Goal: Task Accomplishment & Management: Manage account settings

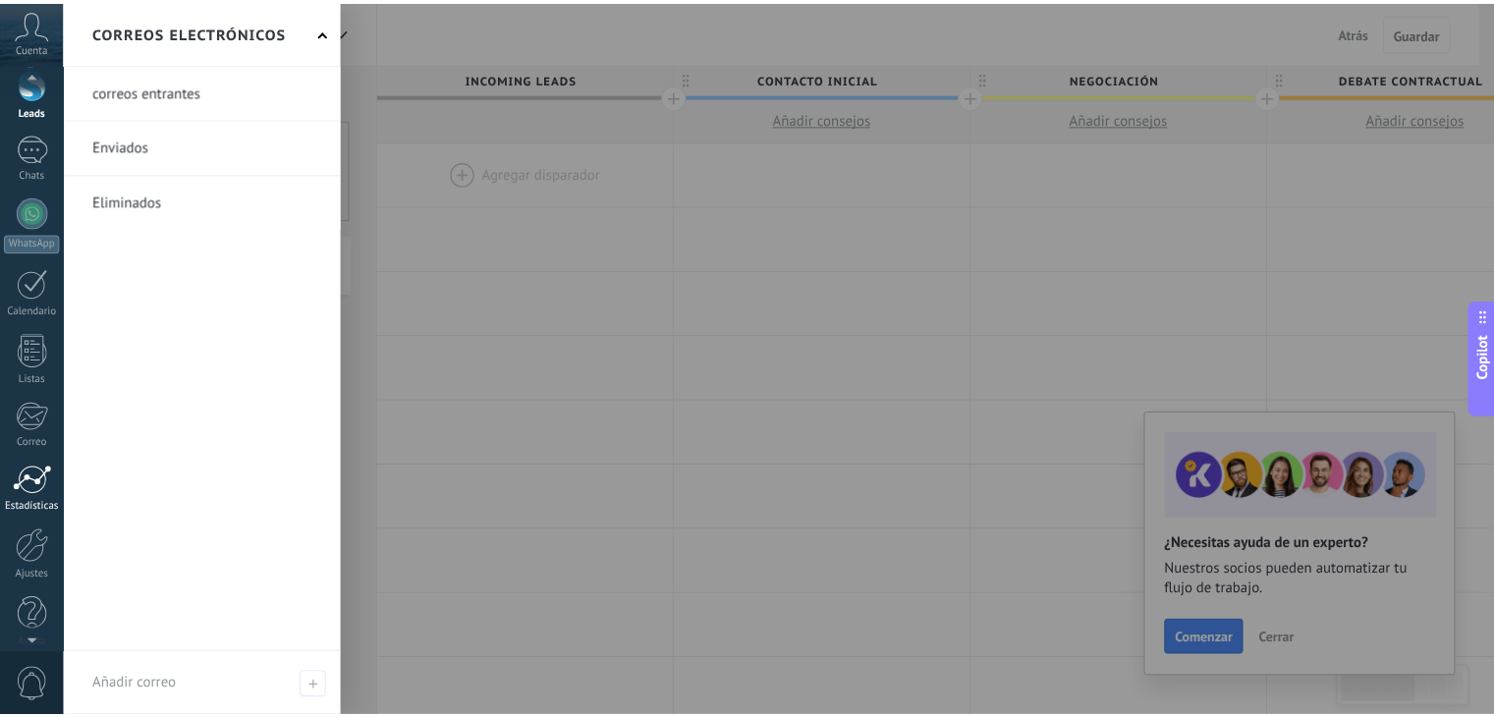
scroll to position [99, 0]
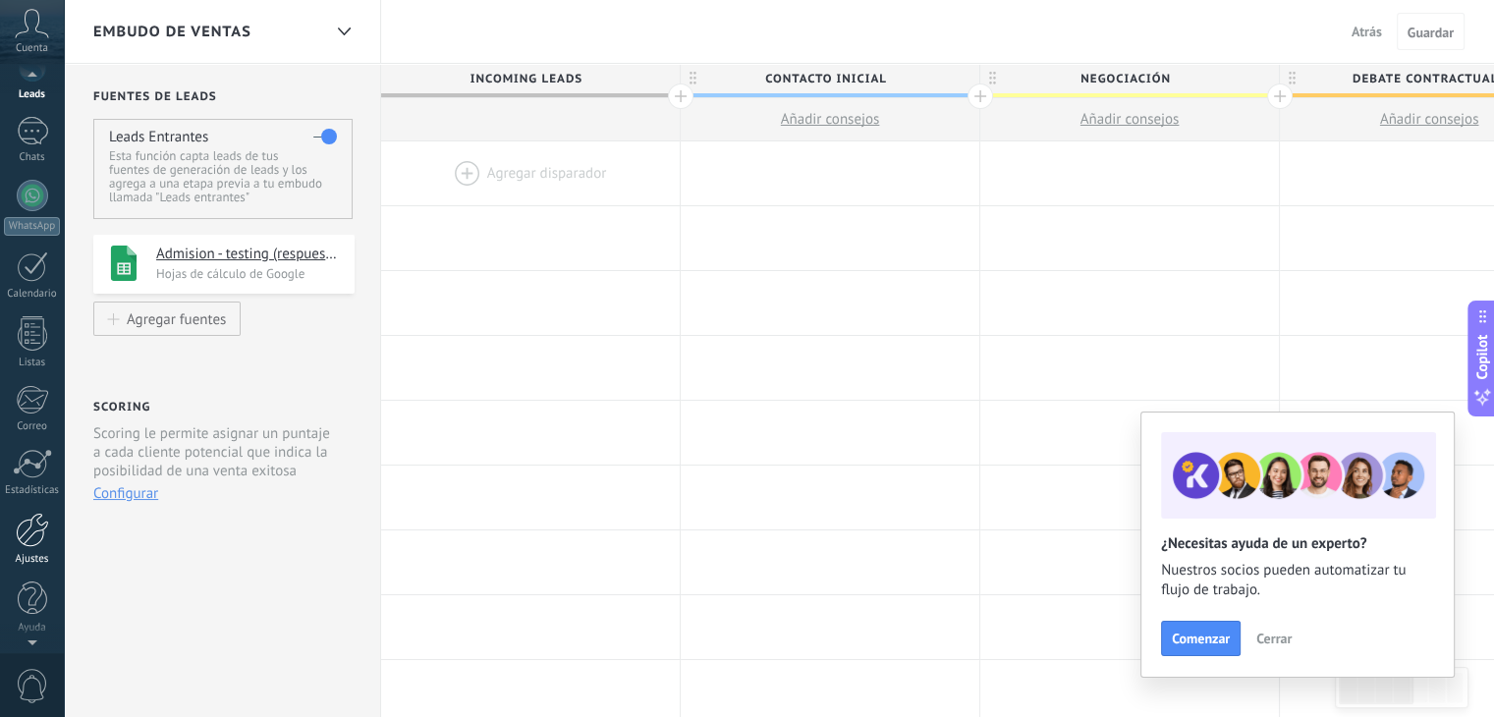
click at [16, 513] on div at bounding box center [32, 530] width 33 height 34
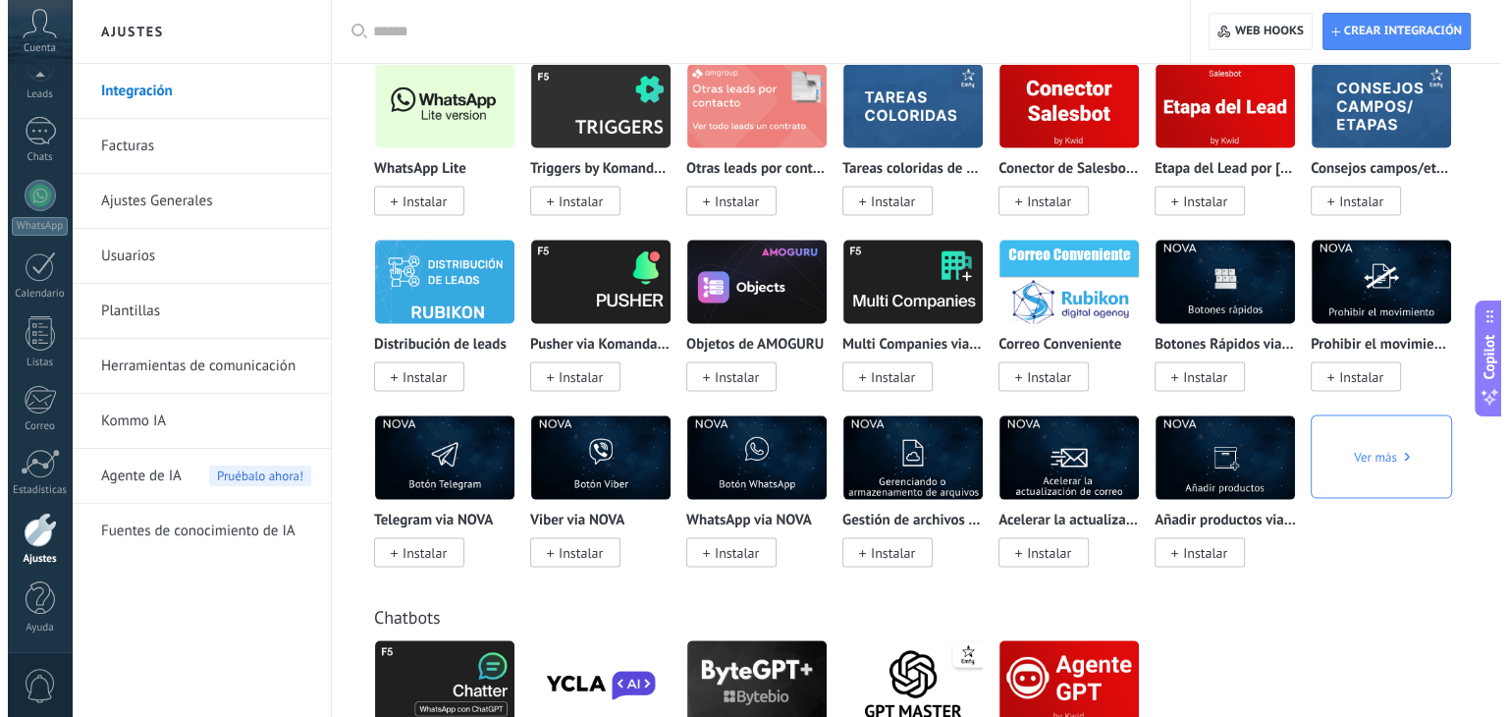
scroll to position [3339, 0]
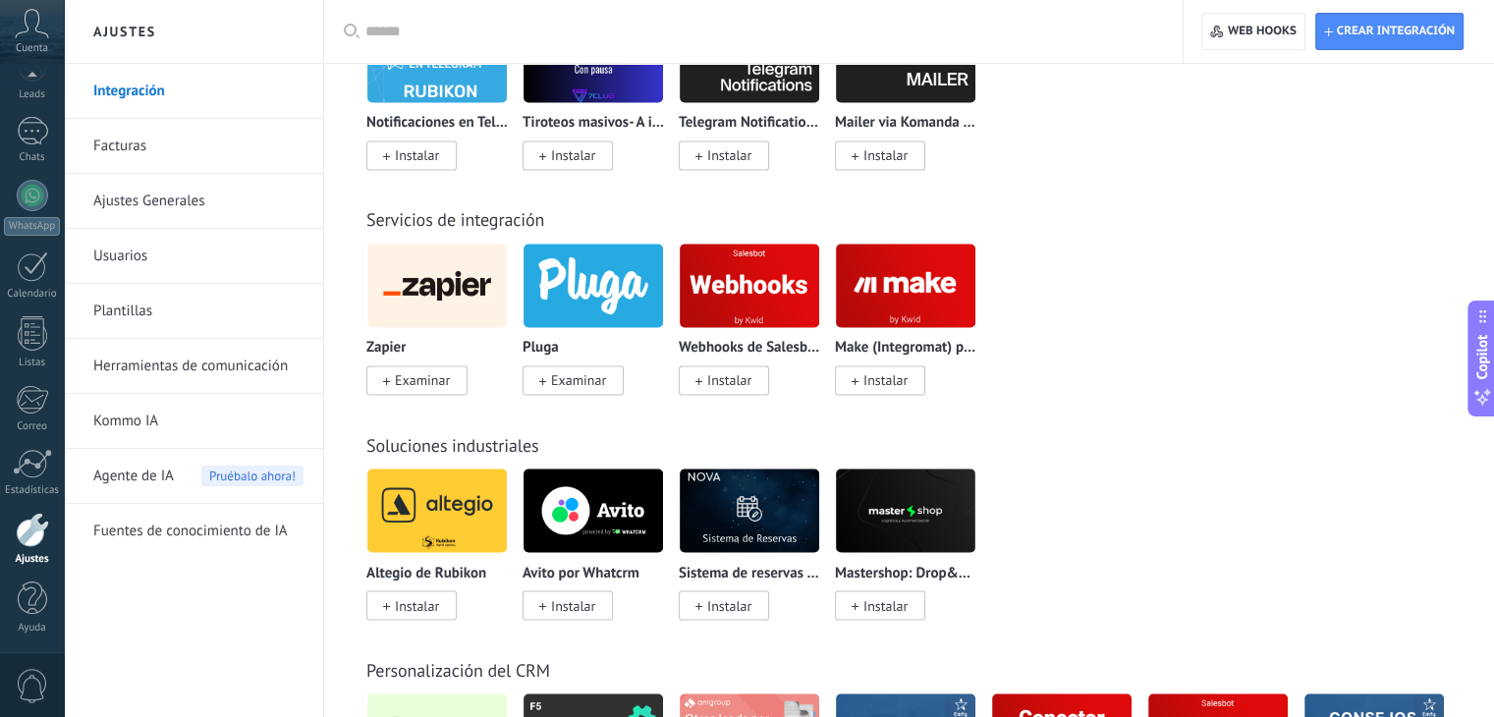
click at [1155, 298] on div "Zapier Examinar Pluga Examinar Webhooks de Salesbot por KWID Instalar Make (Int…" at bounding box center [919, 331] width 1106 height 176
click at [430, 280] on img at bounding box center [436, 285] width 139 height 95
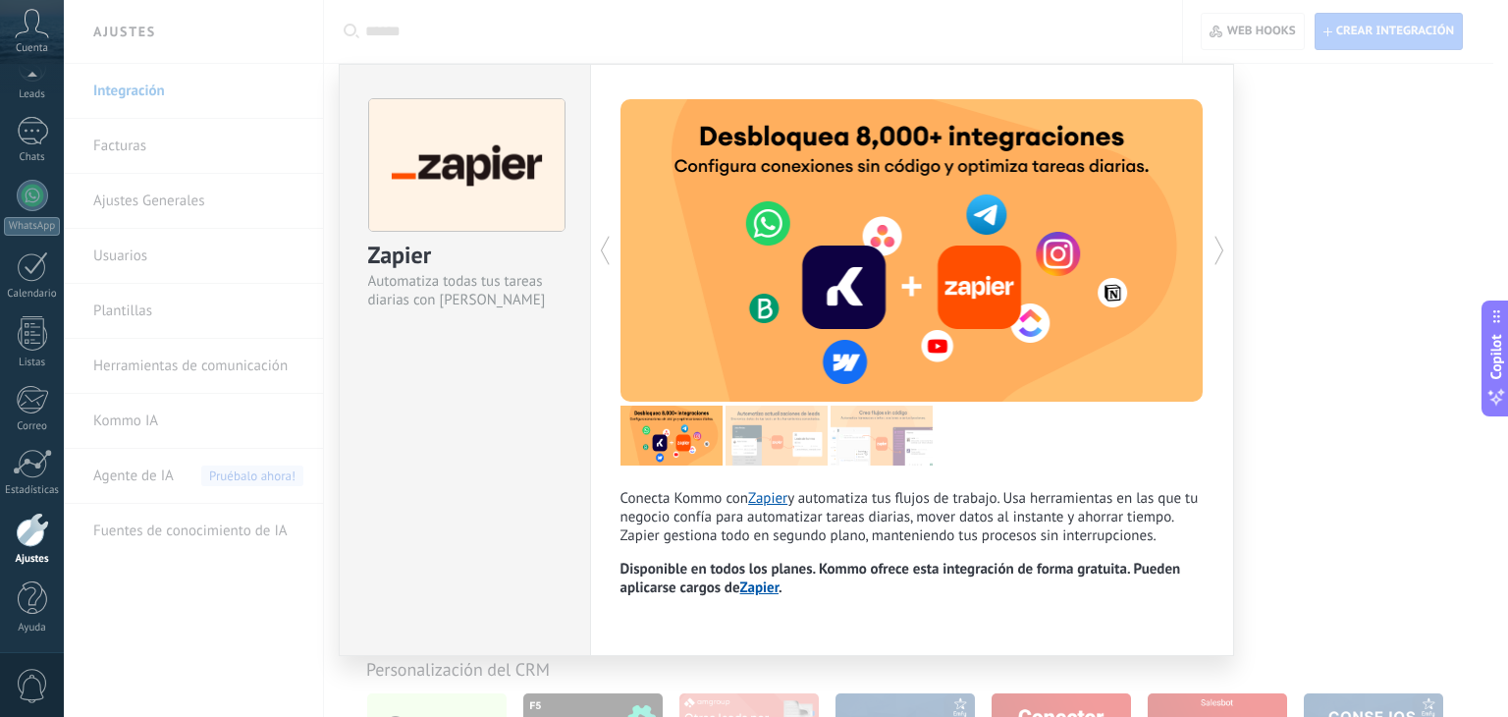
click at [754, 428] on img at bounding box center [777, 436] width 102 height 60
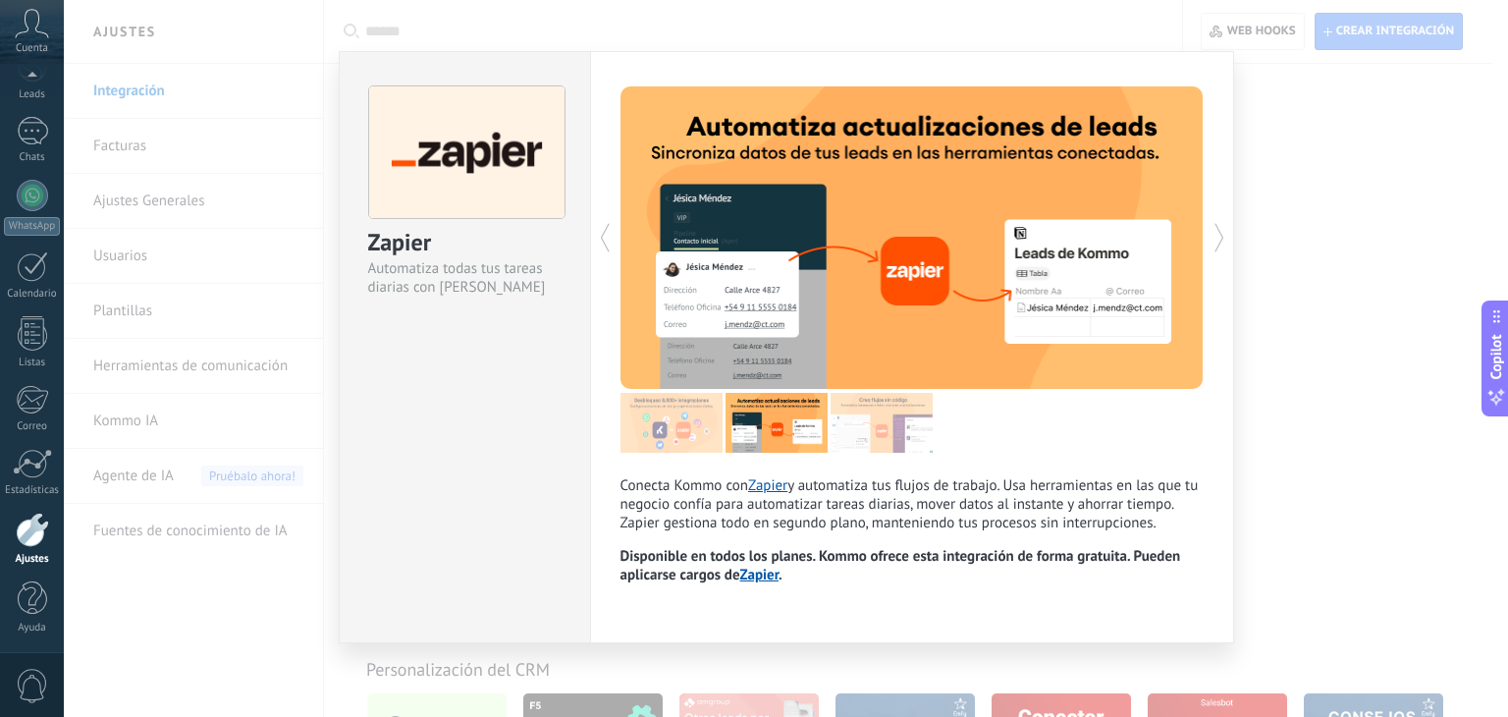
scroll to position [14, 0]
click at [887, 430] on img at bounding box center [882, 423] width 102 height 60
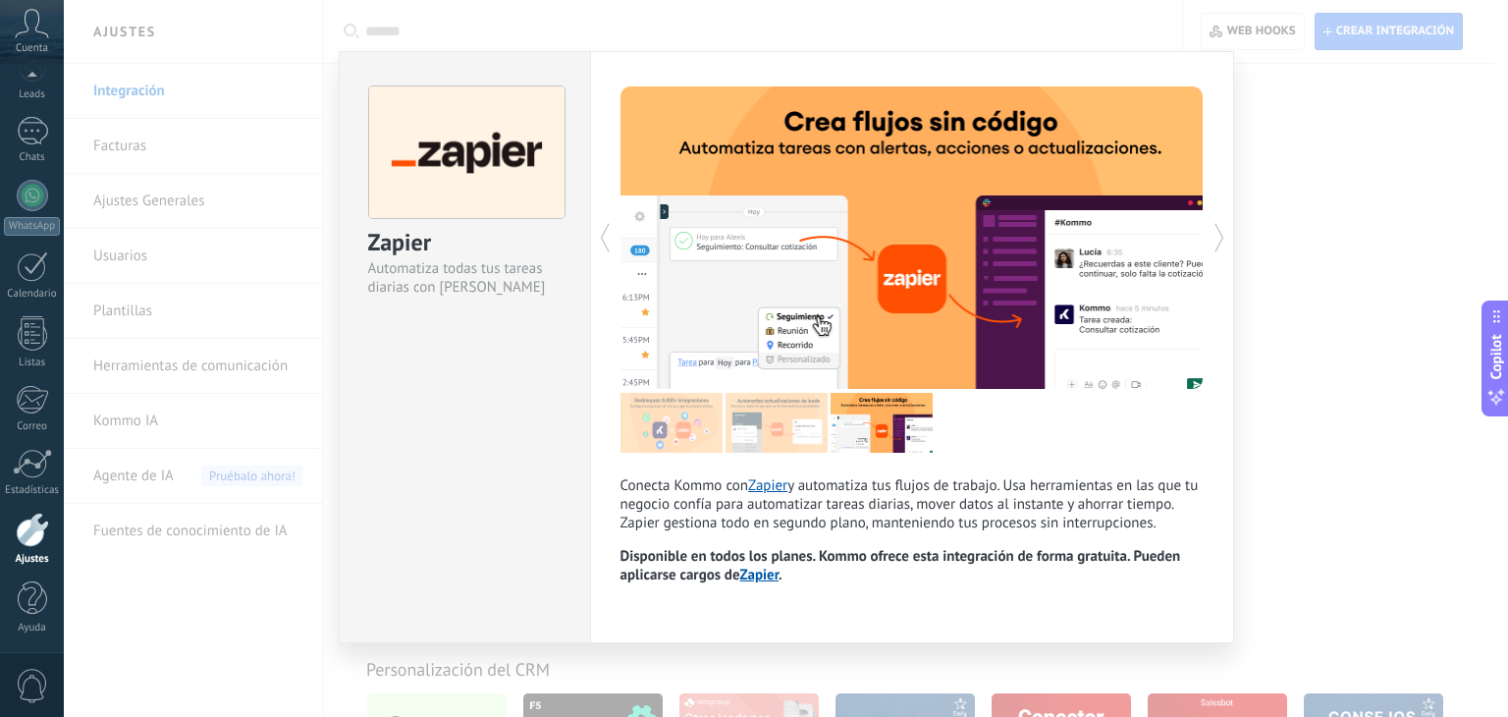
click at [625, 432] on img at bounding box center [672, 423] width 102 height 60
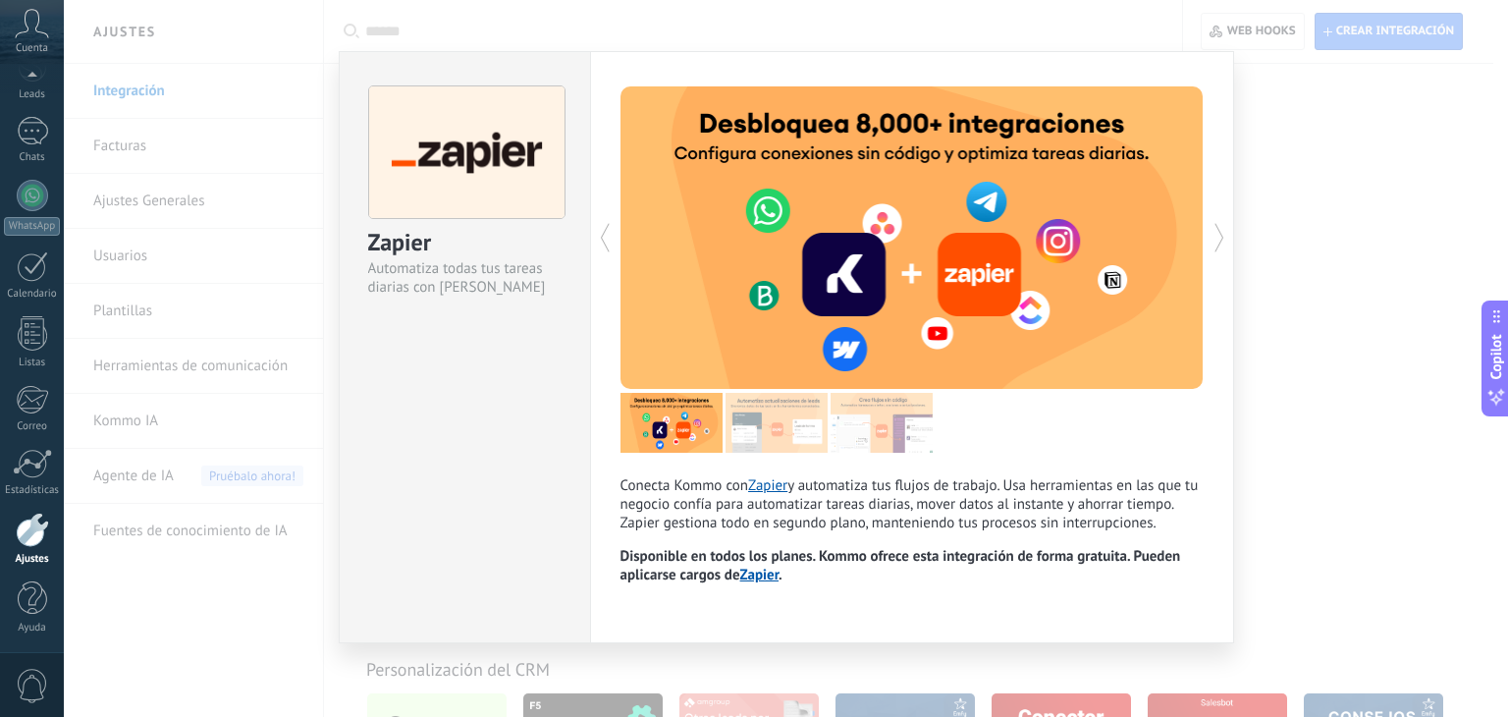
click at [796, 424] on img at bounding box center [777, 423] width 102 height 60
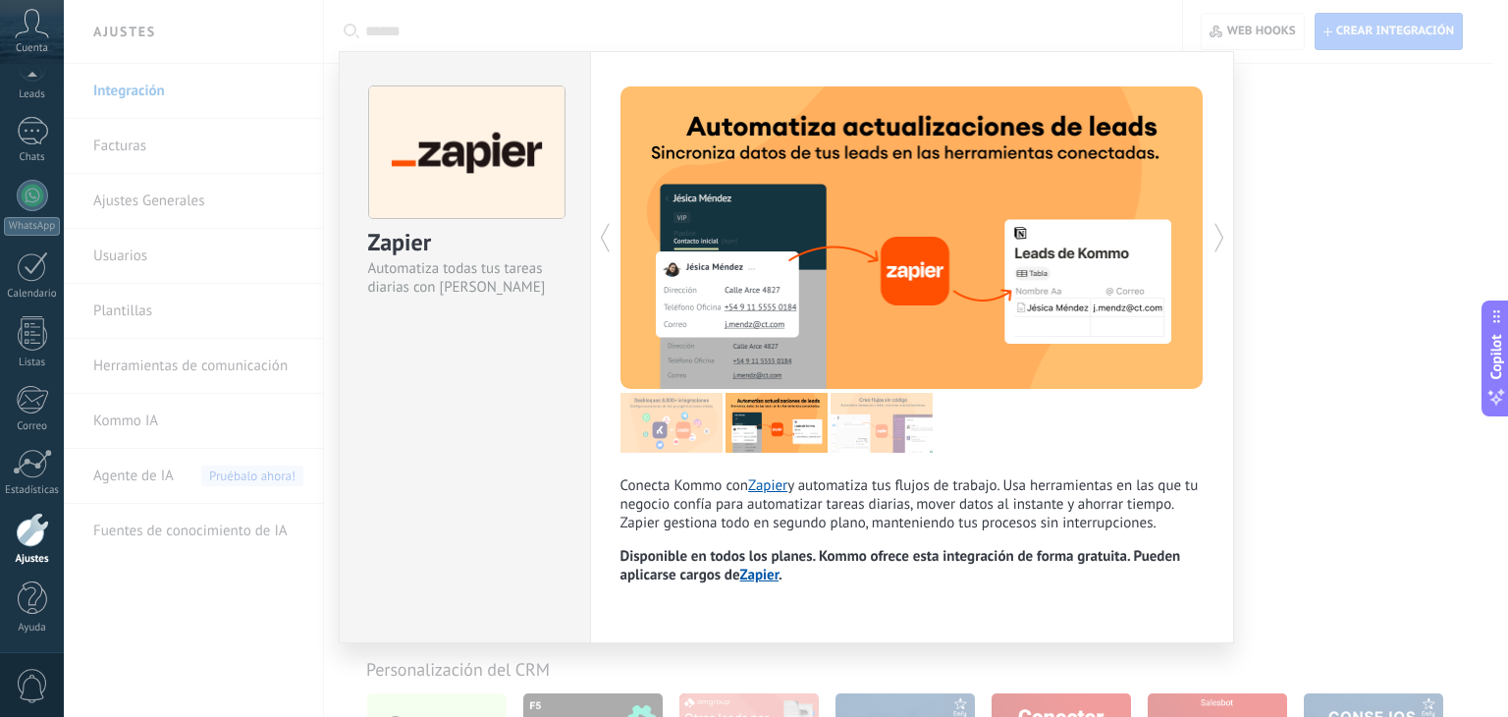
click at [869, 423] on img at bounding box center [882, 423] width 102 height 60
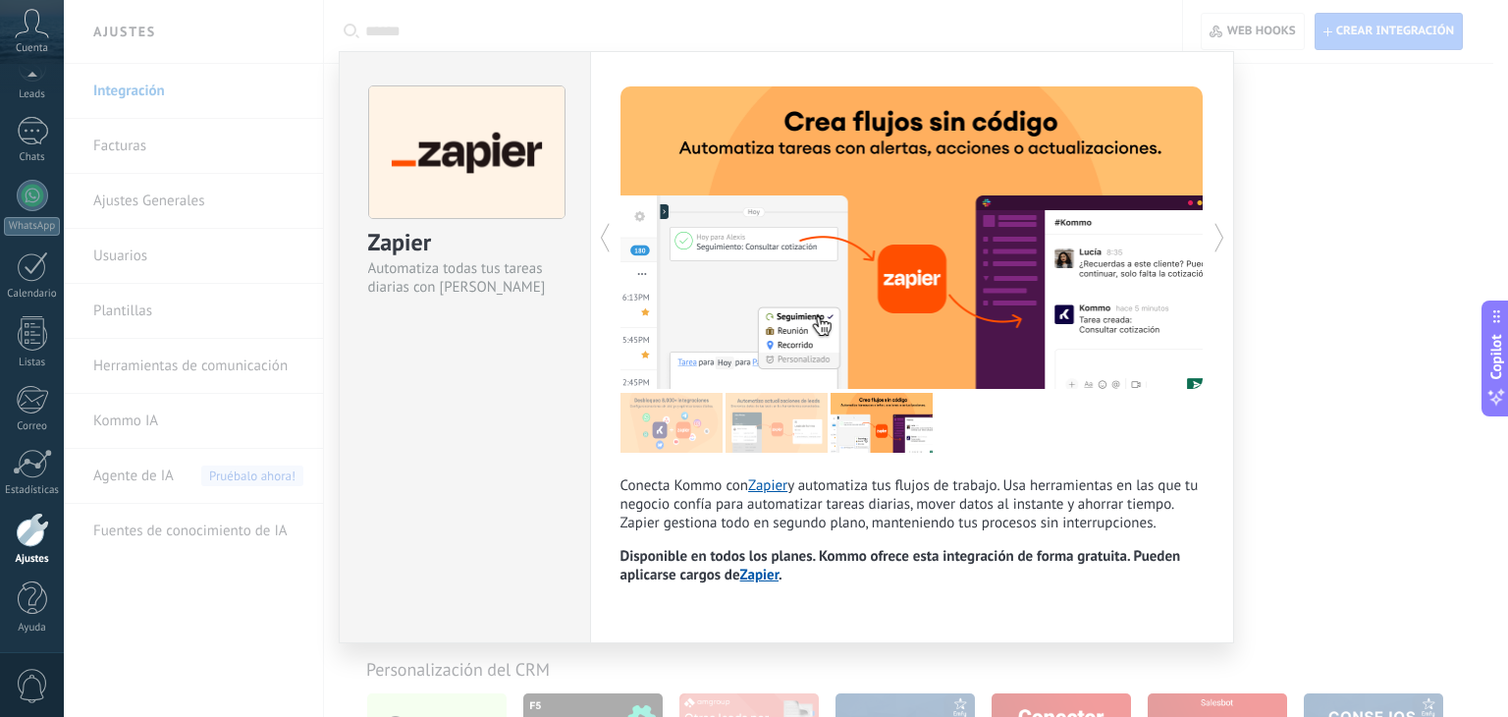
click at [1273, 341] on div "Zapier Automatiza todas tus tareas diarias con Zapier Conecta Kommo con Zapier …" at bounding box center [786, 358] width 1445 height 717
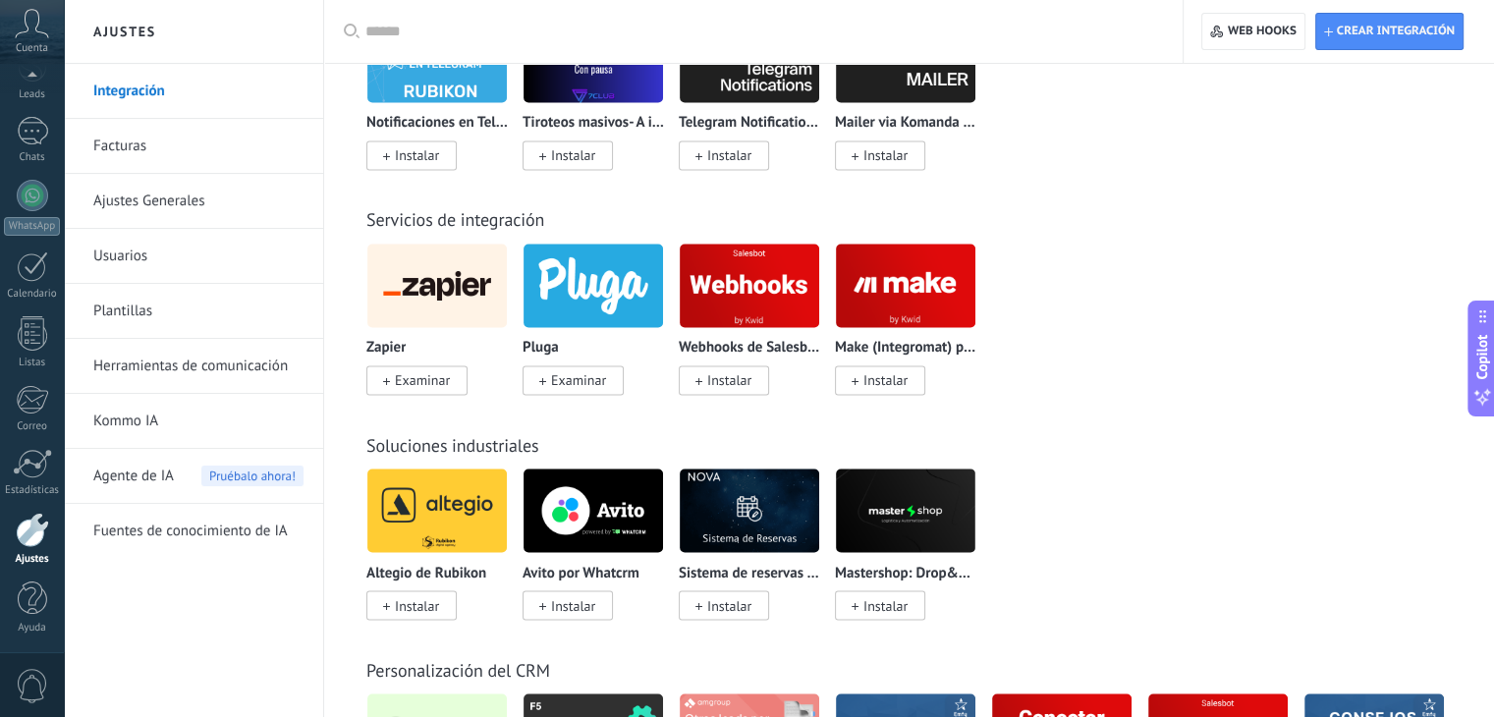
click at [423, 382] on span "Examinar" at bounding box center [422, 380] width 55 height 18
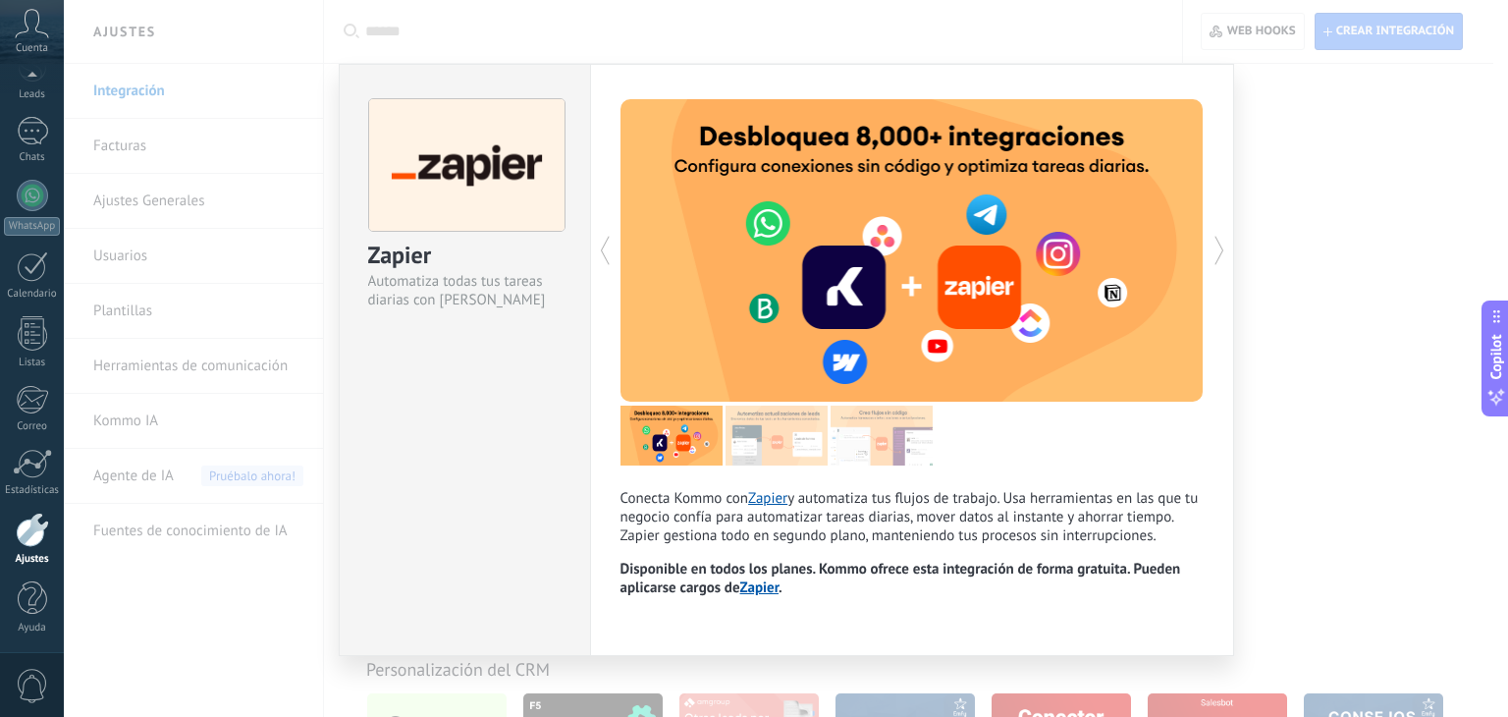
click at [1228, 343] on div "Conecta Kommo con Zapier y automatiza tus flujos de trabajo. Usa herramientas e…" at bounding box center [912, 360] width 644 height 592
click at [1138, 296] on div at bounding box center [1058, 250] width 292 height 302
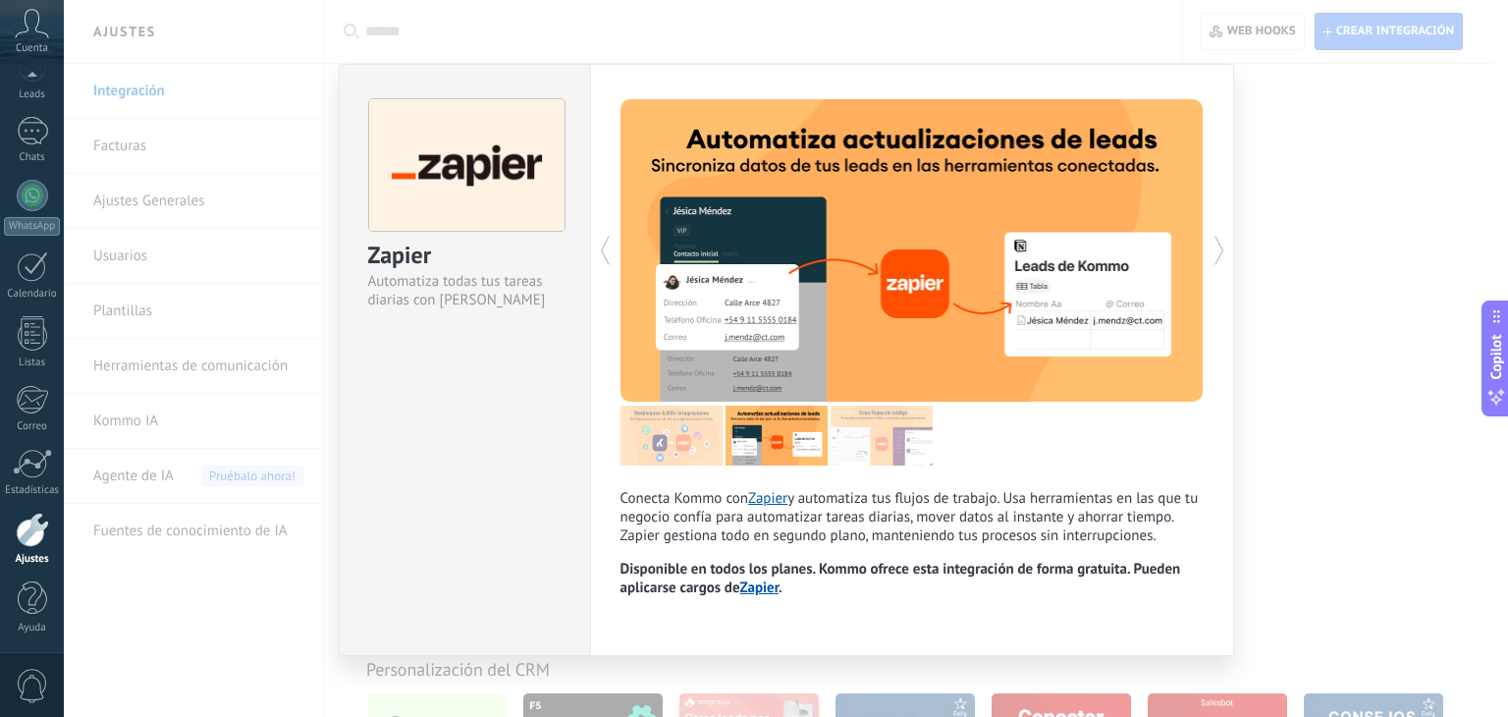
click at [1183, 283] on div at bounding box center [1058, 250] width 292 height 302
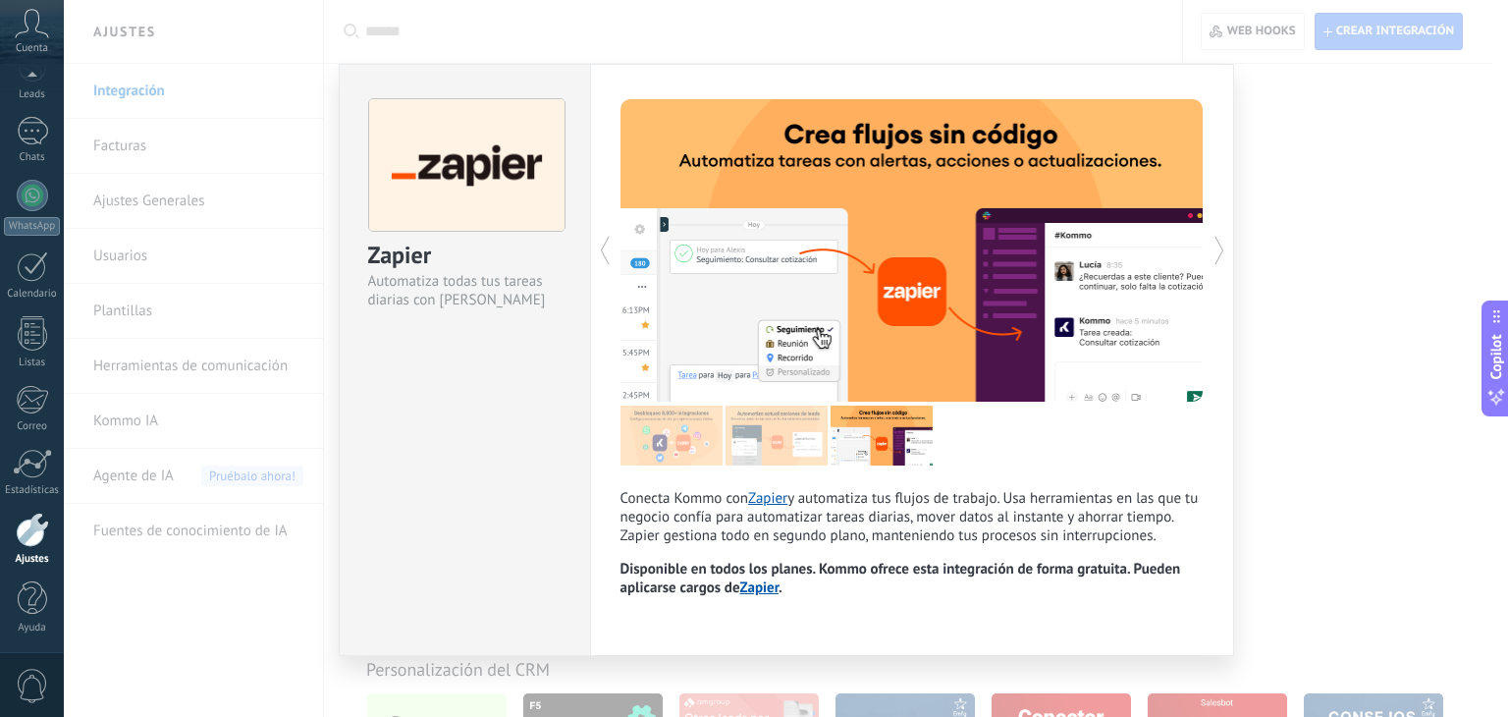
click at [1203, 257] on div "Conecta Kommo con Zapier y automatiza tus flujos de trabajo. Usa herramientas e…" at bounding box center [912, 360] width 644 height 592
click at [1210, 252] on icon at bounding box center [1220, 250] width 20 height 39
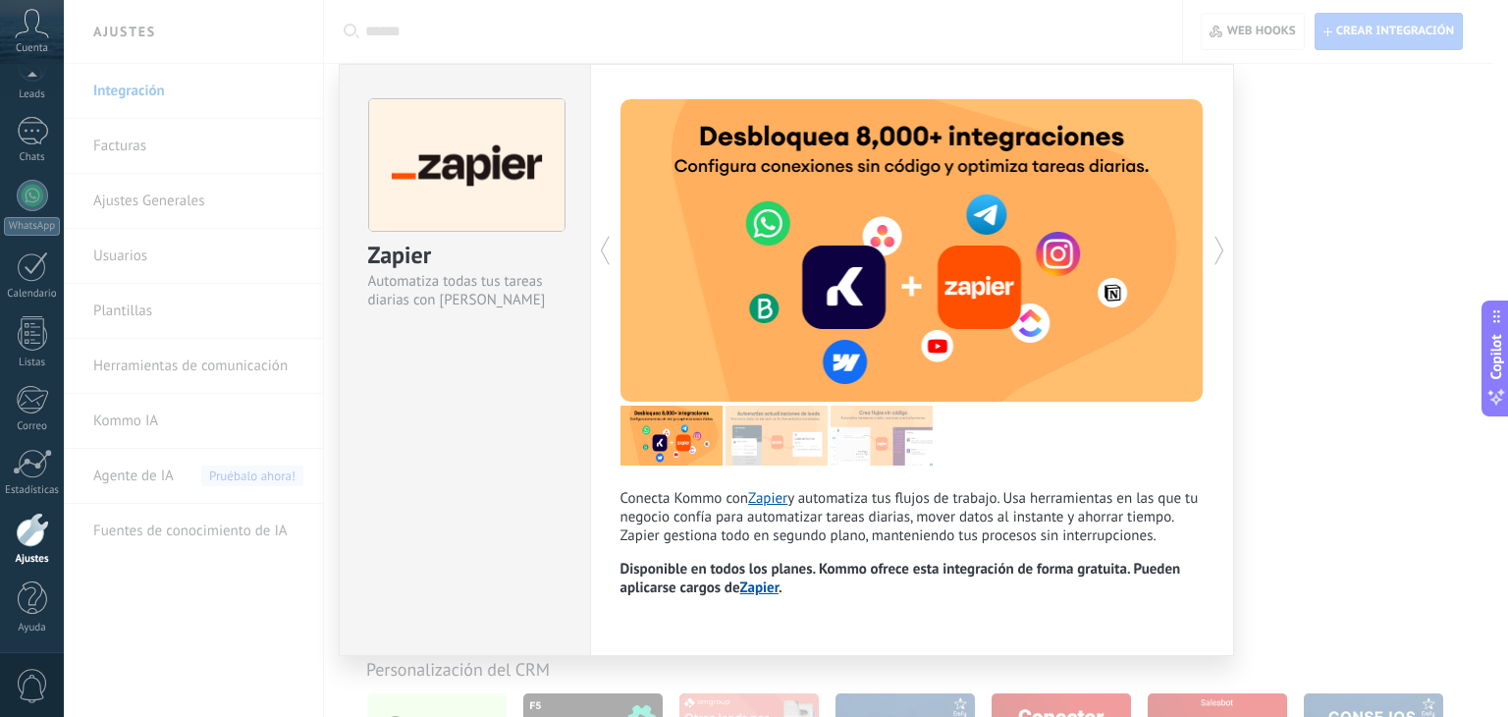
click at [1210, 252] on icon at bounding box center [1220, 250] width 20 height 39
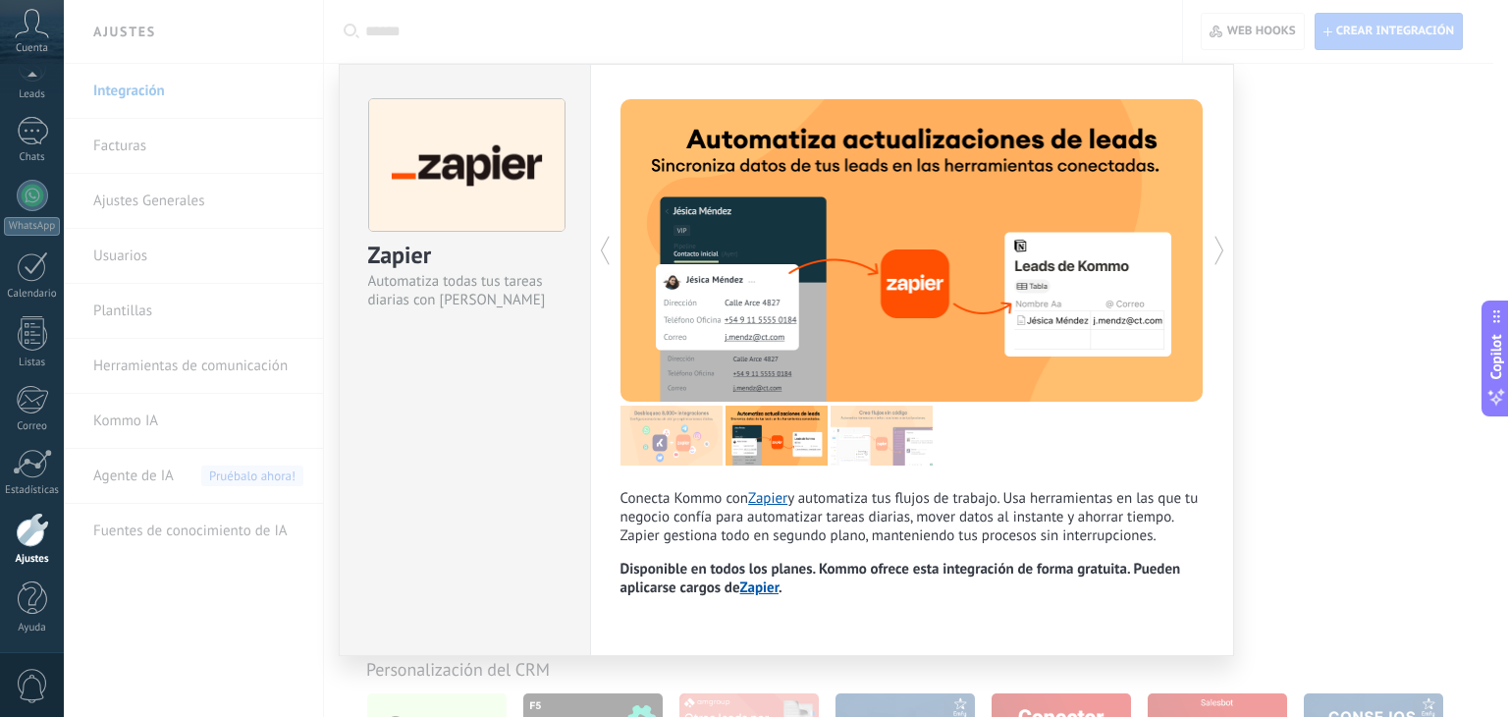
click at [1210, 252] on icon at bounding box center [1220, 250] width 20 height 39
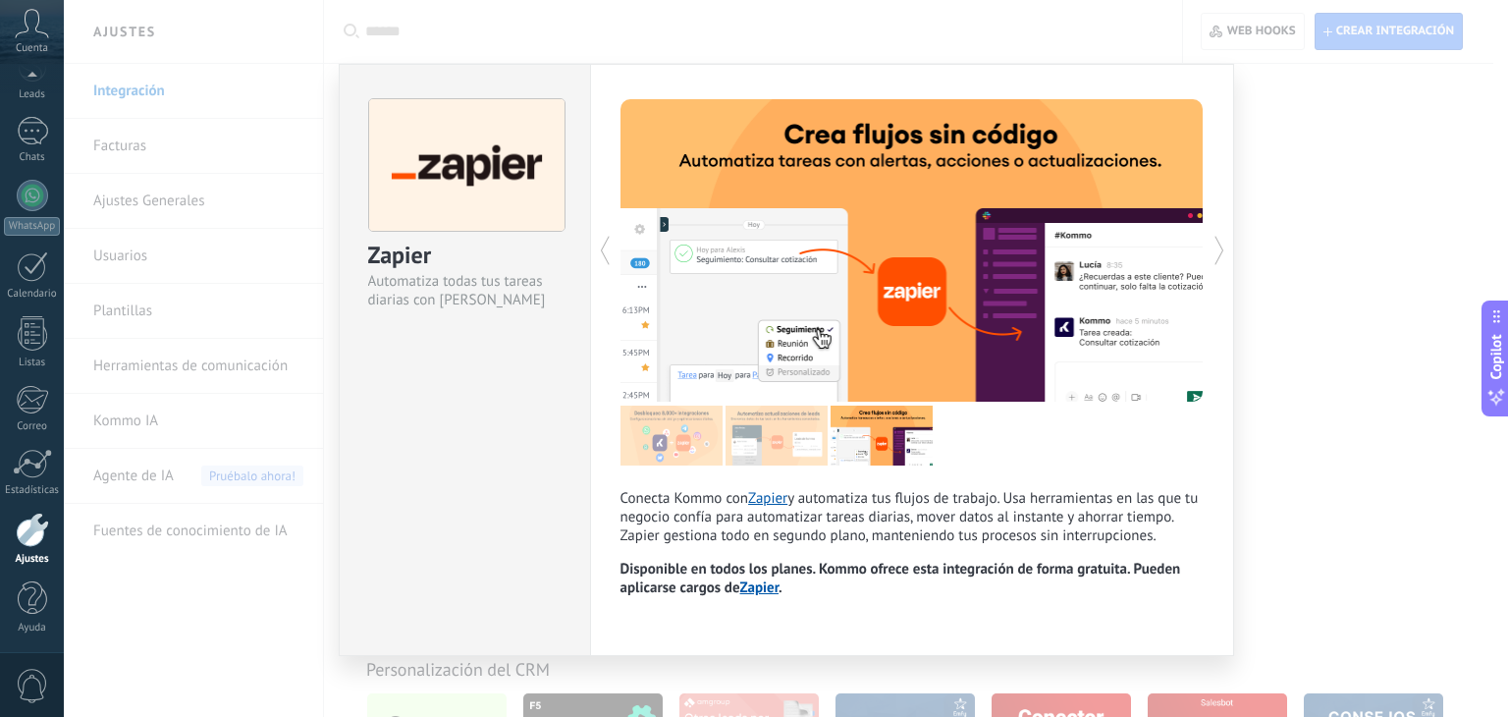
click at [1260, 259] on div "Zapier Automatiza todas tus tareas diarias con Zapier Conecta Kommo con Zapier …" at bounding box center [786, 358] width 1445 height 717
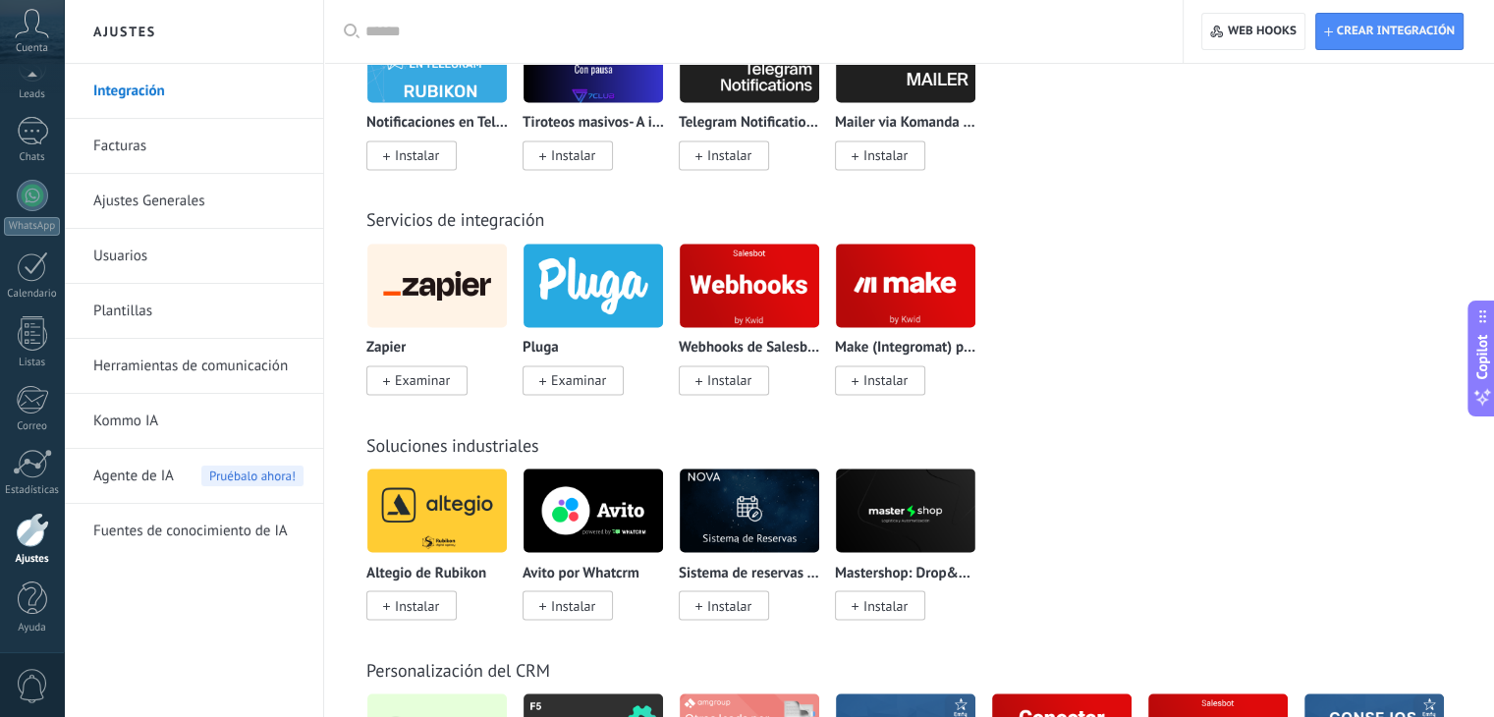
click at [1088, 264] on div "Zapier Examinar Pluga Examinar Webhooks de Salesbot por KWID Instalar Make (Int…" at bounding box center [919, 331] width 1106 height 176
click at [1085, 355] on div "Zapier Examinar Pluga Examinar Webhooks de Salesbot por KWID Instalar Make (Int…" at bounding box center [919, 331] width 1106 height 176
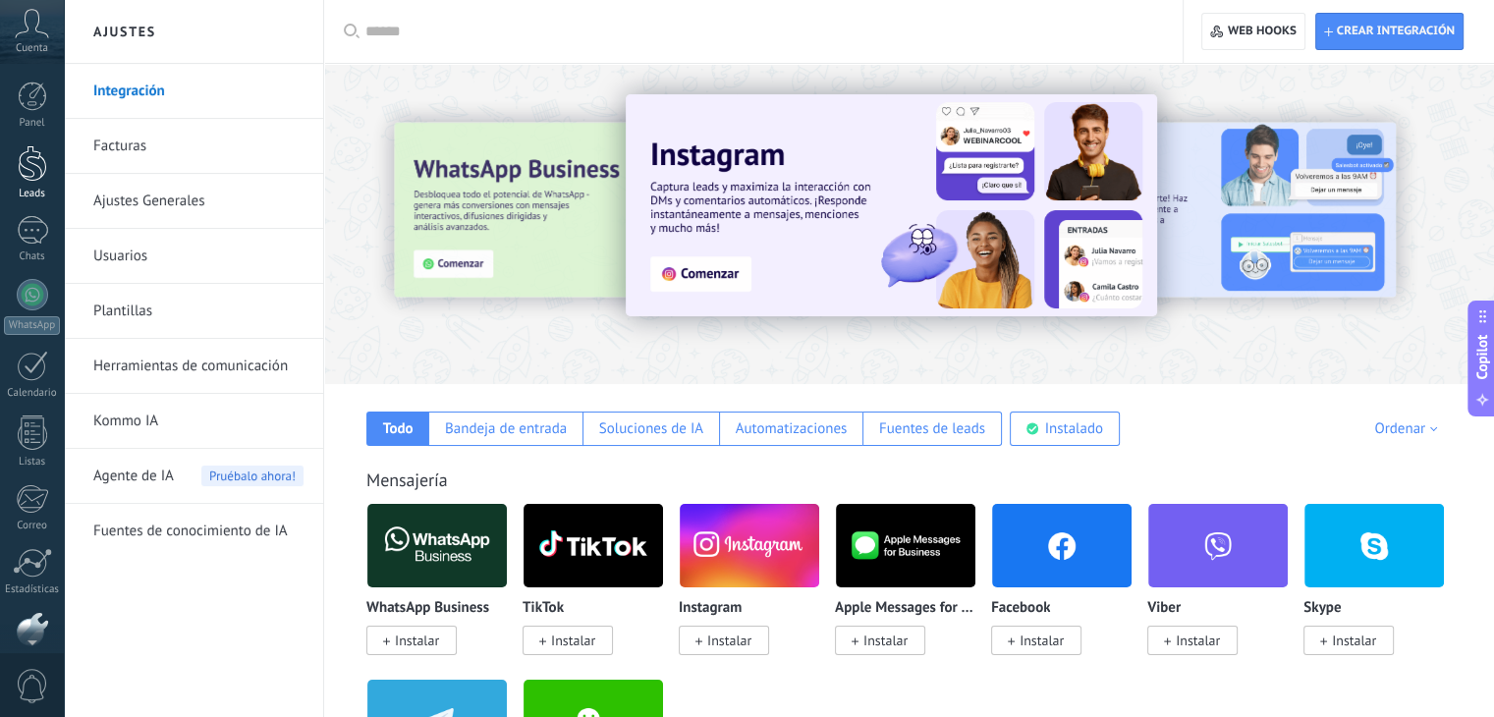
click at [24, 147] on div at bounding box center [32, 163] width 29 height 36
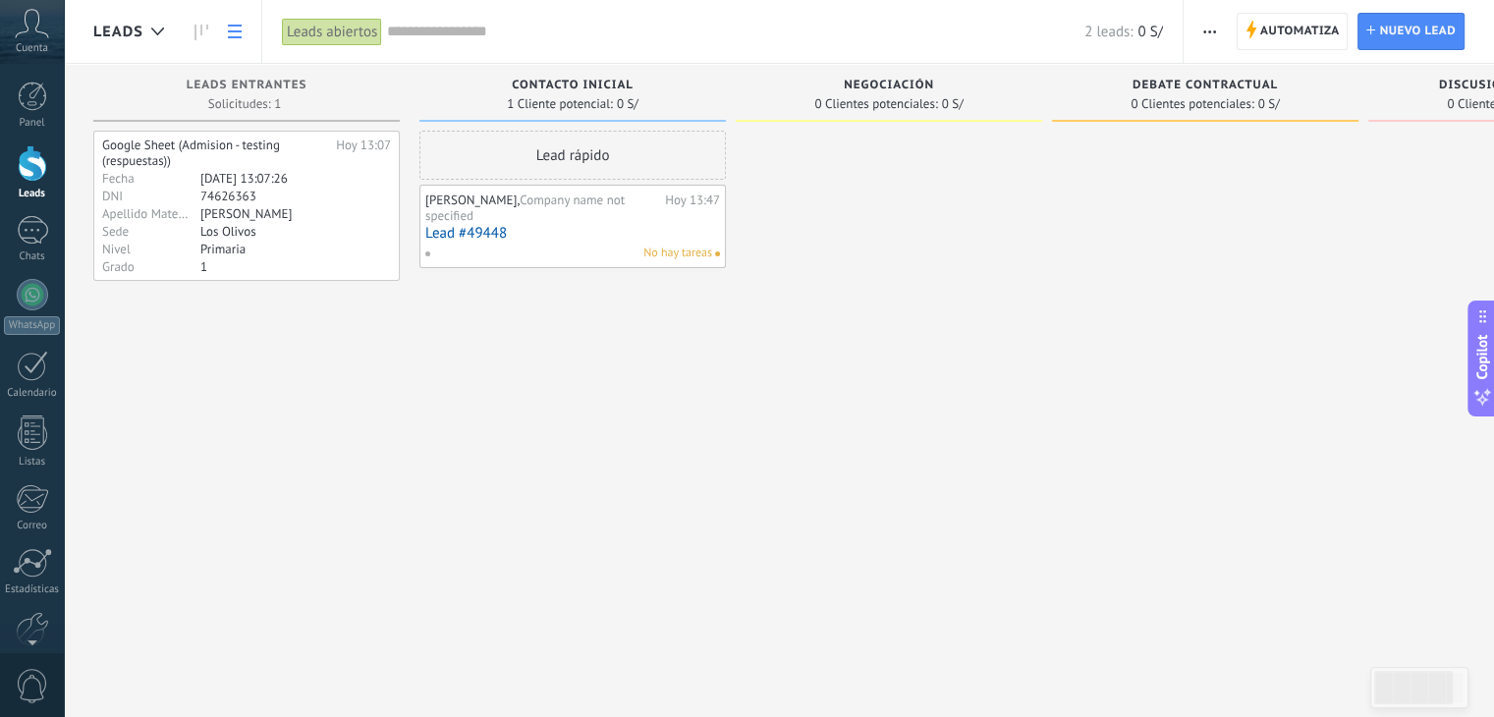
click at [235, 20] on link at bounding box center [234, 32] width 33 height 38
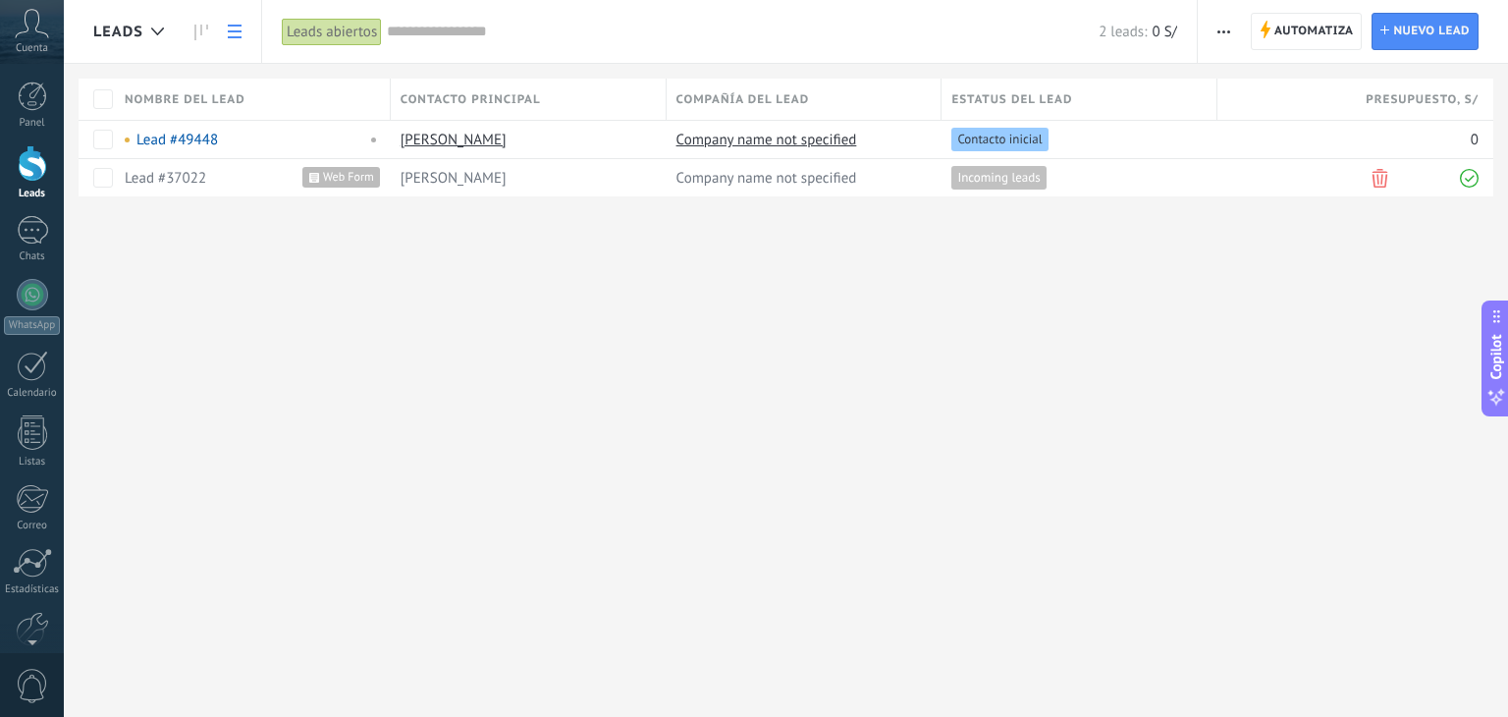
click at [235, 25] on use at bounding box center [235, 32] width 14 height 14
click at [194, 30] on use at bounding box center [201, 33] width 14 height 16
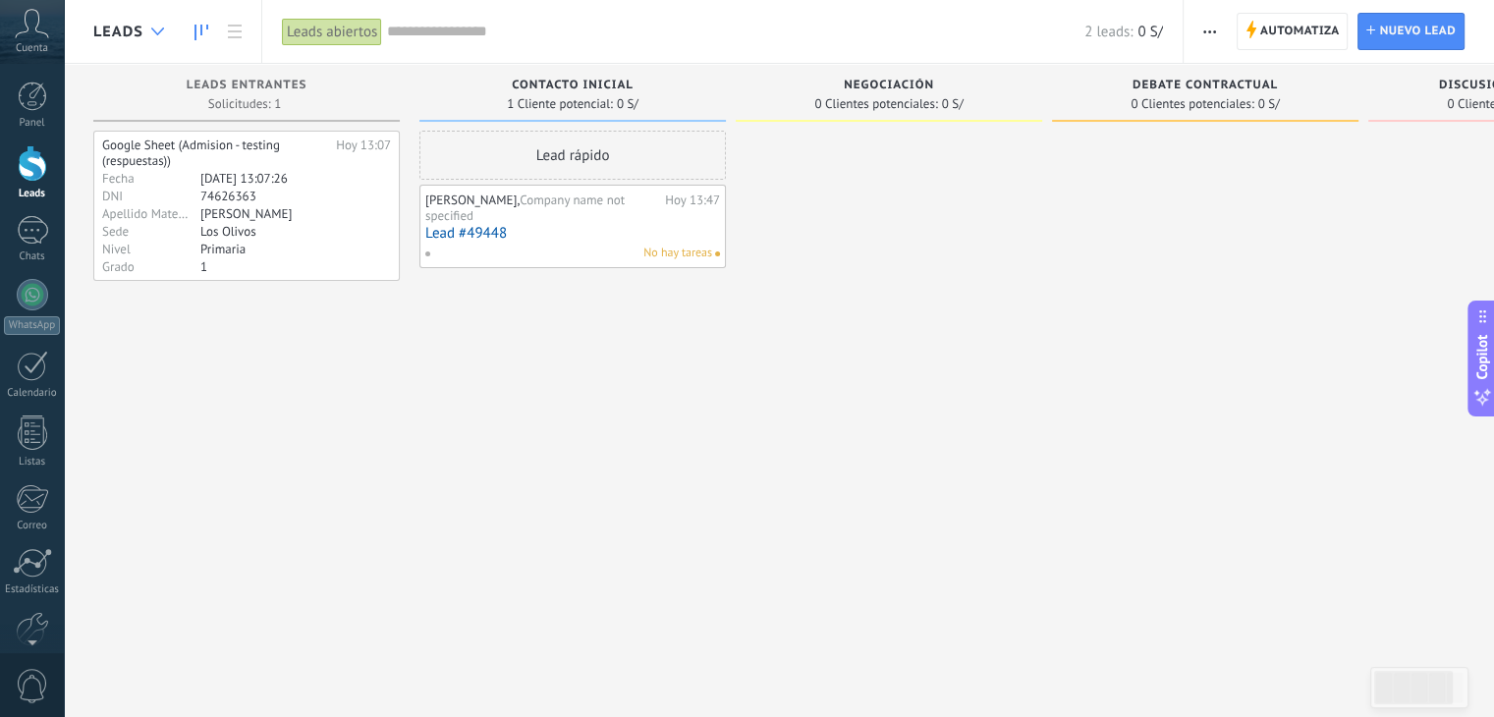
click at [160, 32] on icon at bounding box center [157, 31] width 13 height 8
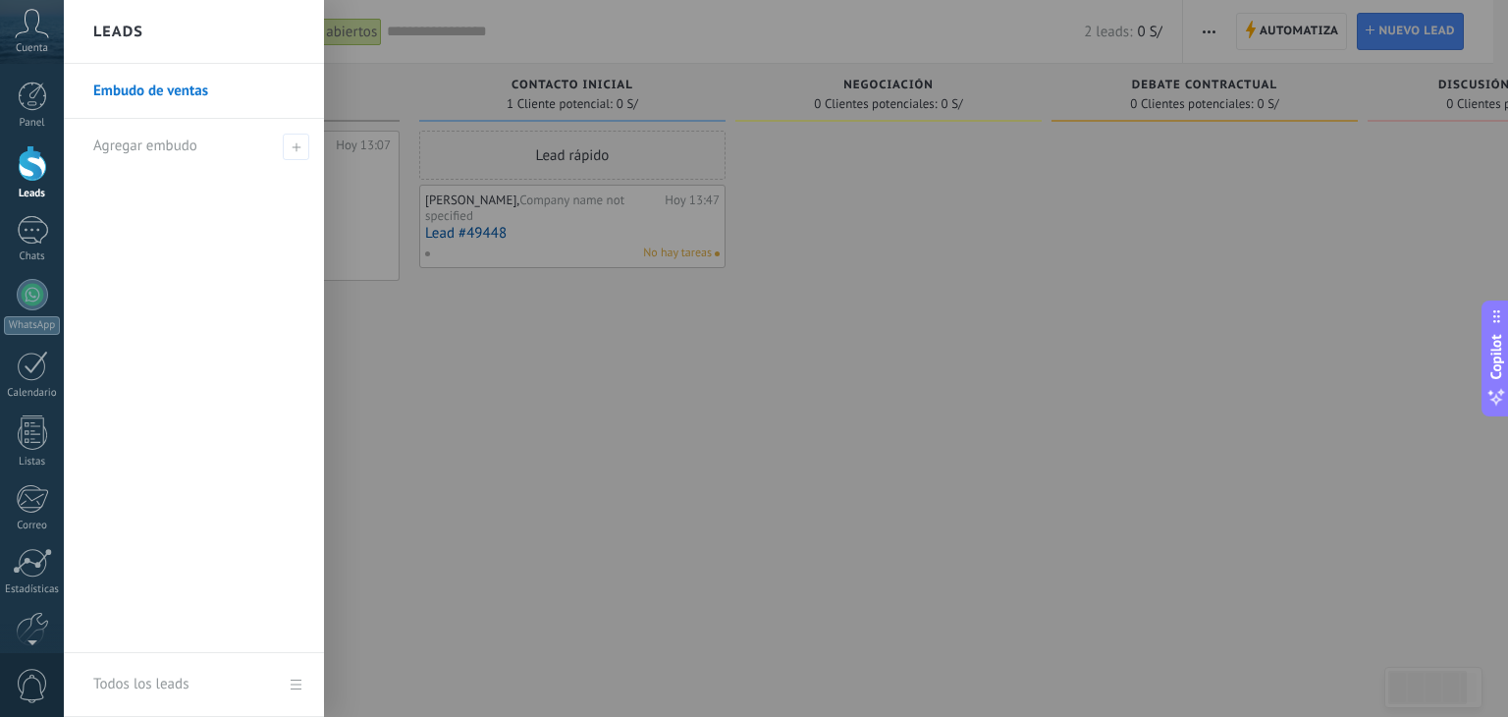
click at [178, 91] on link "Embudo de ventas" at bounding box center [198, 91] width 211 height 55
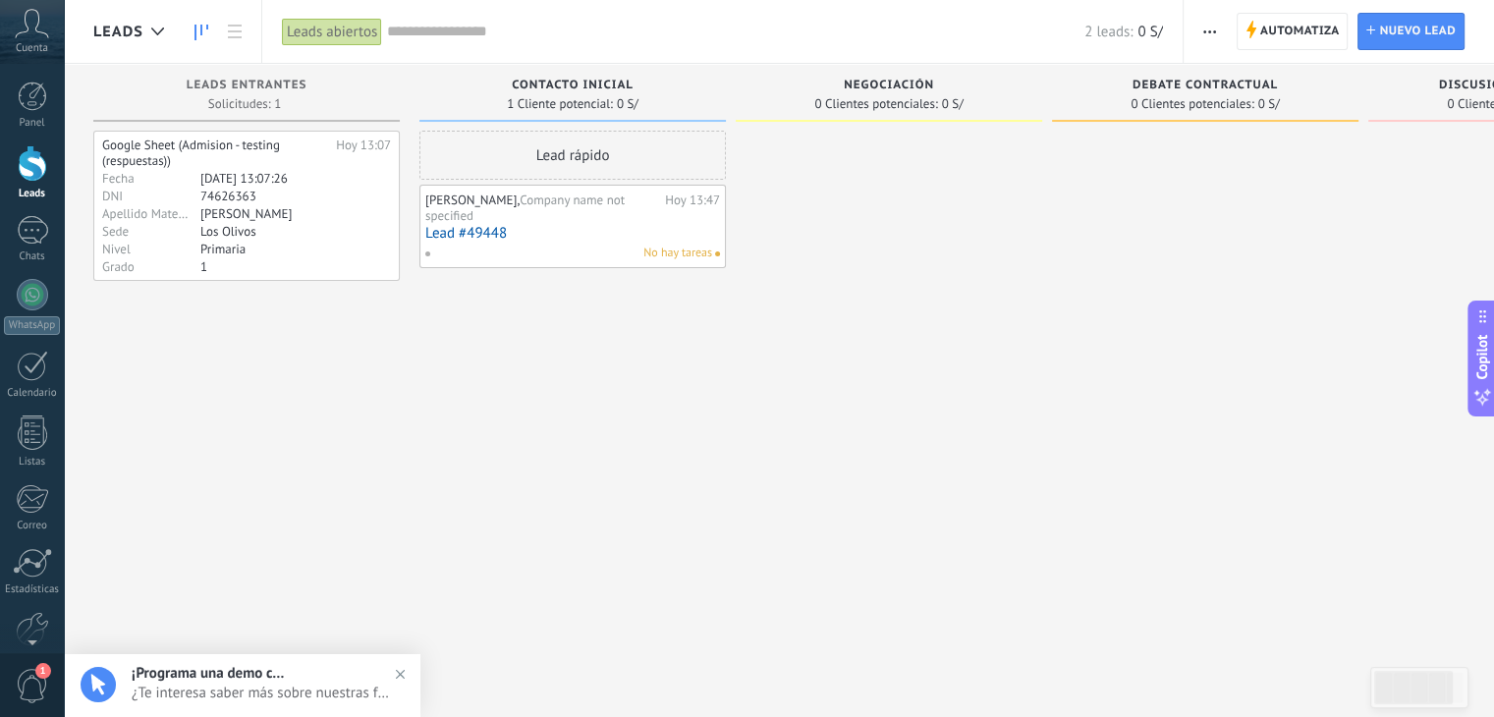
click at [1213, 36] on span "button" at bounding box center [1209, 31] width 13 height 37
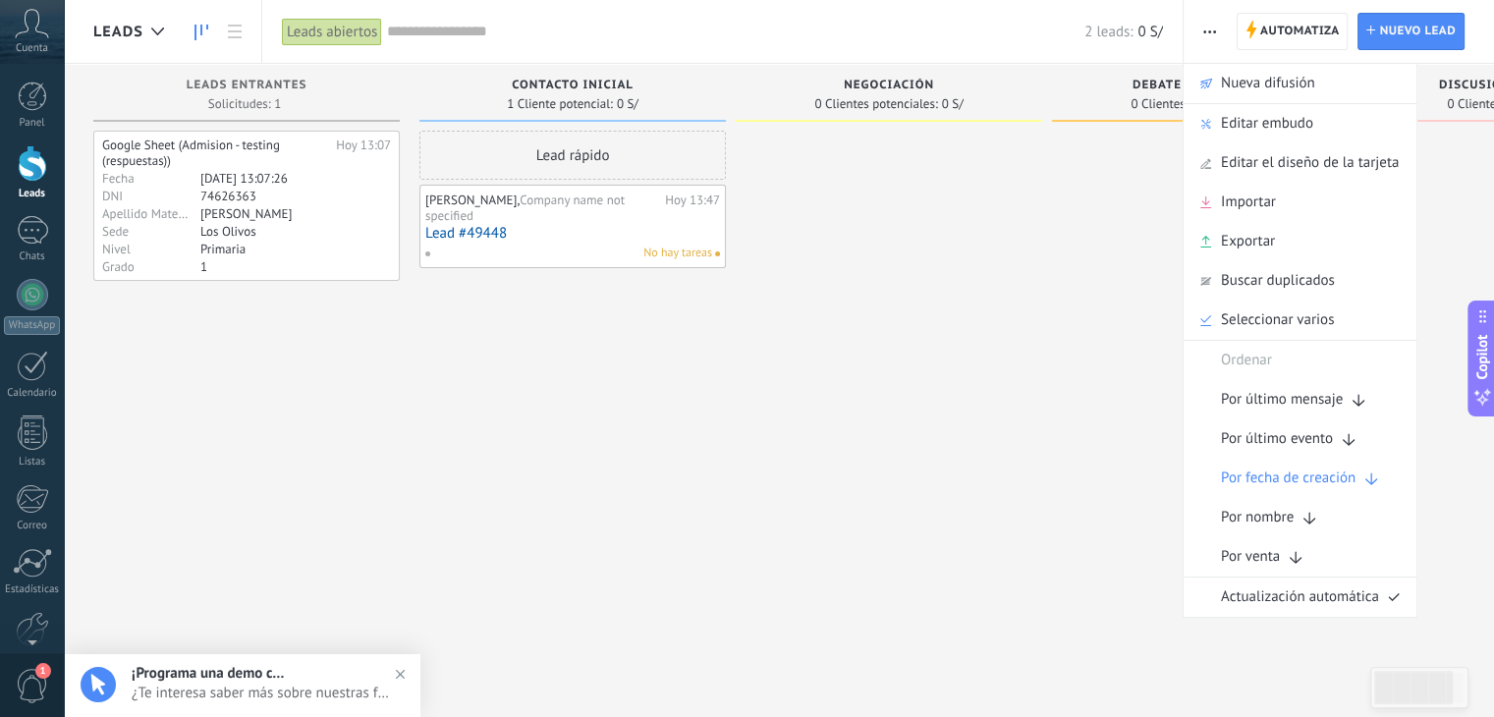
click at [1015, 248] on div at bounding box center [889, 361] width 306 height 461
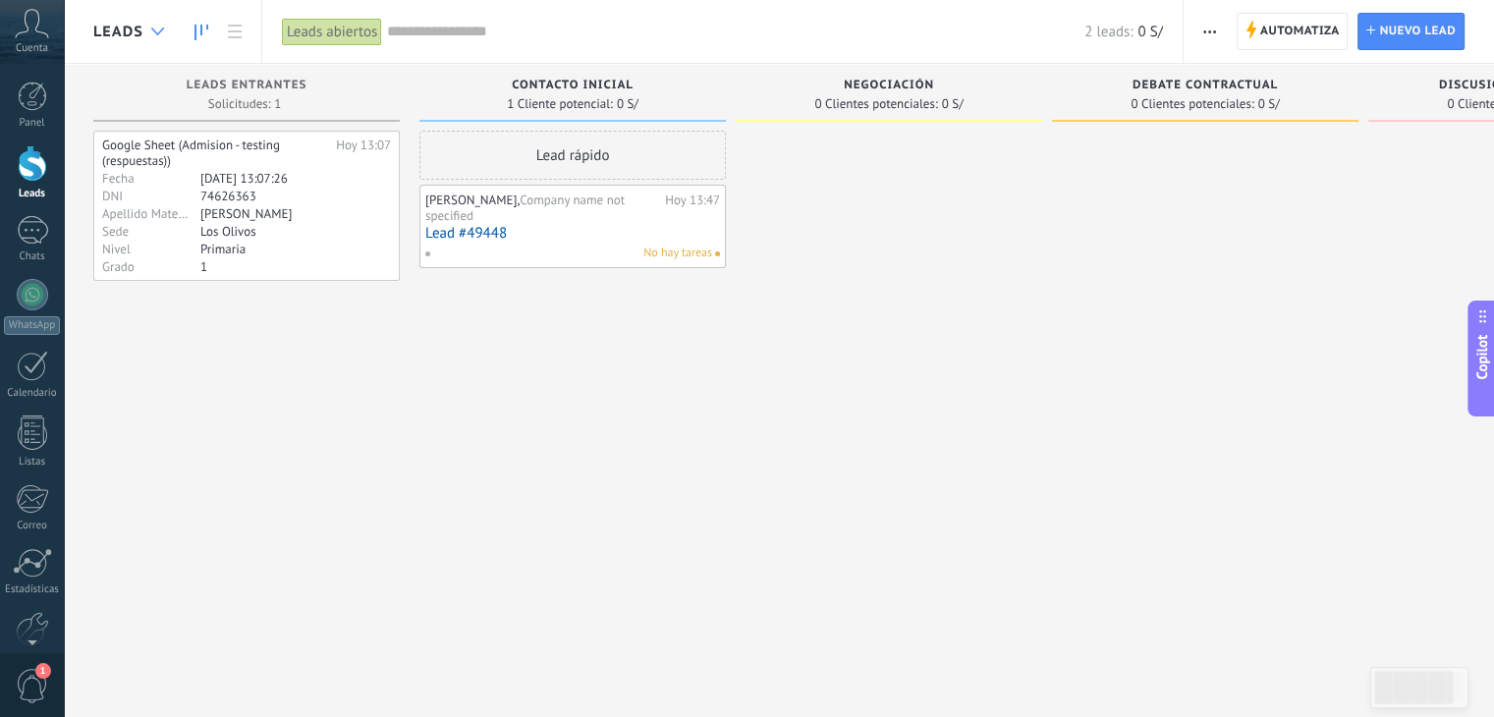
click at [141, 31] on div at bounding box center [157, 32] width 32 height 38
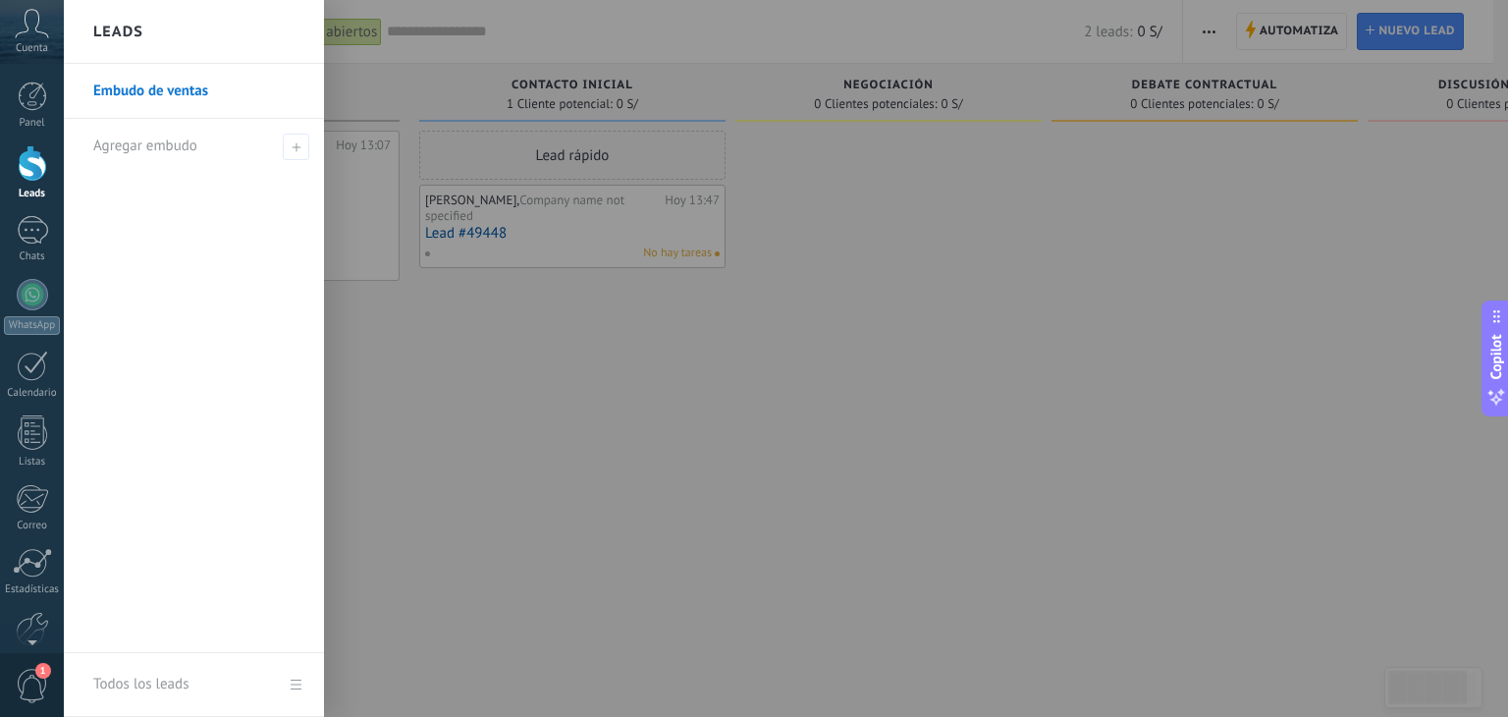
click at [141, 31] on h2 "Leads" at bounding box center [118, 32] width 50 height 62
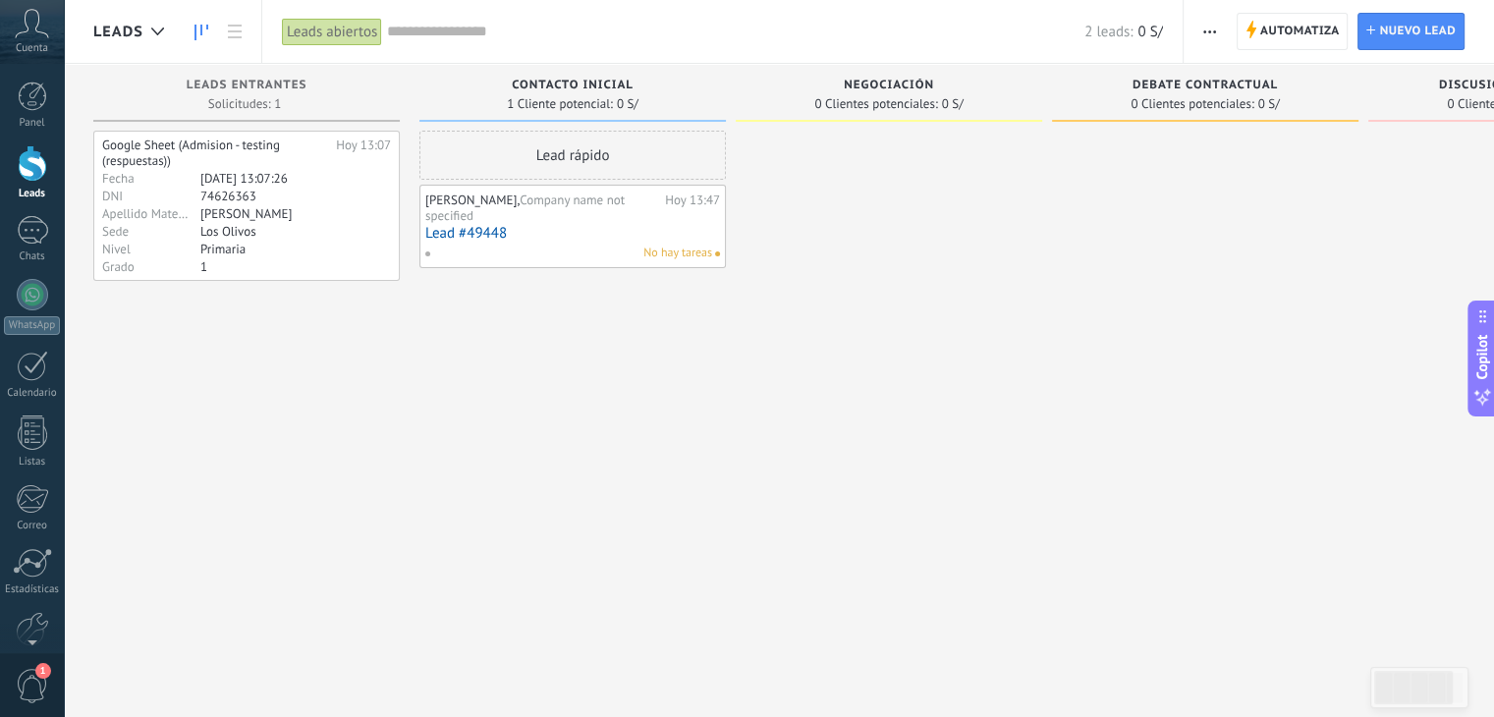
click at [480, 35] on input "text" at bounding box center [735, 32] width 697 height 21
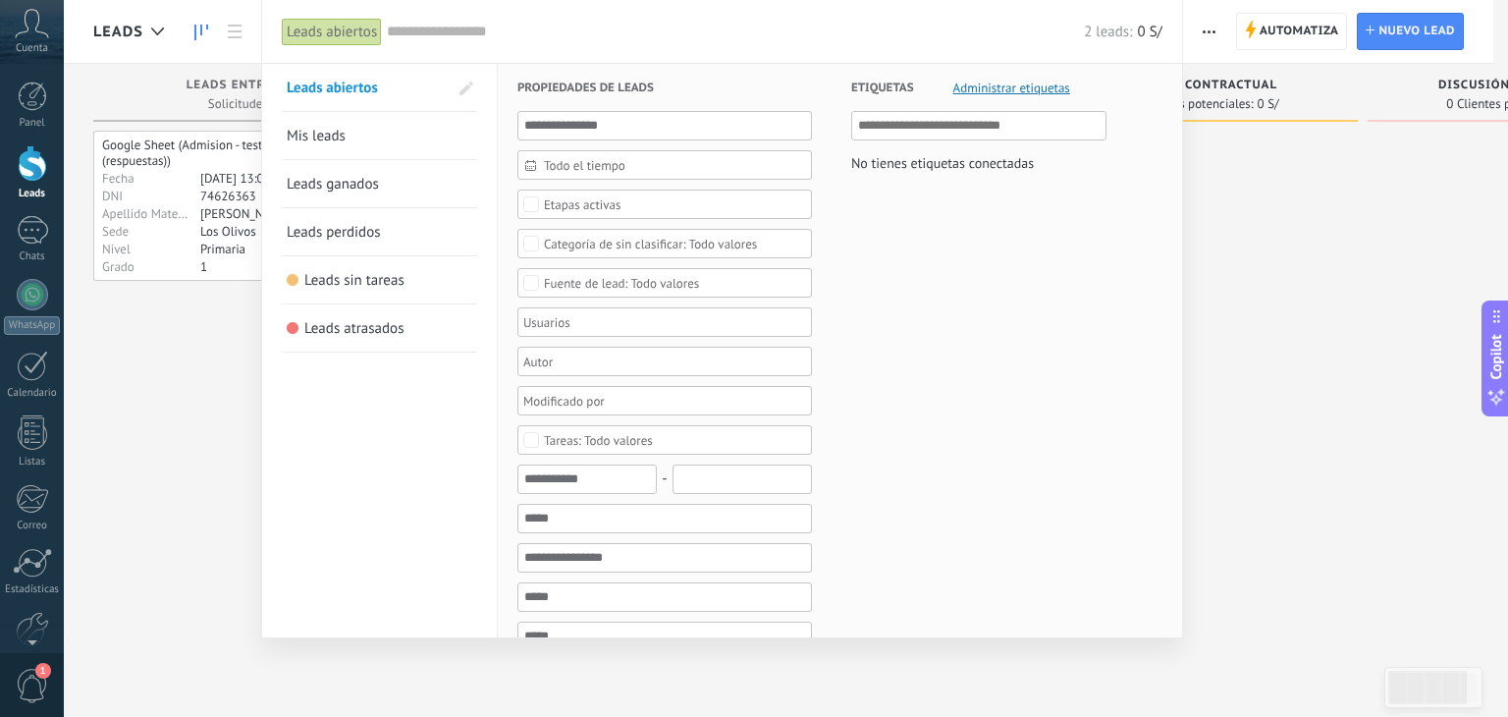
click at [1198, 33] on div at bounding box center [754, 358] width 1508 height 717
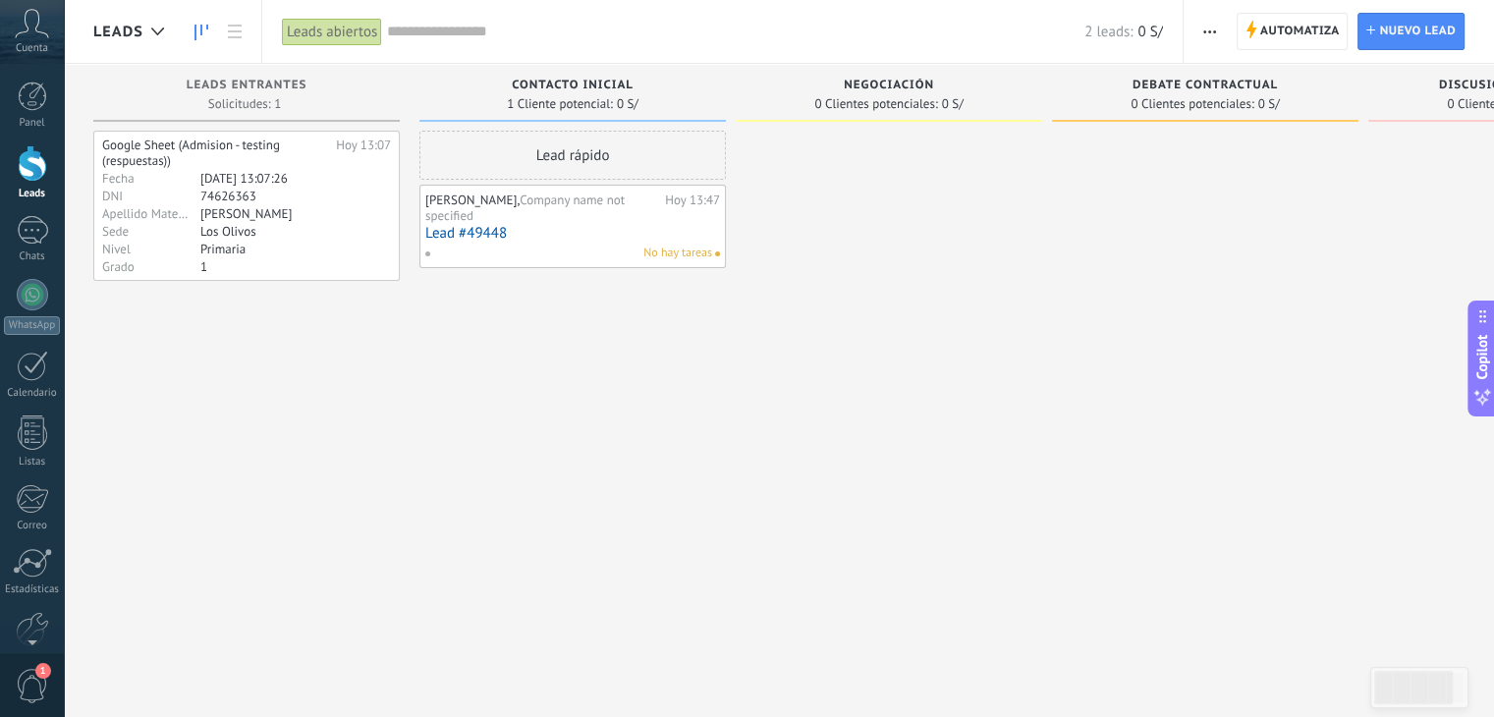
click at [1209, 30] on icon "button" at bounding box center [1209, 31] width 13 height 3
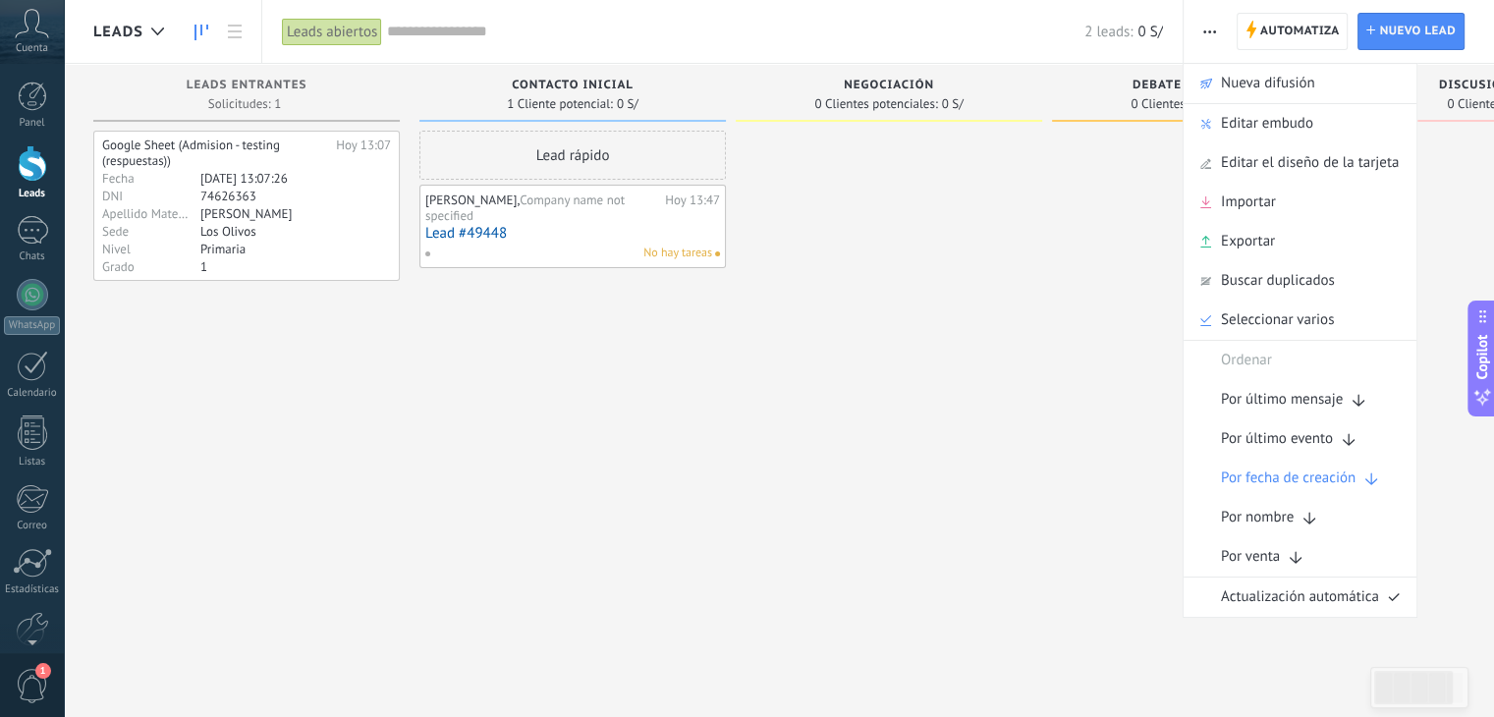
click at [1104, 347] on div at bounding box center [1205, 361] width 306 height 461
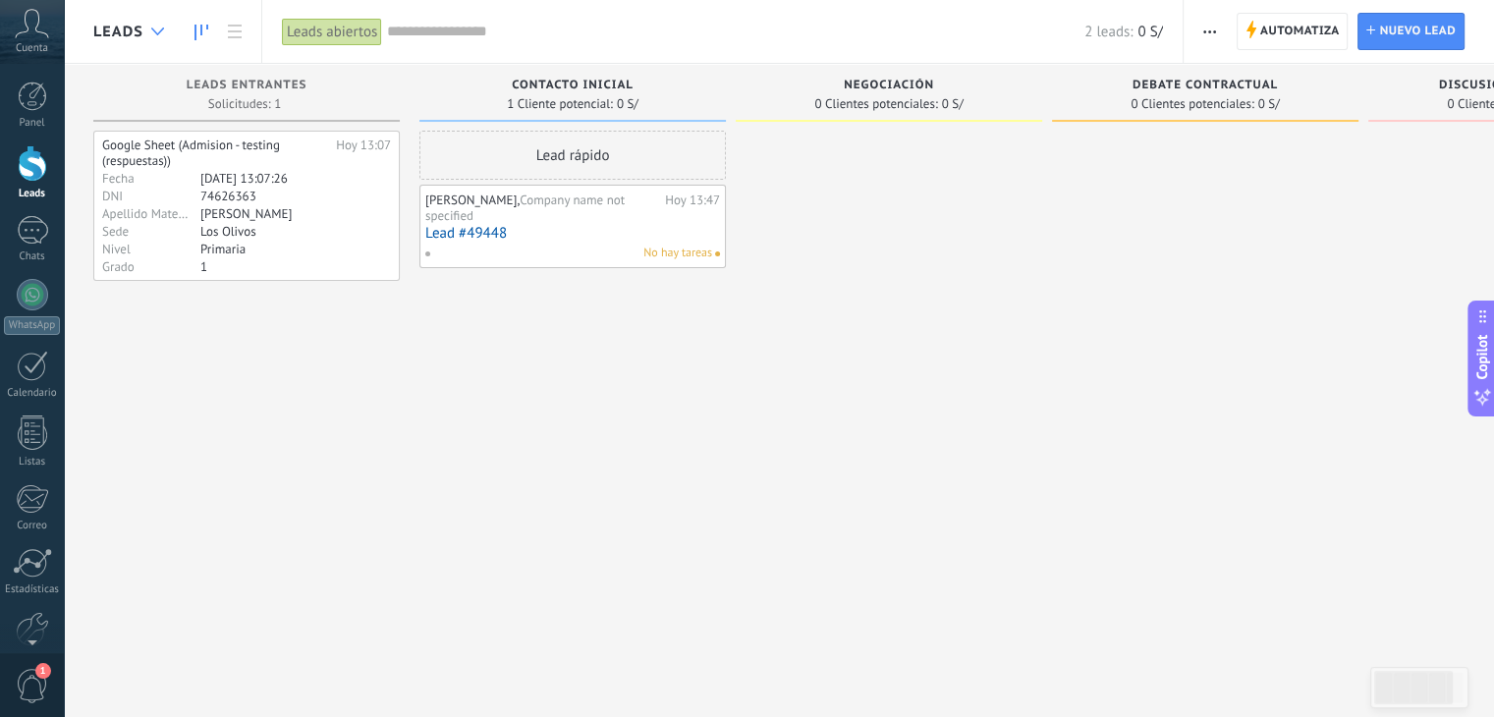
click at [150, 36] on div at bounding box center [157, 32] width 32 height 38
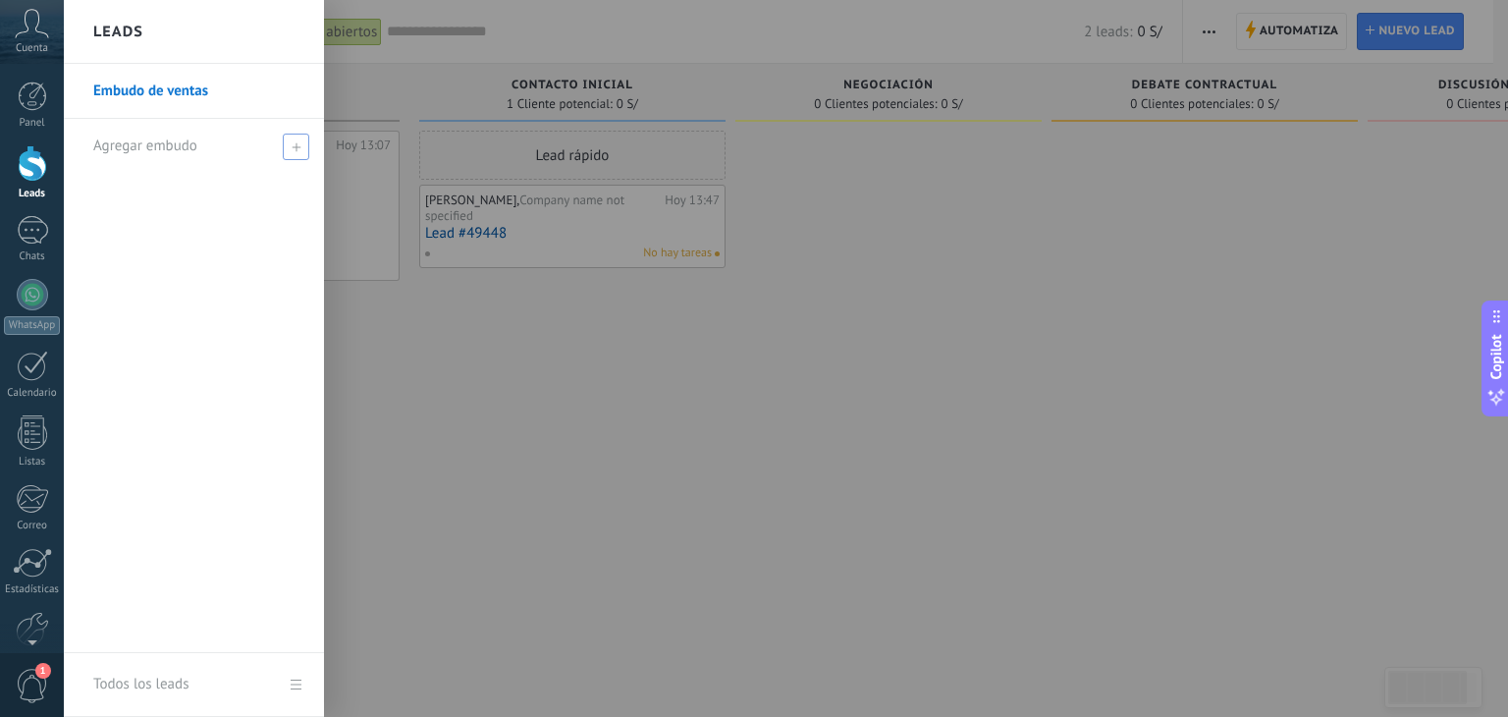
click at [171, 142] on span "Agregar embudo" at bounding box center [145, 146] width 104 height 19
click at [171, 176] on div "Embudo de ventas" at bounding box center [194, 358] width 260 height 589
click at [190, 96] on link "Embudo de ventas" at bounding box center [198, 91] width 211 height 55
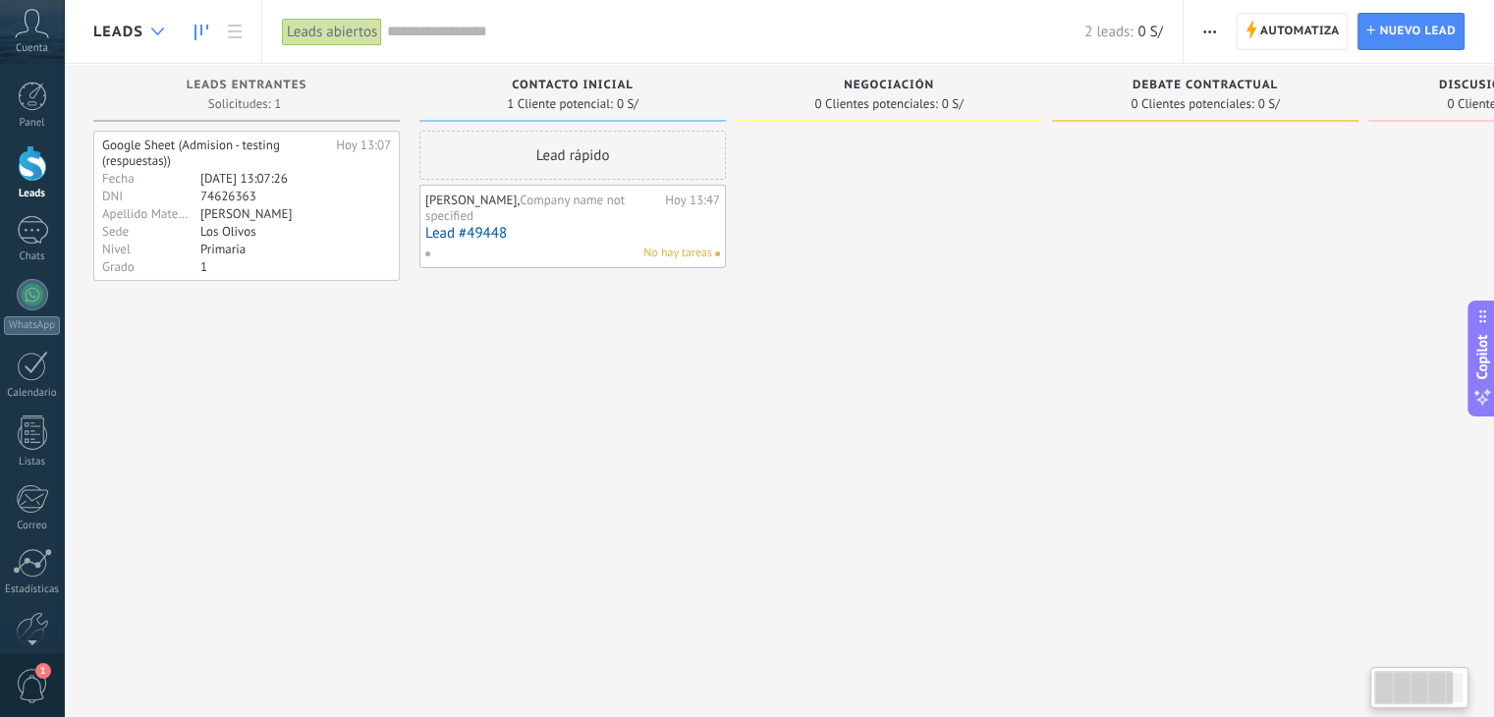
click at [145, 35] on div at bounding box center [157, 32] width 32 height 38
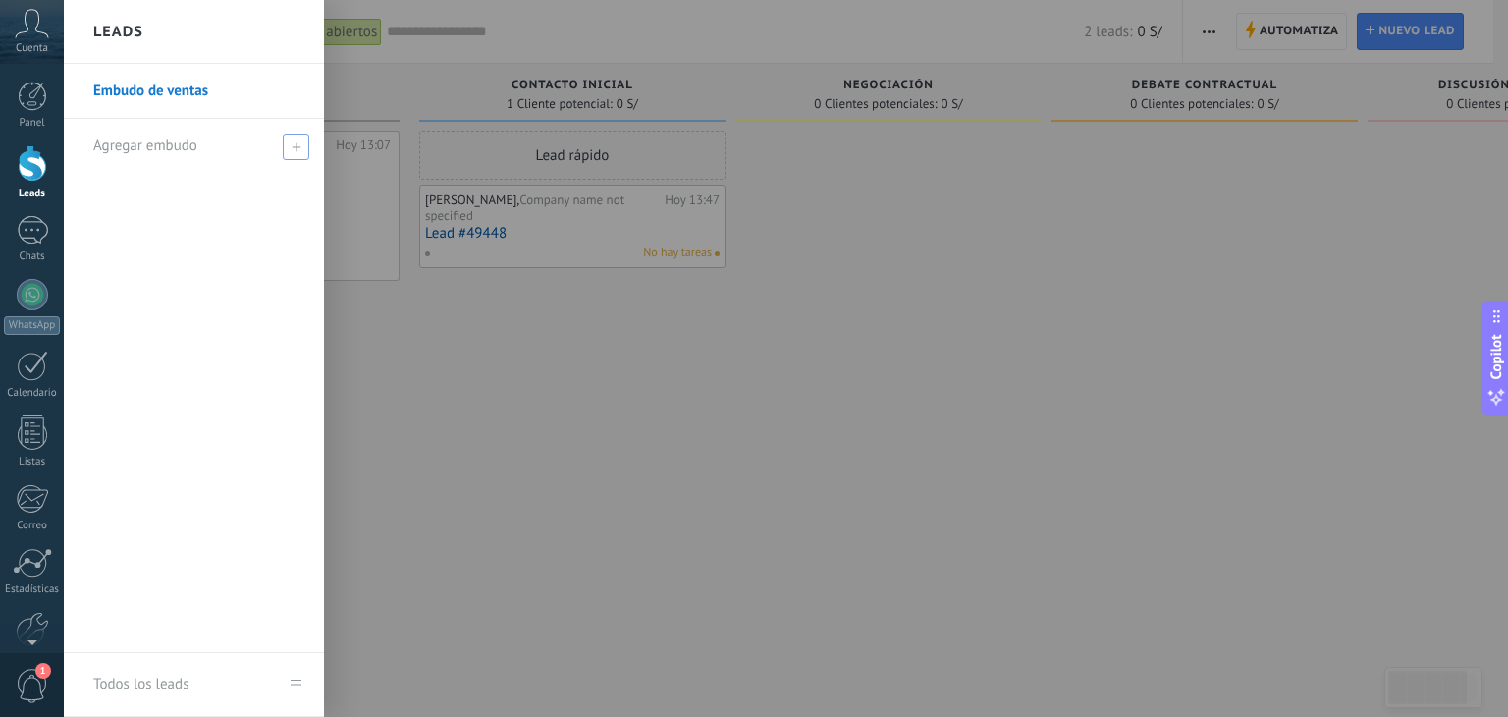
click at [161, 138] on span "Agregar embudo" at bounding box center [145, 146] width 104 height 19
click at [207, 623] on div "Embudo de ventas" at bounding box center [194, 358] width 260 height 589
click at [210, 698] on link "Todos los leads" at bounding box center [194, 685] width 260 height 64
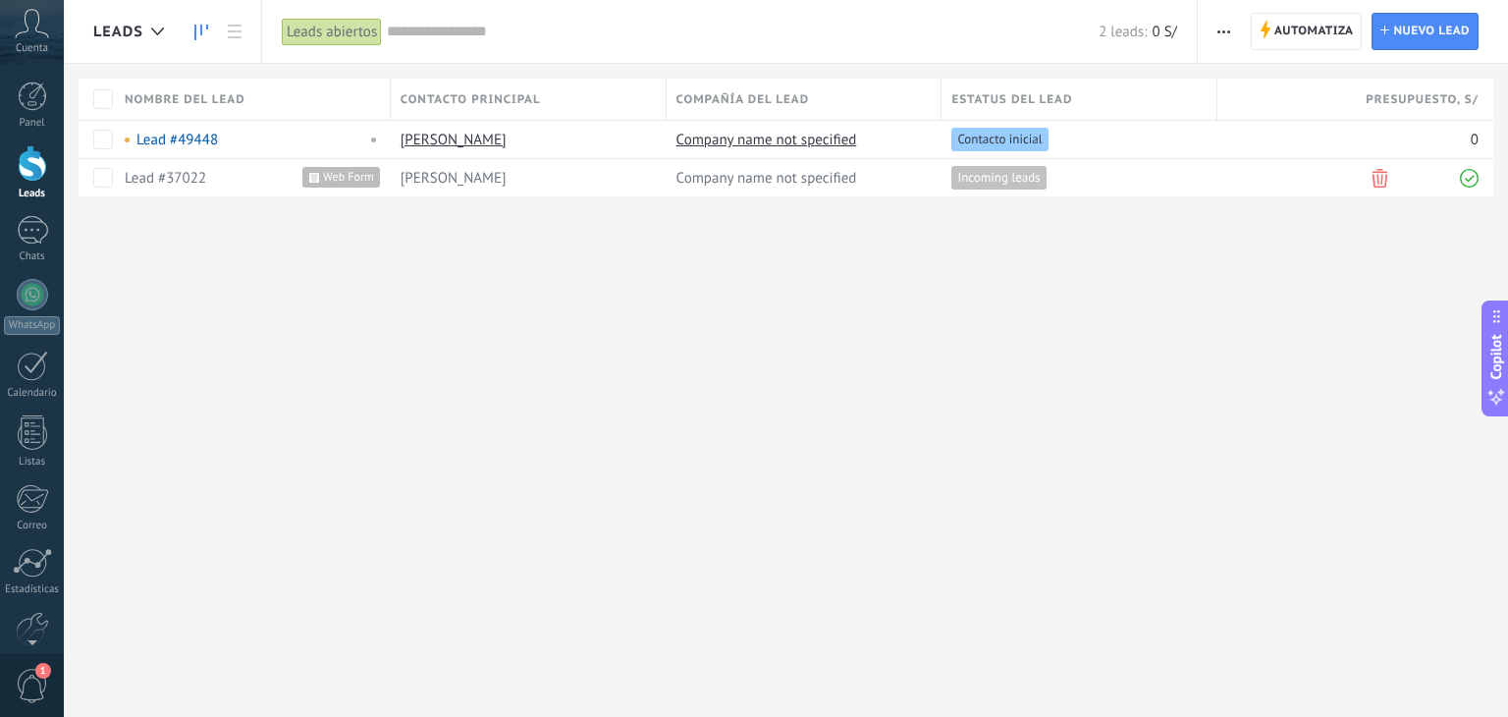
click at [201, 26] on use at bounding box center [201, 33] width 14 height 16
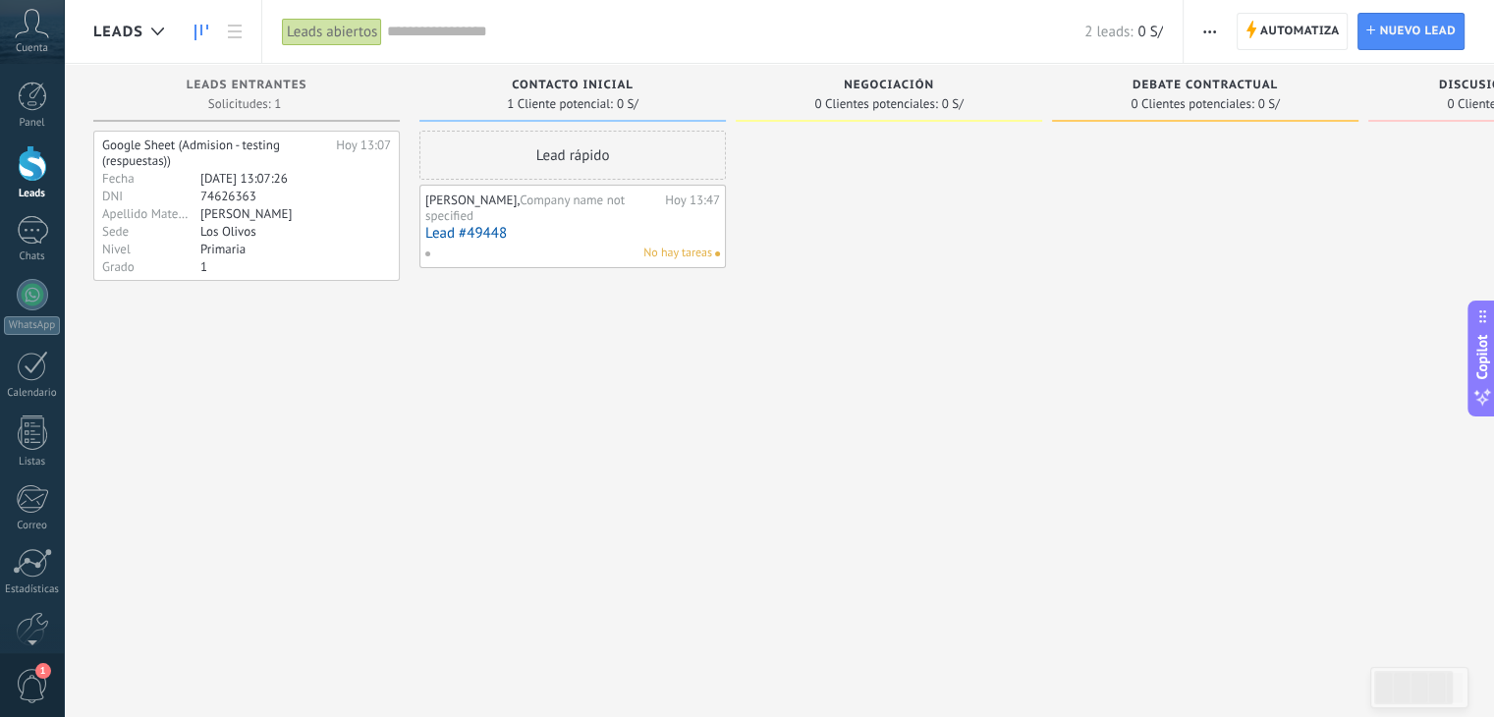
click at [448, 26] on input "text" at bounding box center [735, 32] width 697 height 21
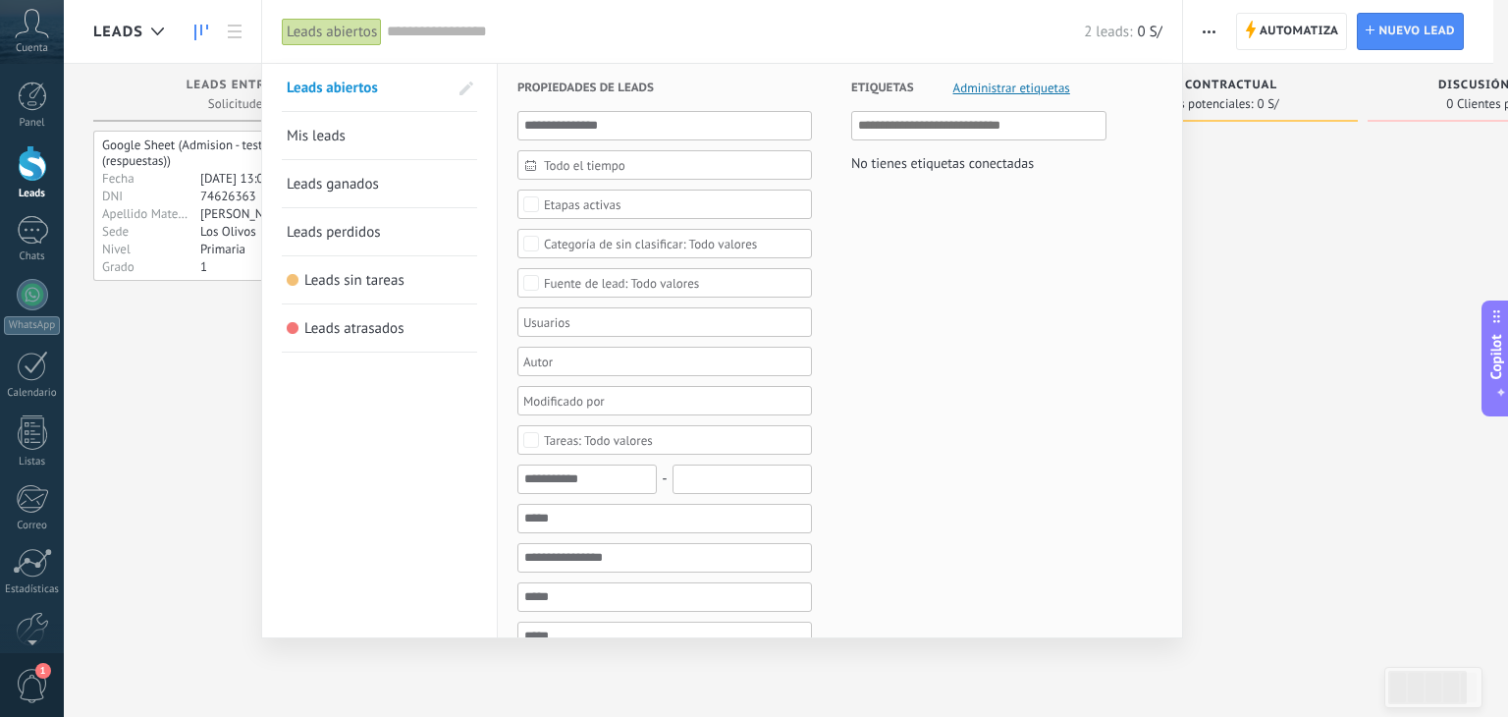
click at [1404, 220] on div at bounding box center [754, 358] width 1508 height 717
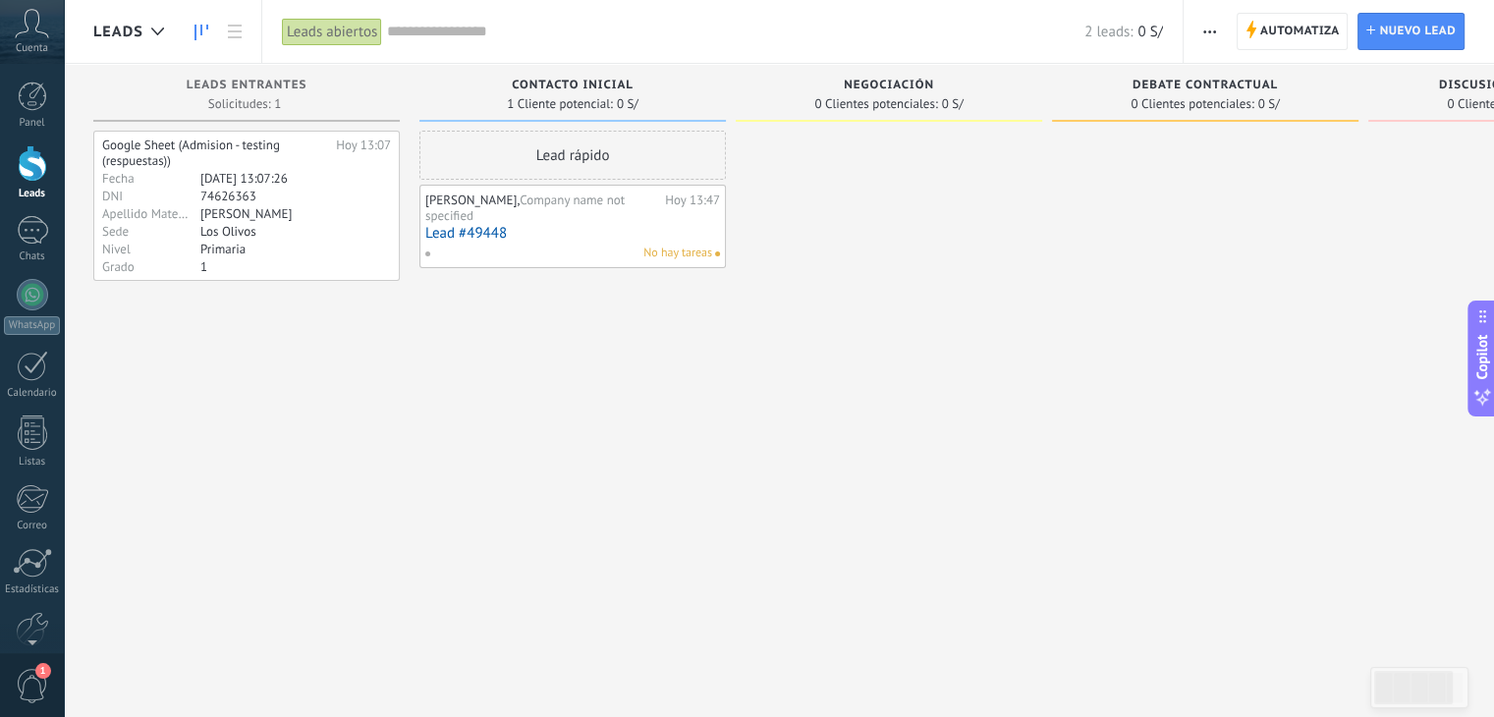
click at [1198, 22] on button "button" at bounding box center [1209, 31] width 28 height 37
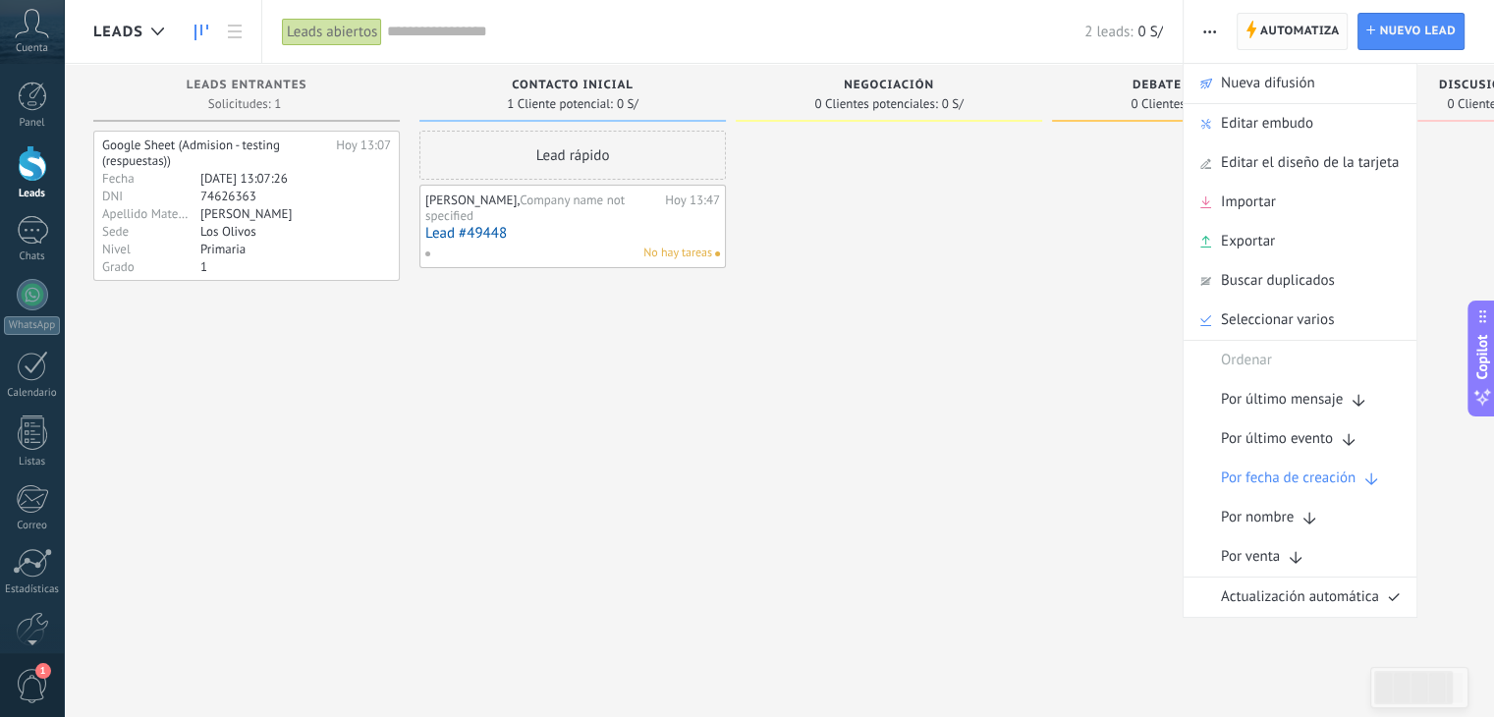
click at [1278, 26] on span "Automatiza" at bounding box center [1300, 31] width 80 height 35
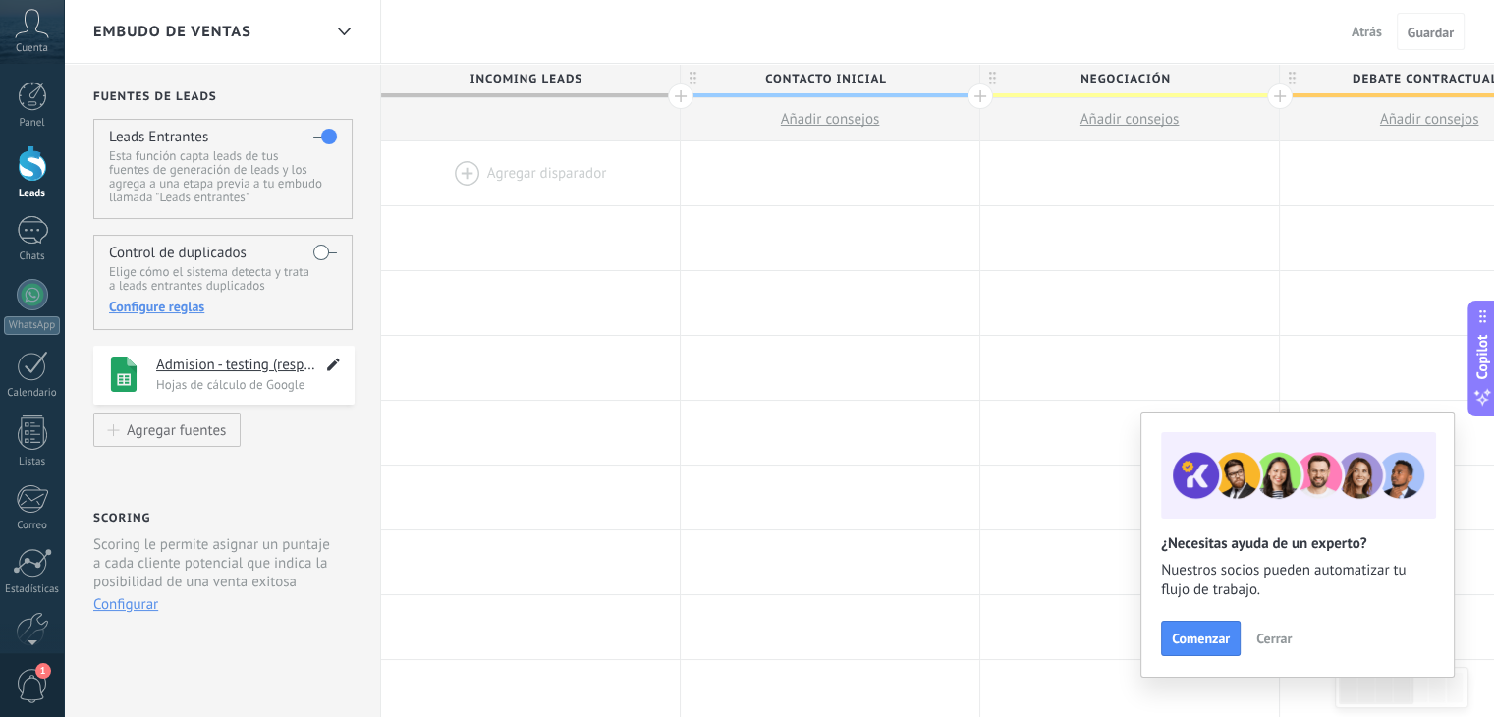
click at [330, 362] on icon at bounding box center [333, 365] width 23 height 24
type textarea "**********"
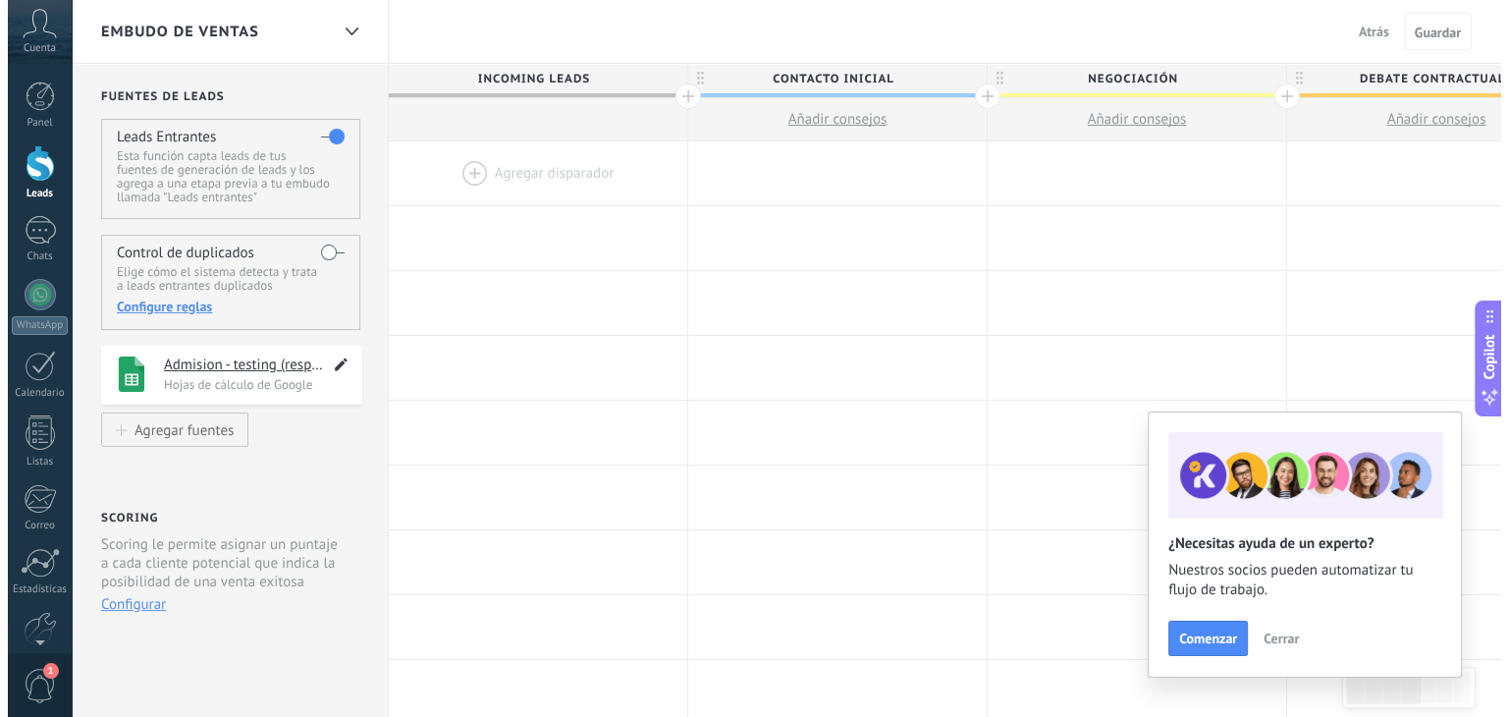
scroll to position [37, 0]
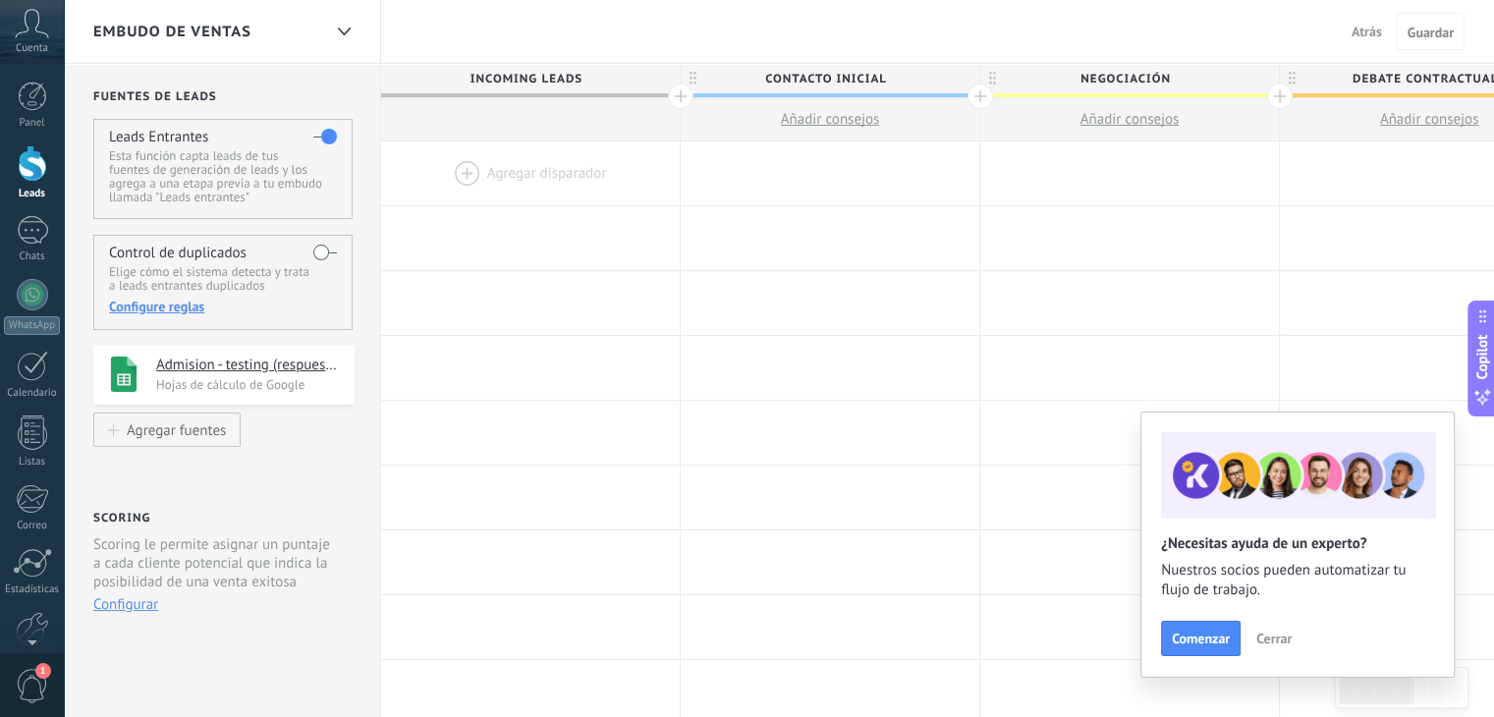
click at [315, 406] on div "**********" at bounding box center [223, 379] width 261 height 67
click at [295, 386] on p "Hojas de cálculo de Google" at bounding box center [249, 384] width 187 height 17
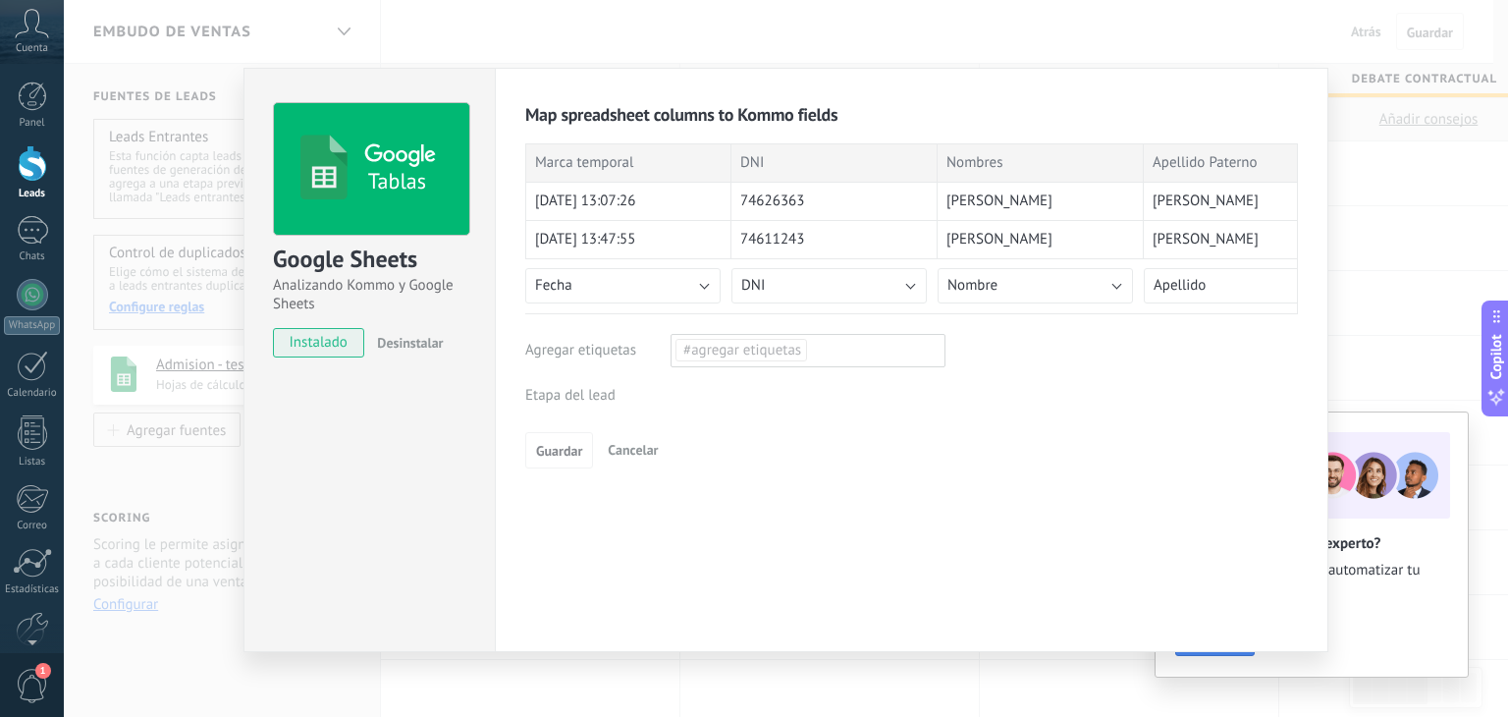
click at [0, 0] on div "Incoming leads Contacto inicial Negociación Debate contractual Discusión de con…" at bounding box center [0, 0] width 0 height 0
click at [1010, 406] on div at bounding box center [786, 358] width 1445 height 717
click at [0, 0] on div "Incoming leads Contacto inicial Negociación Debate contractual Discusión de con…" at bounding box center [0, 0] width 0 height 0
click at [1058, 419] on div at bounding box center [786, 358] width 1445 height 717
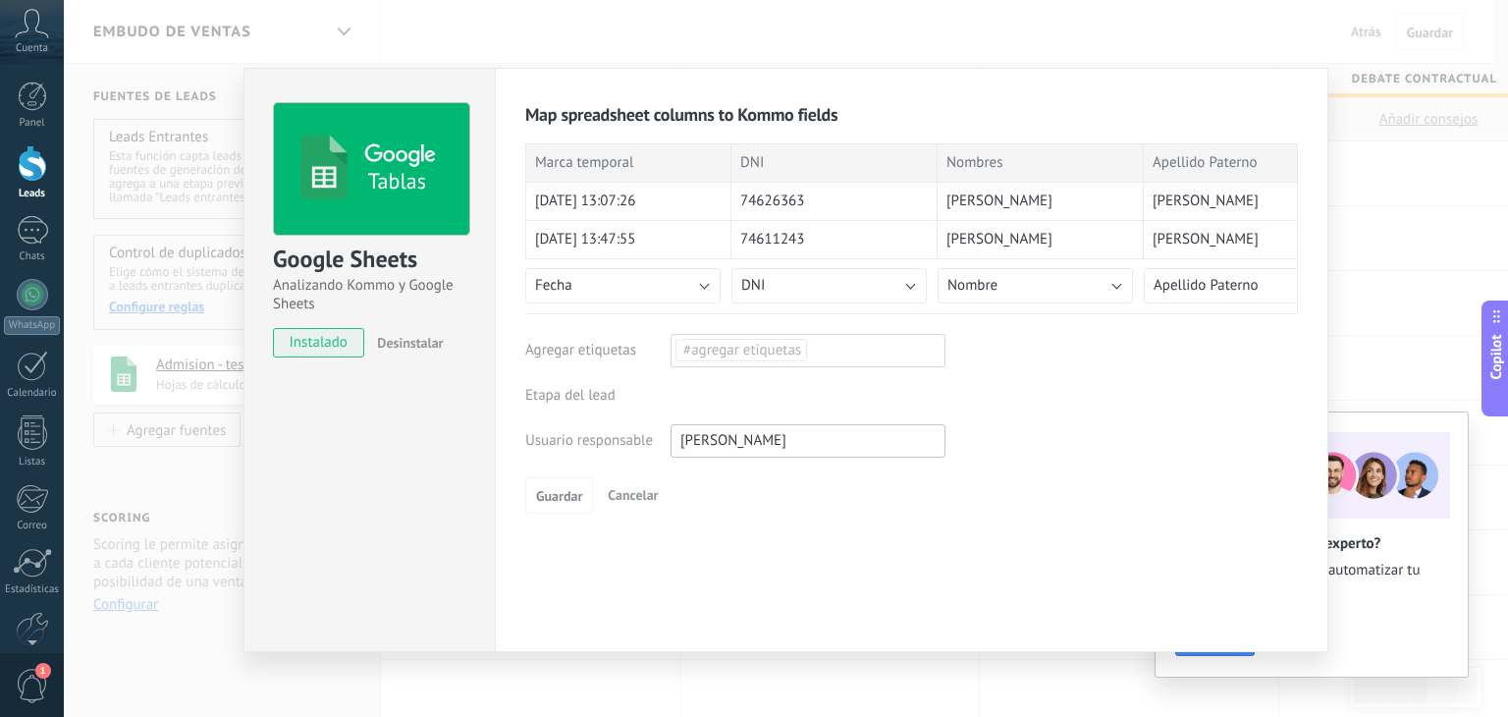
click at [183, 205] on div "Tablas Google Sheets Analizando Kommo y Google Sheets instalado Desinstalar Map…" at bounding box center [786, 358] width 1445 height 717
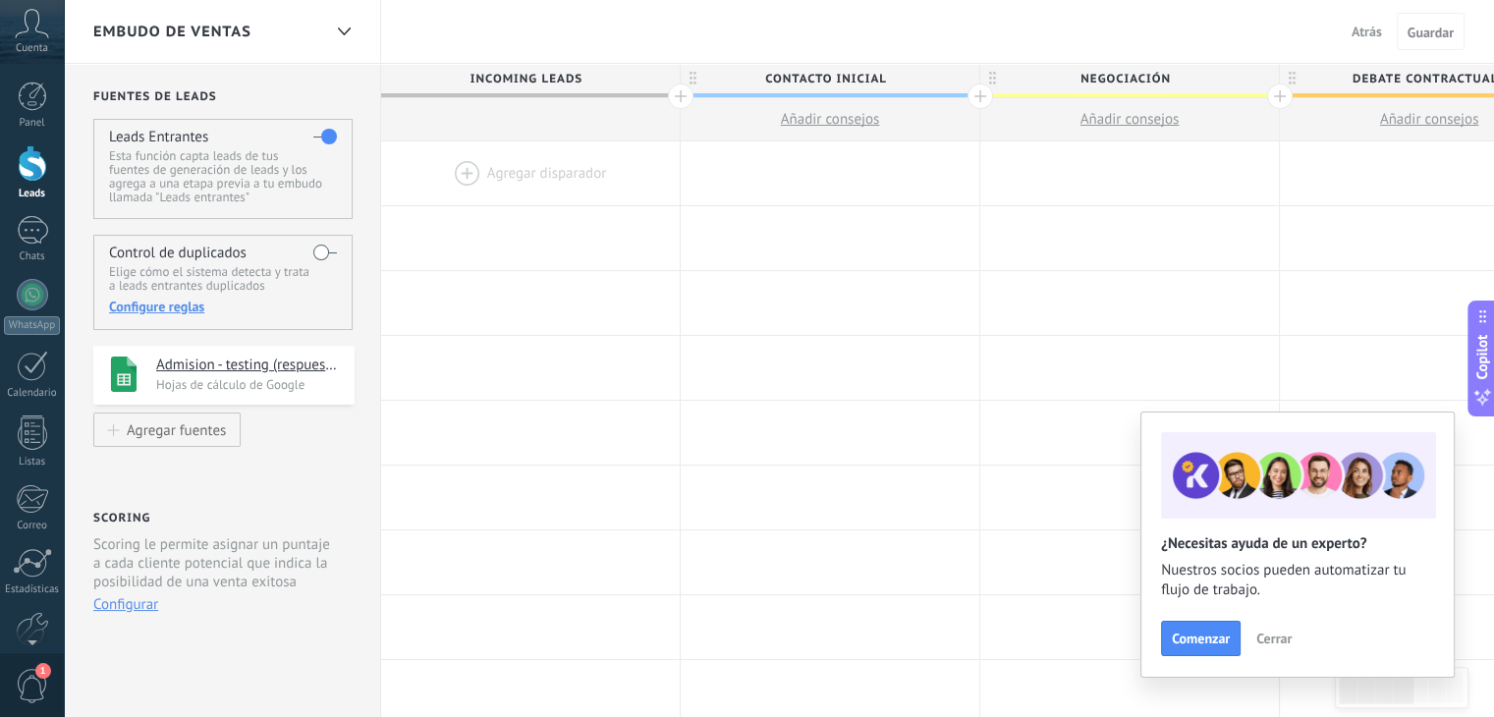
click at [30, 170] on div at bounding box center [32, 163] width 29 height 36
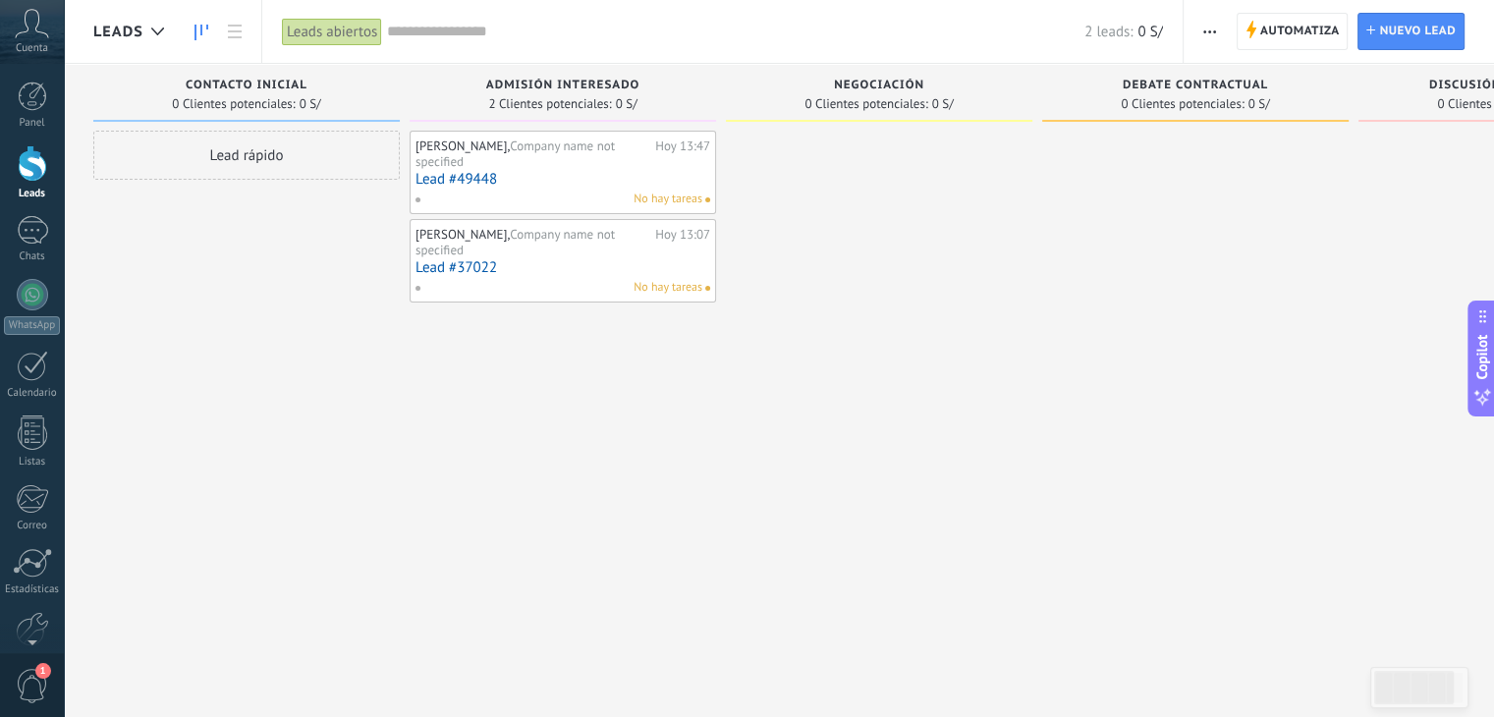
click at [1220, 34] on button "button" at bounding box center [1209, 31] width 28 height 37
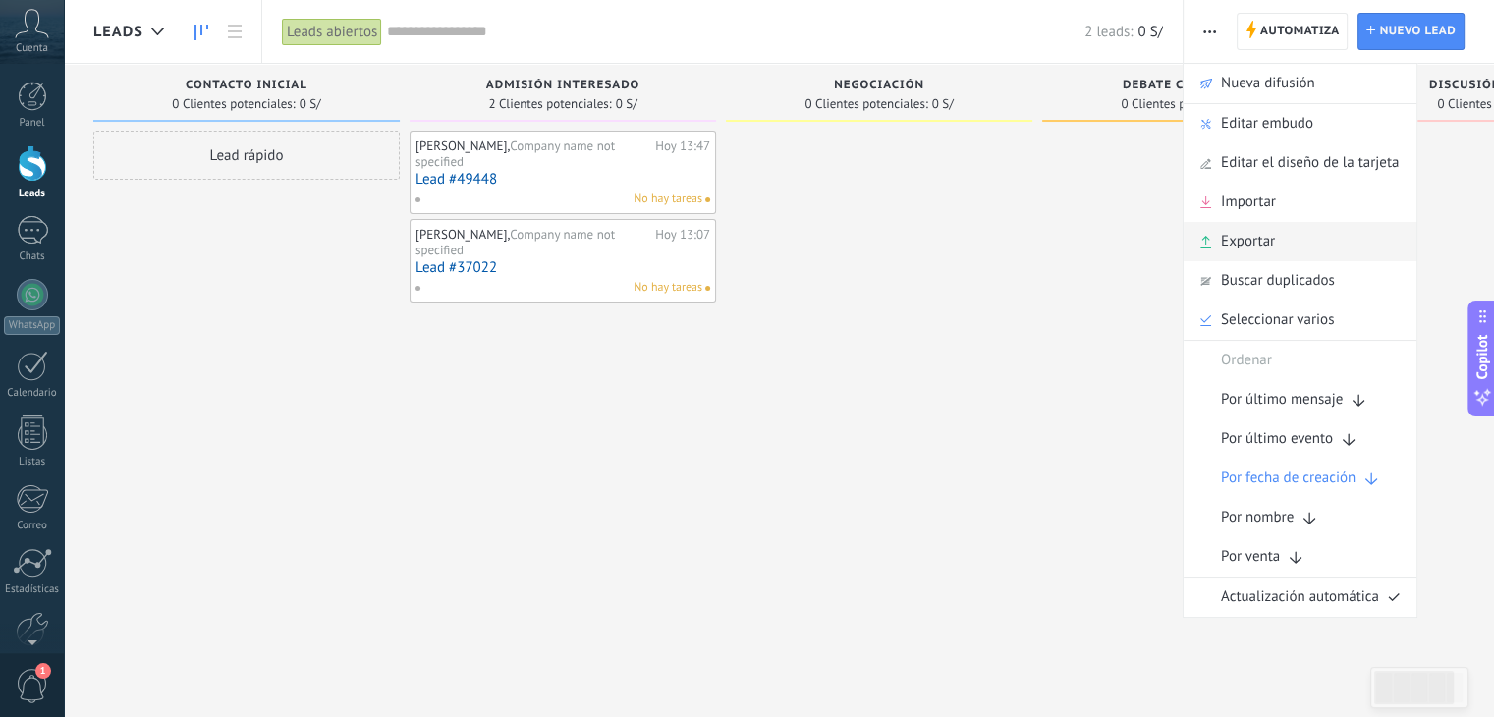
click at [1261, 242] on span "Exportar" at bounding box center [1248, 241] width 54 height 39
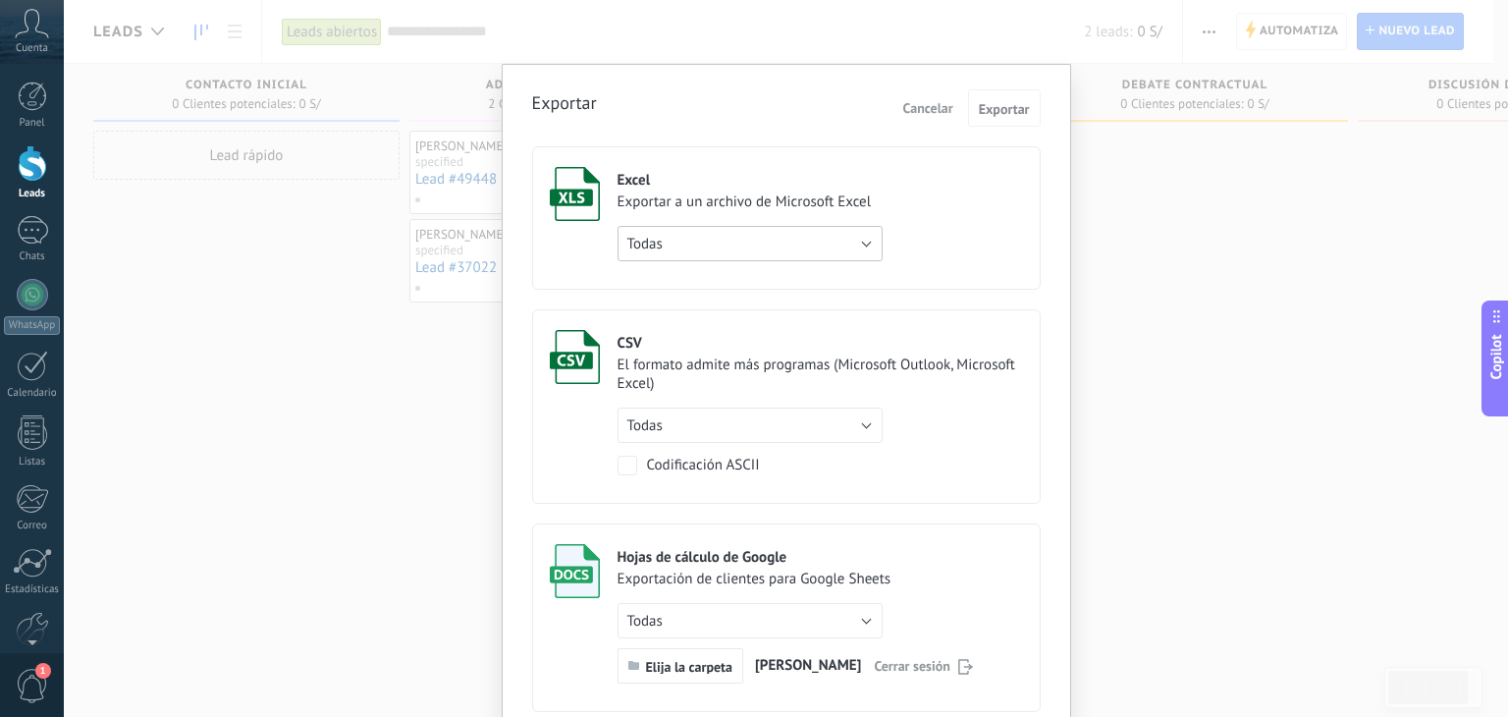
click at [836, 229] on button "Todas" at bounding box center [750, 243] width 265 height 35
click at [836, 229] on li "Todas" at bounding box center [744, 243] width 276 height 33
click at [848, 237] on button "Todas" at bounding box center [750, 243] width 265 height 35
click at [773, 276] on span "de filtro activo" at bounding box center [741, 277] width 270 height 19
click at [1006, 123] on button "Exportar" at bounding box center [1004, 107] width 73 height 37
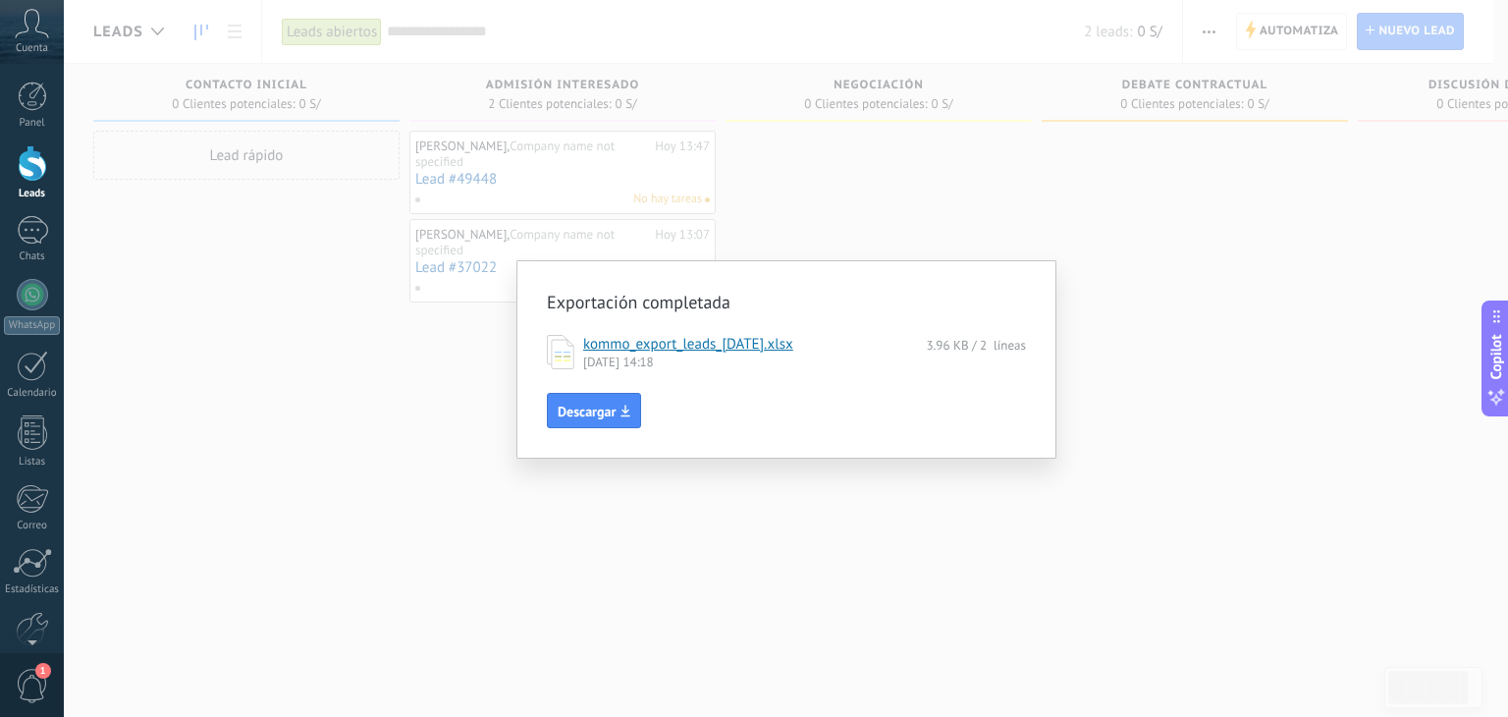
click at [757, 339] on link "kommo_export_leads_[DATE].xlsx" at bounding box center [688, 344] width 210 height 19
click at [872, 498] on div "Exportación completada kommo_export_leads_[DATE].xlsx 3.96 KB / 2 líneas [DATE]…" at bounding box center [786, 358] width 1445 height 717
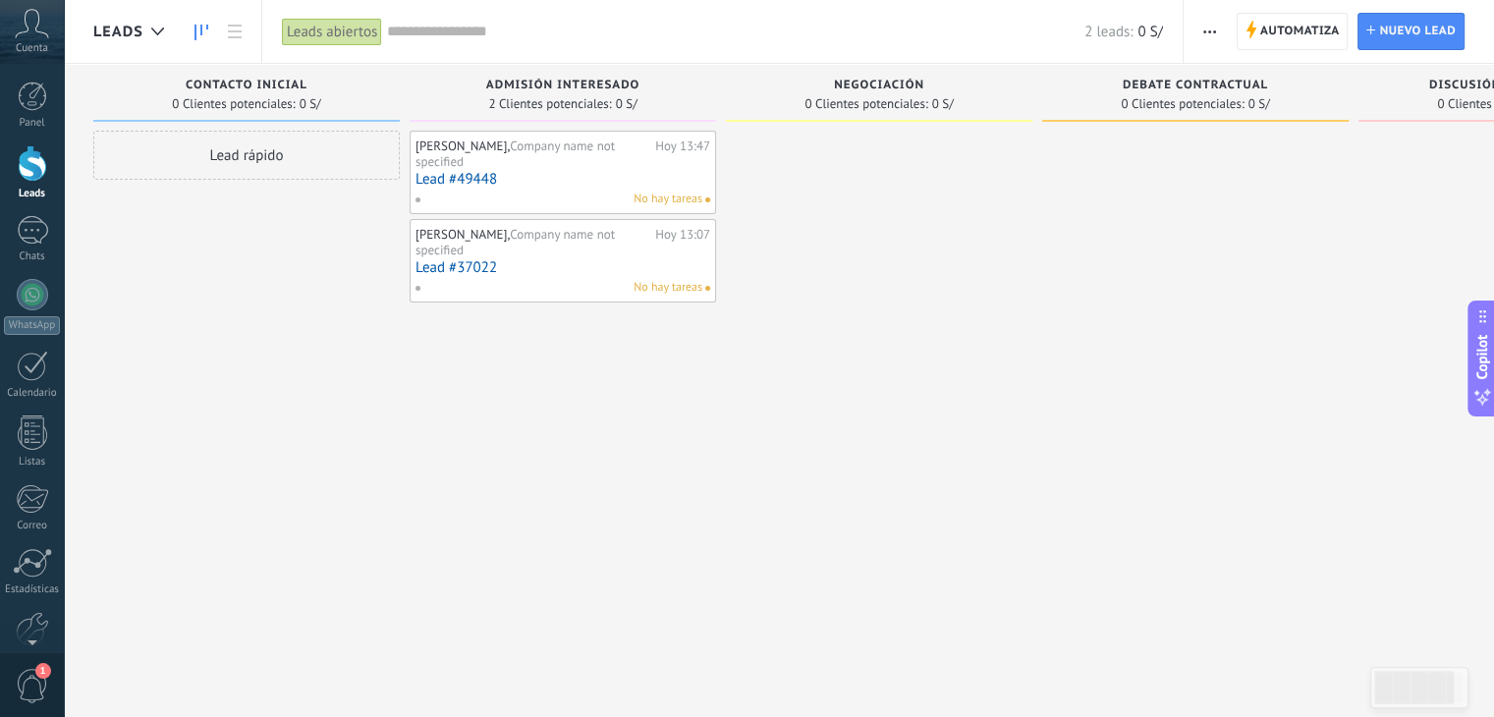
click at [442, 30] on input "text" at bounding box center [735, 32] width 697 height 21
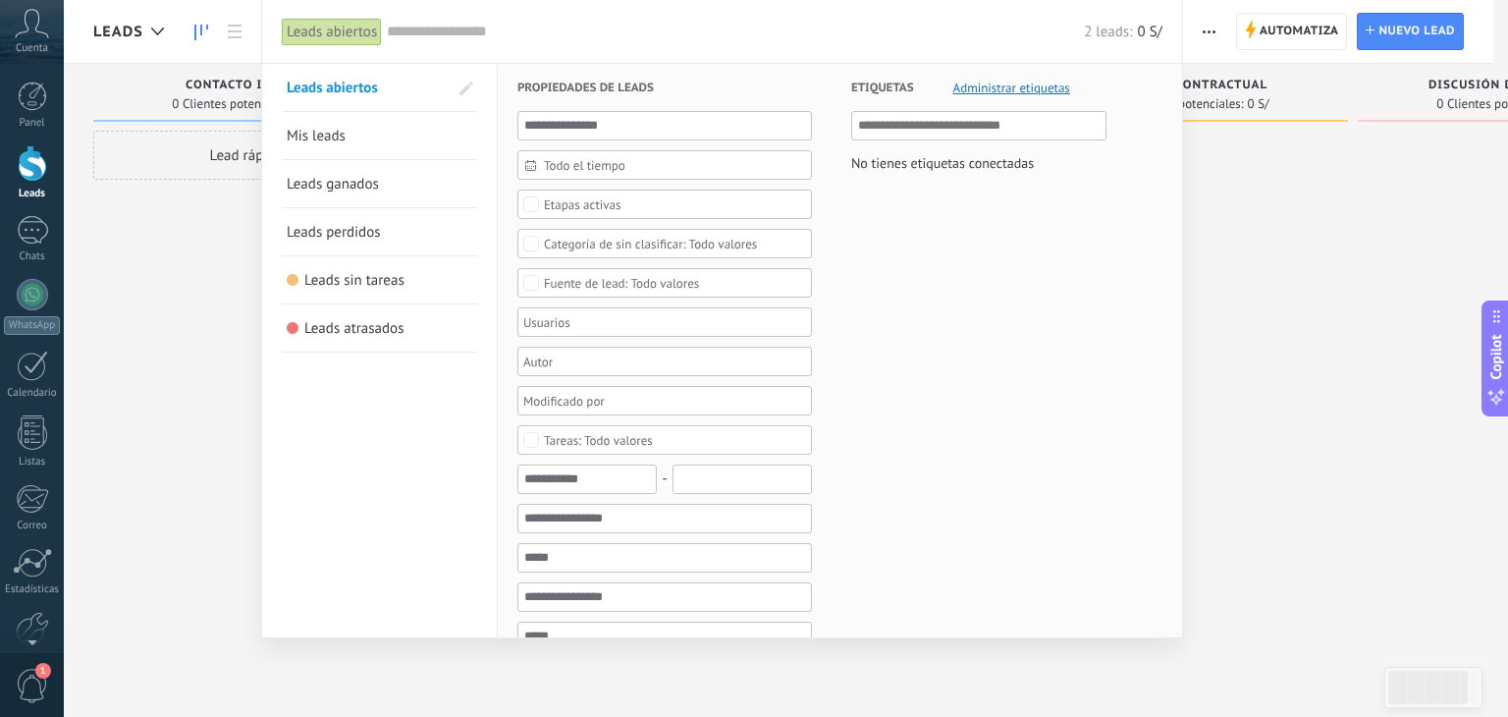
click at [604, 211] on div "Etapas activas" at bounding box center [665, 204] width 295 height 29
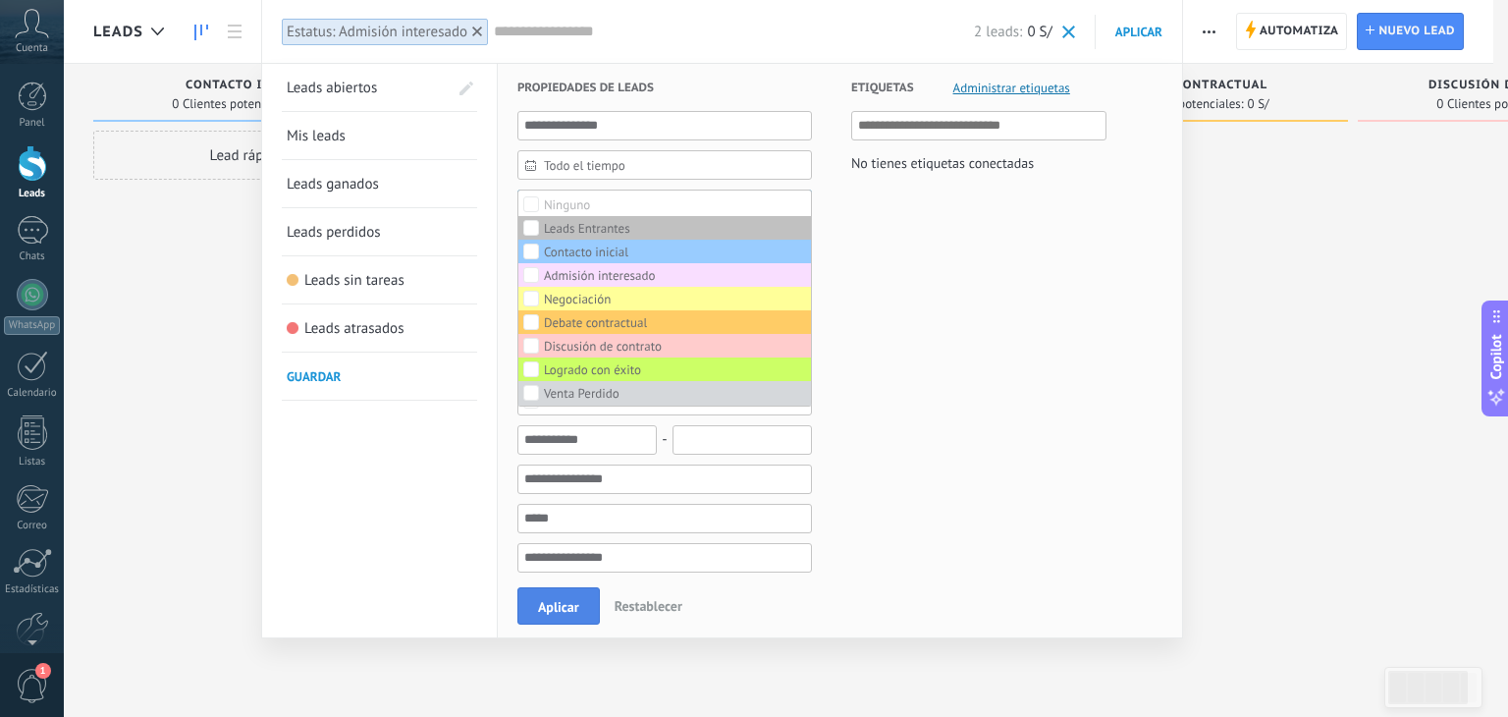
click at [574, 596] on button "Aplicar" at bounding box center [559, 605] width 82 height 37
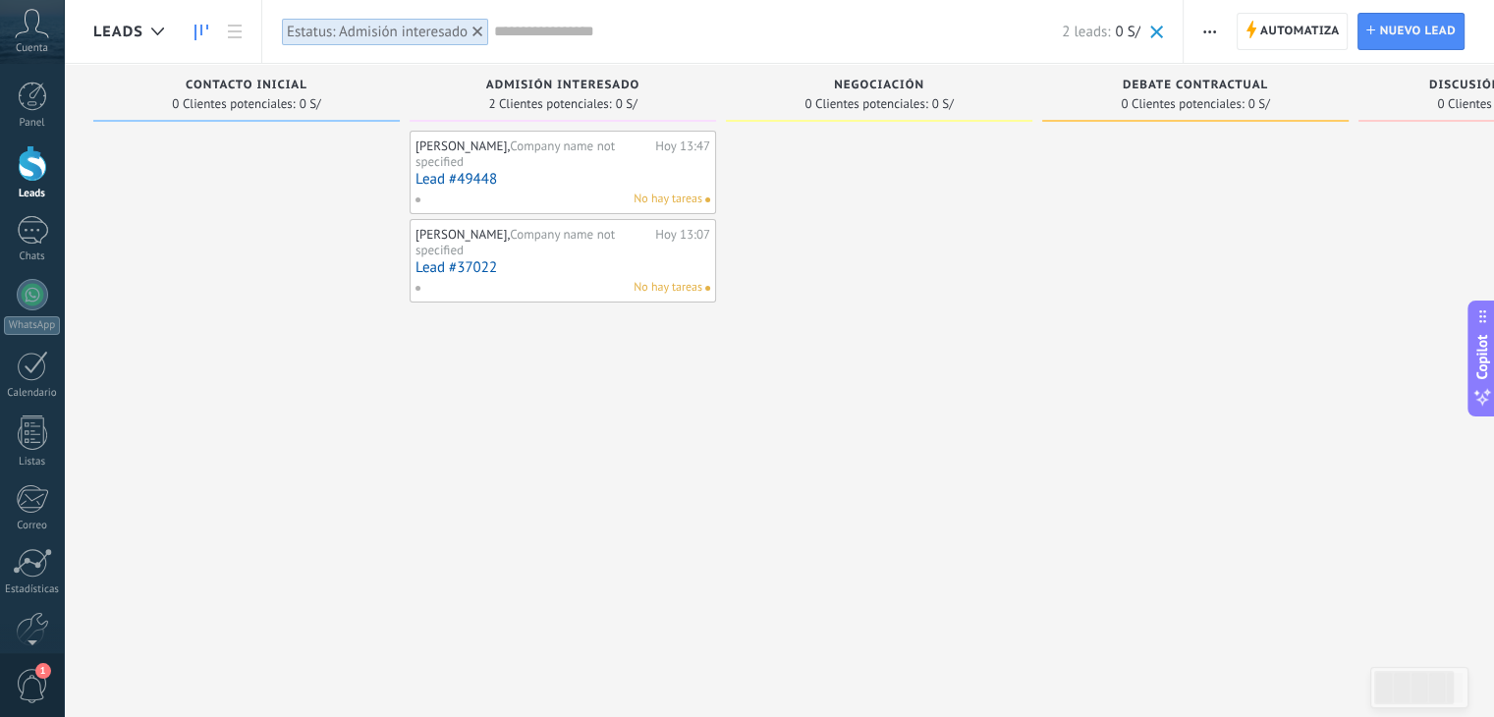
click at [549, 29] on input "text" at bounding box center [778, 32] width 568 height 21
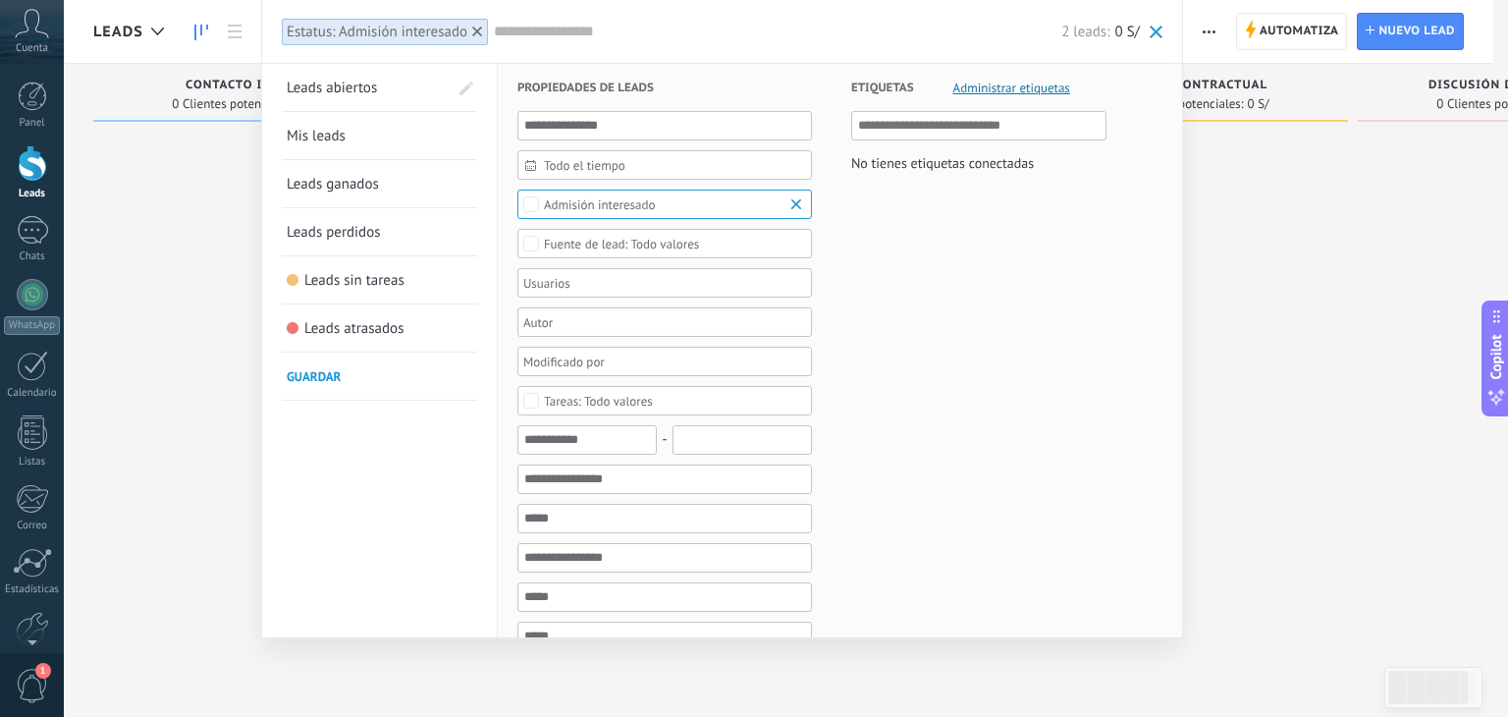
click at [1285, 286] on div at bounding box center [754, 358] width 1508 height 717
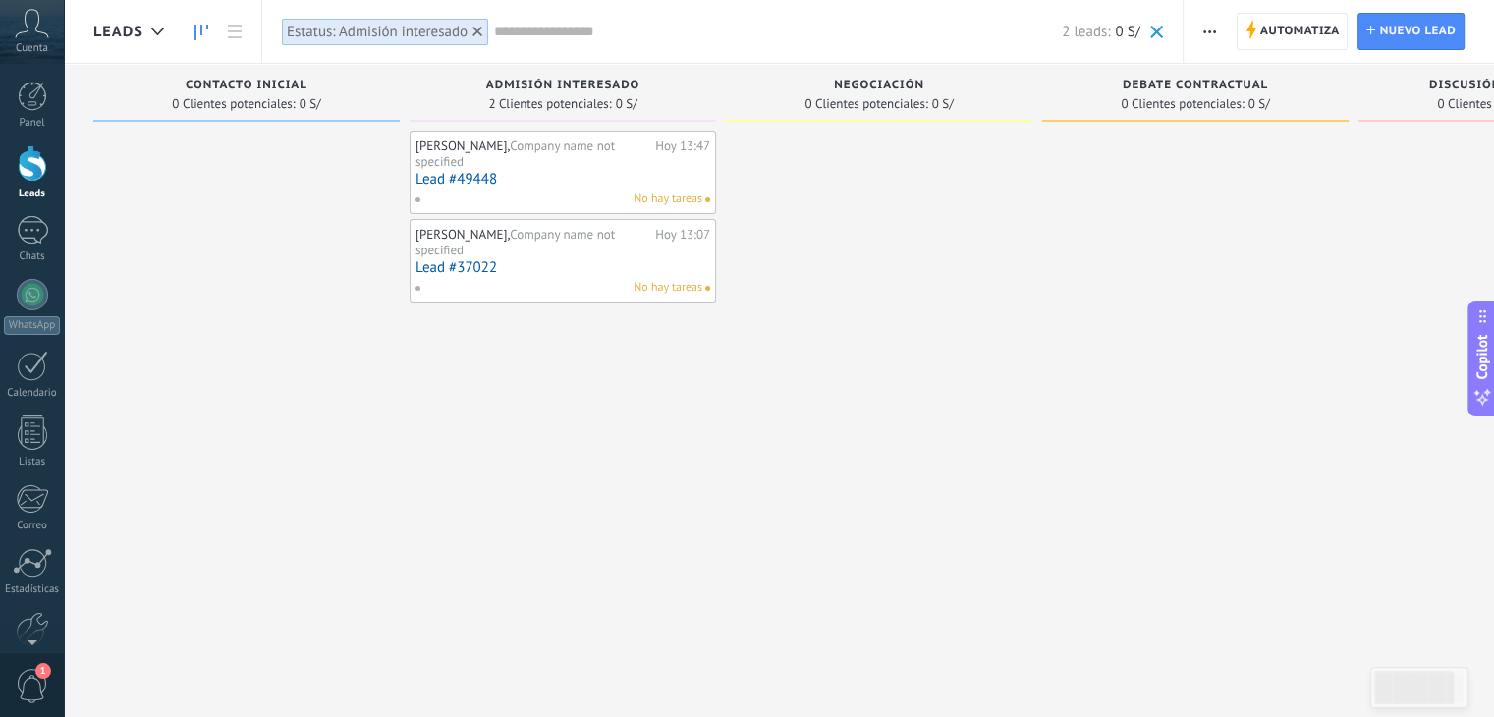
click at [1206, 30] on icon "button" at bounding box center [1209, 31] width 13 height 3
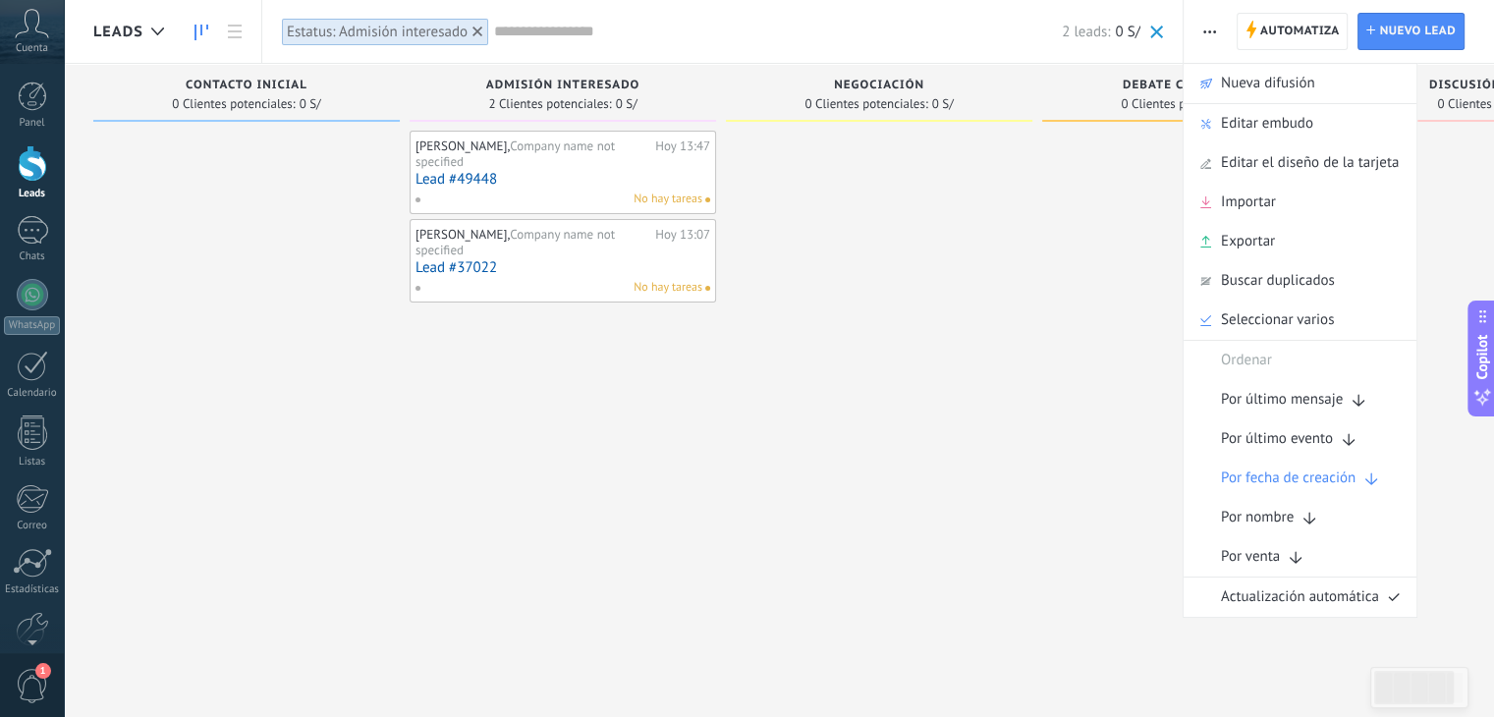
click at [511, 28] on input "text" at bounding box center [778, 32] width 568 height 21
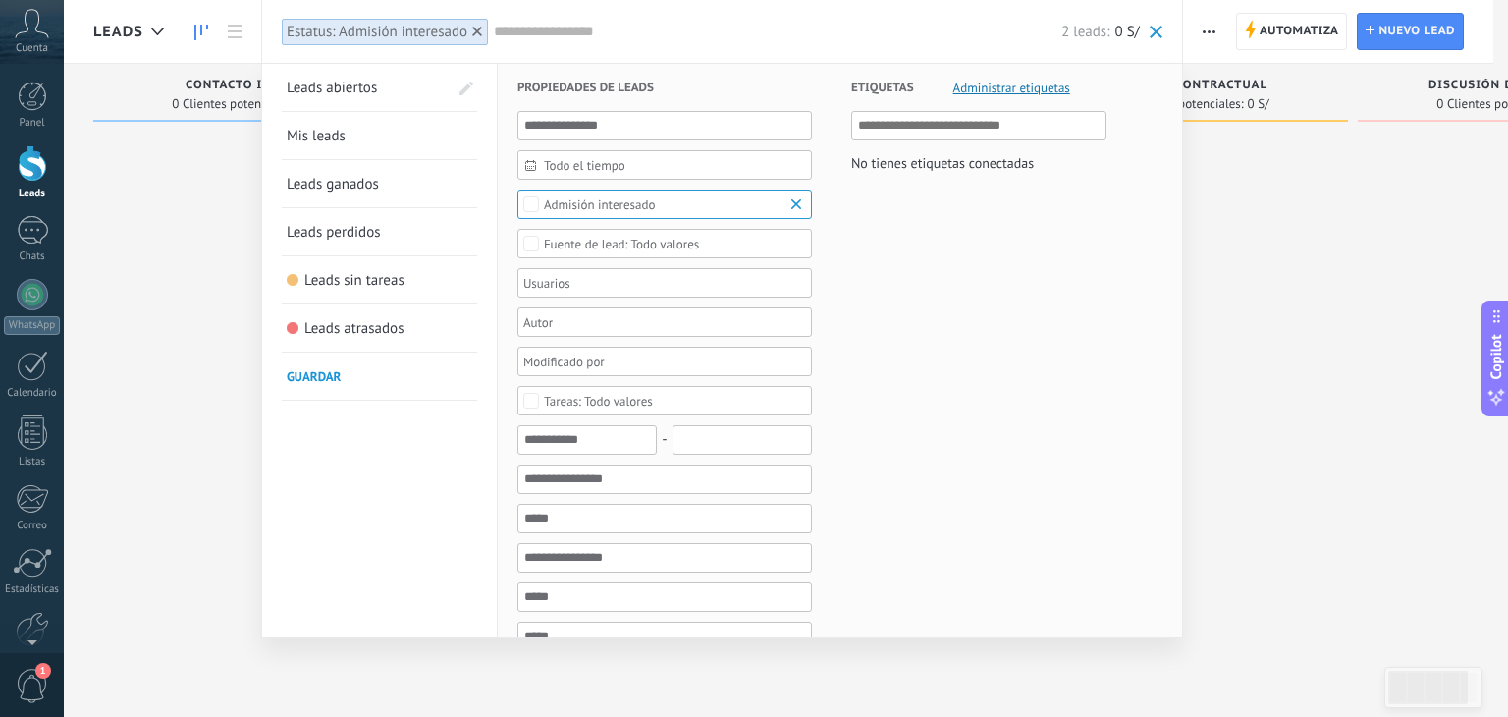
click at [1285, 235] on div at bounding box center [754, 358] width 1508 height 717
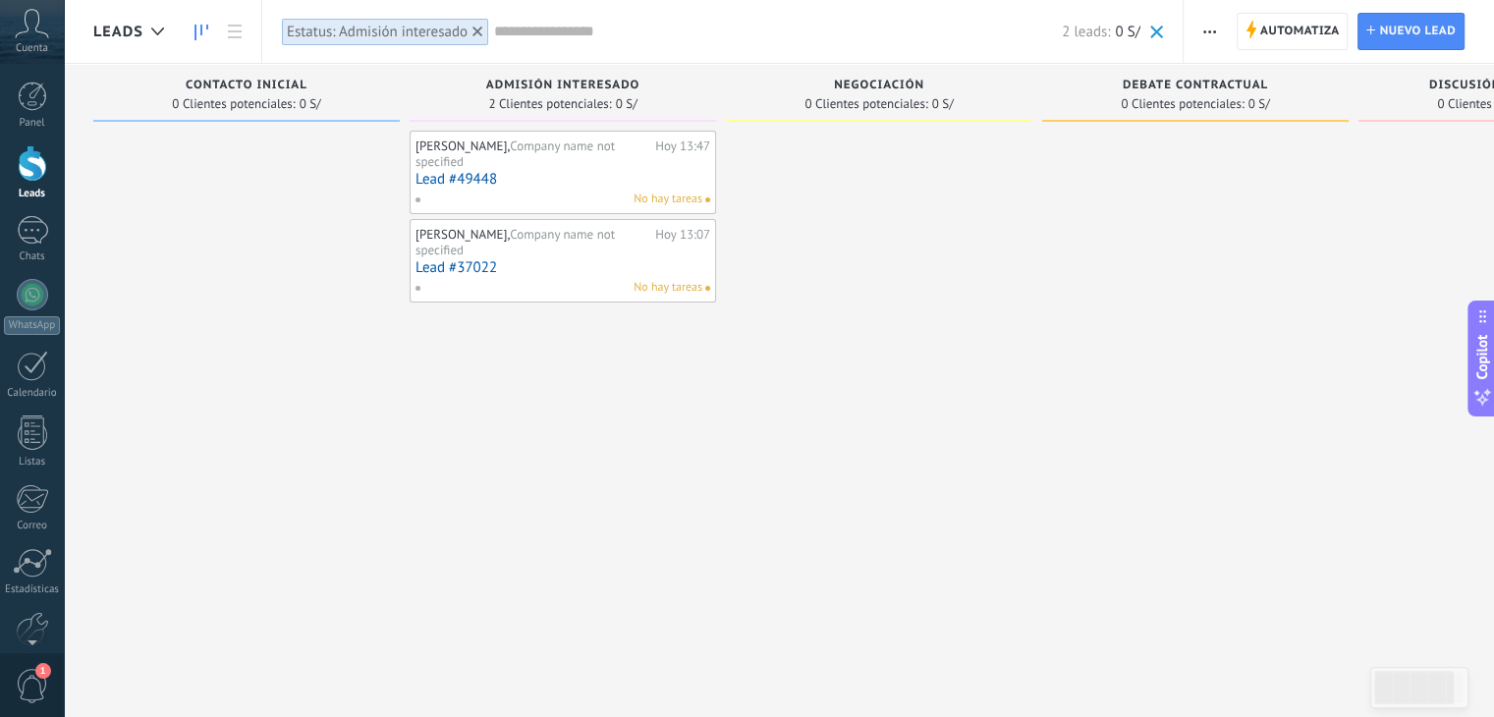
click at [1206, 36] on span "button" at bounding box center [1209, 31] width 13 height 37
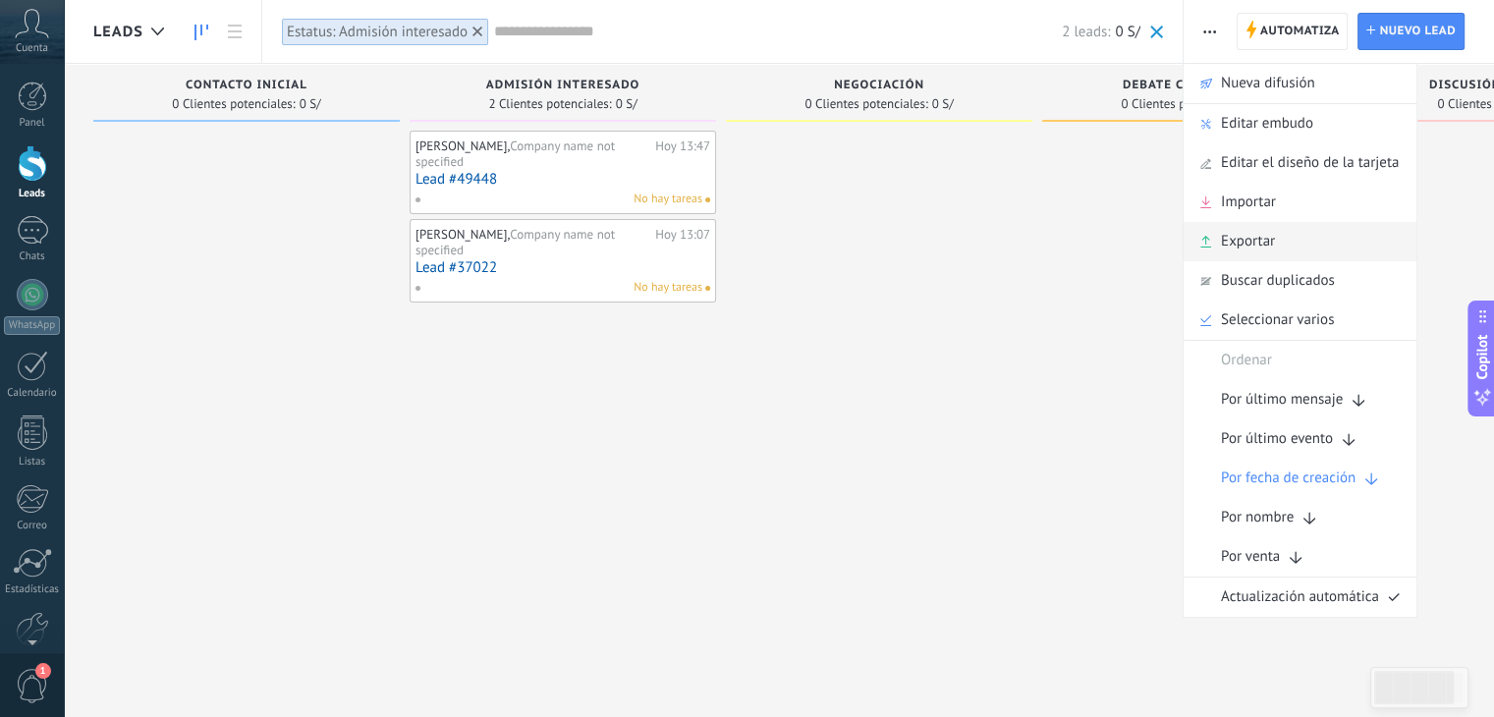
click at [1235, 226] on span "Exportar" at bounding box center [1248, 241] width 54 height 39
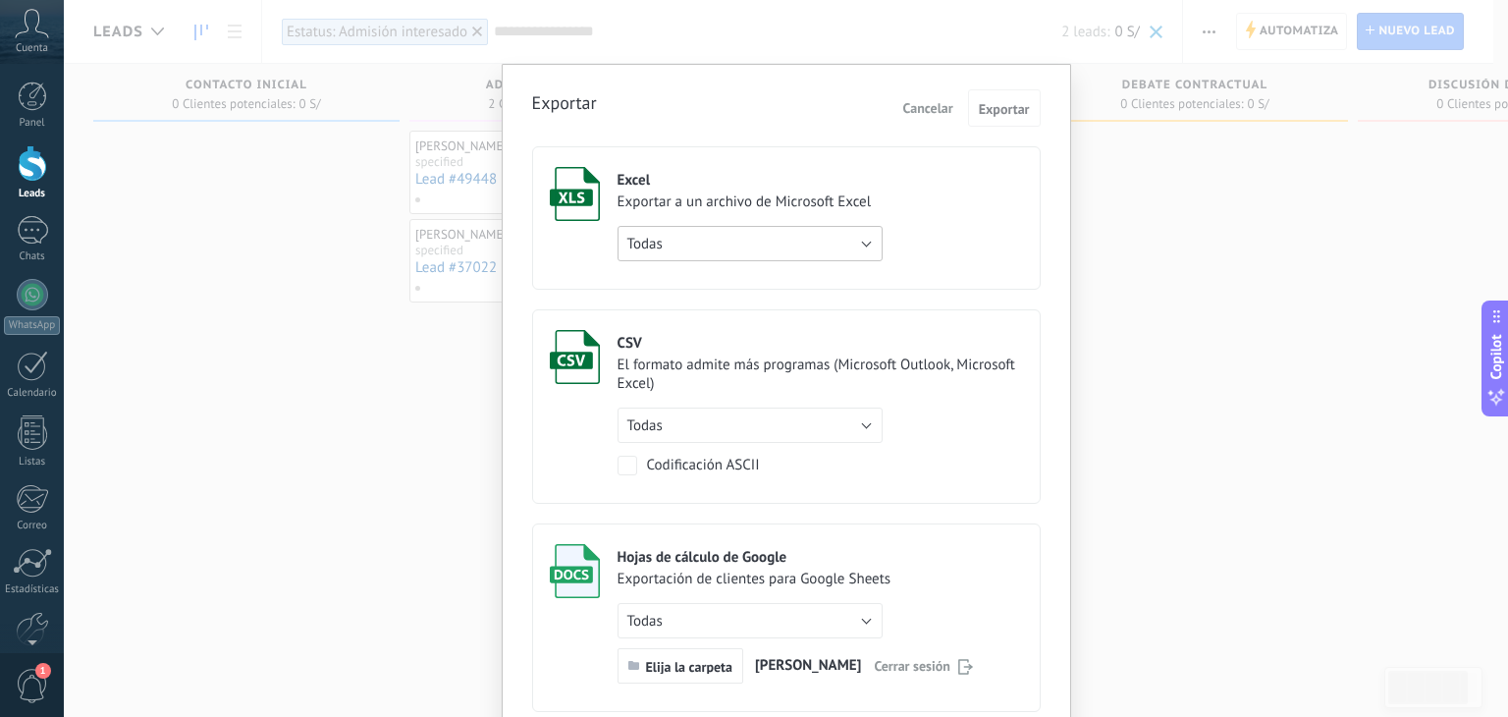
click at [809, 231] on button "Todas" at bounding box center [750, 243] width 265 height 35
click at [716, 270] on span "de filtro activo" at bounding box center [741, 277] width 270 height 19
click at [1021, 105] on span "Exportar" at bounding box center [1004, 109] width 51 height 14
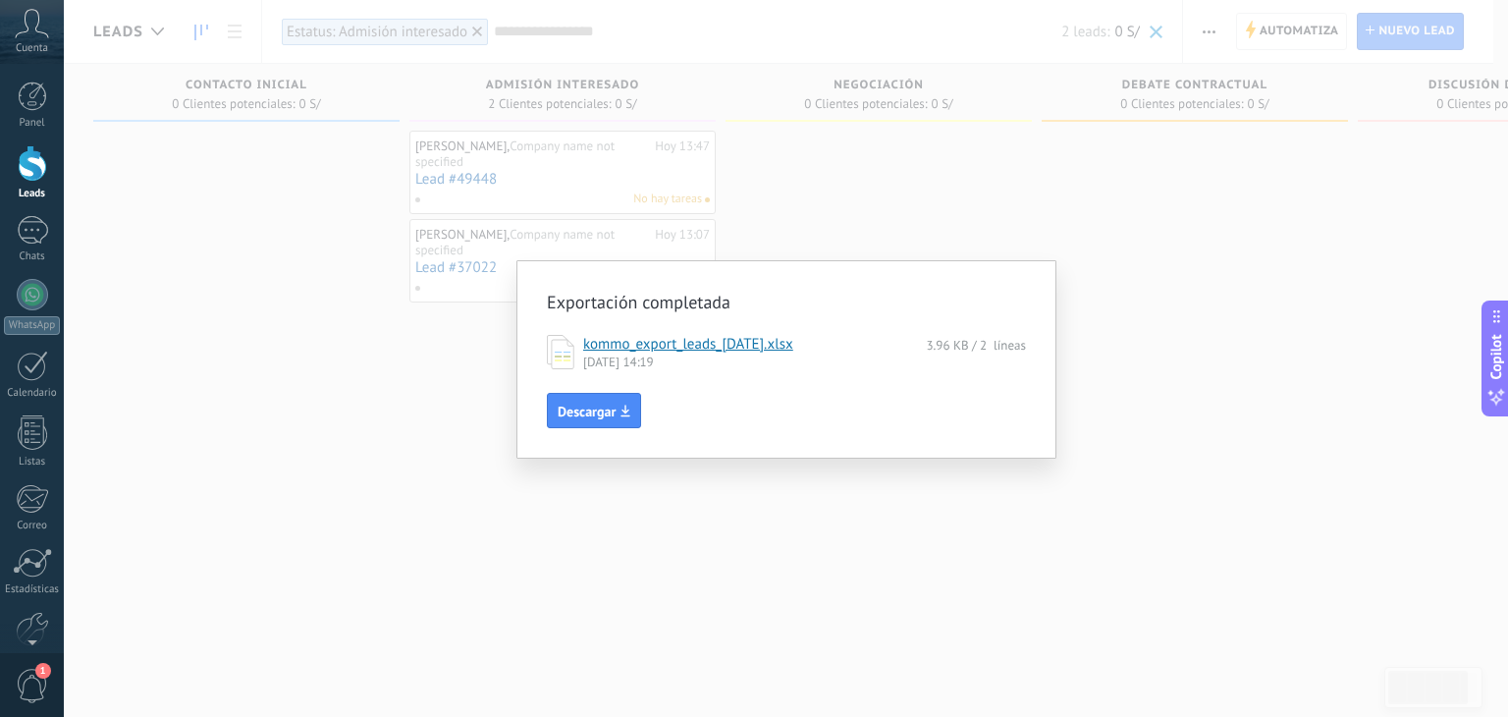
click at [746, 349] on link "kommo_export_leads_[DATE].xlsx" at bounding box center [688, 344] width 210 height 19
click at [1244, 305] on div "Exportación completada kommo_export_leads_[DATE].xlsx 3.96 KB / 2 líneas [DATE]…" at bounding box center [786, 358] width 1445 height 717
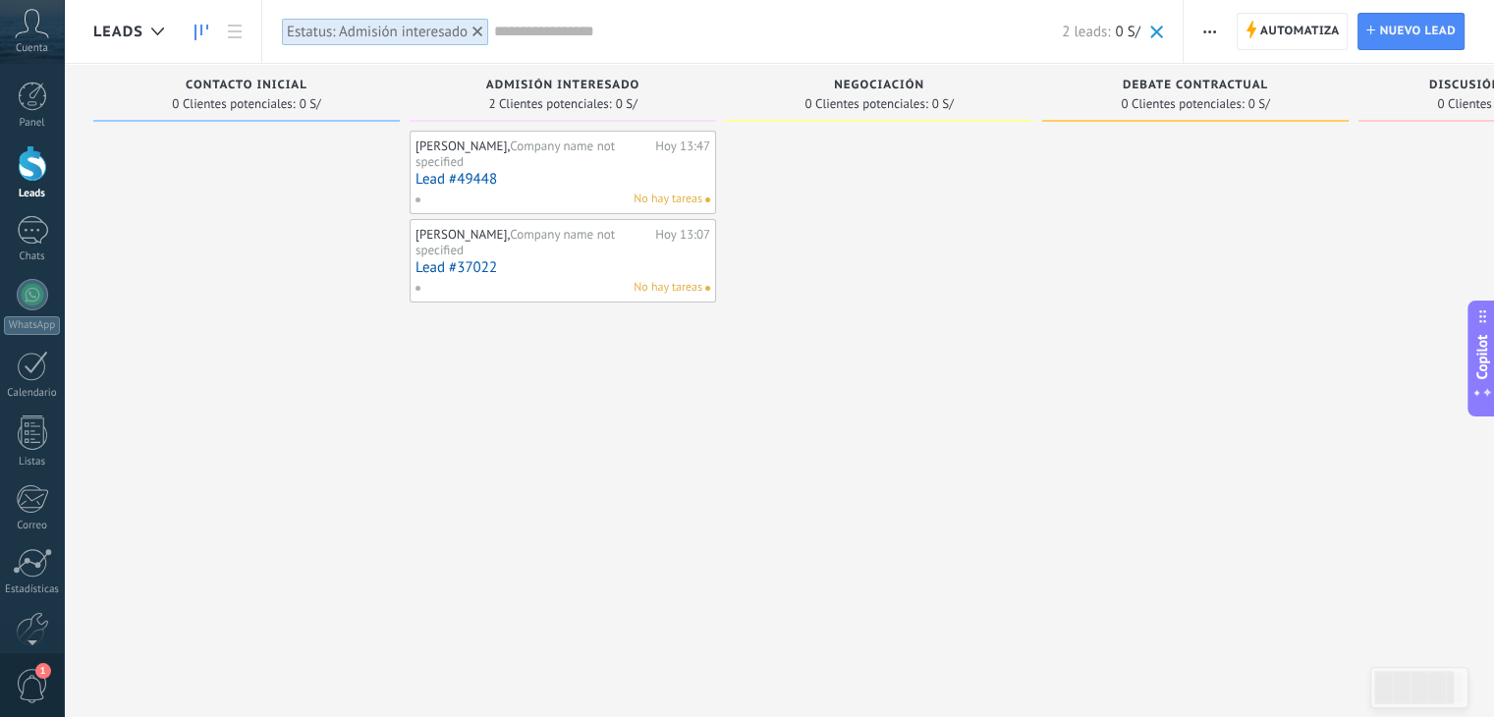
click at [1206, 245] on div at bounding box center [1195, 361] width 306 height 461
click at [232, 34] on icon at bounding box center [235, 32] width 14 height 14
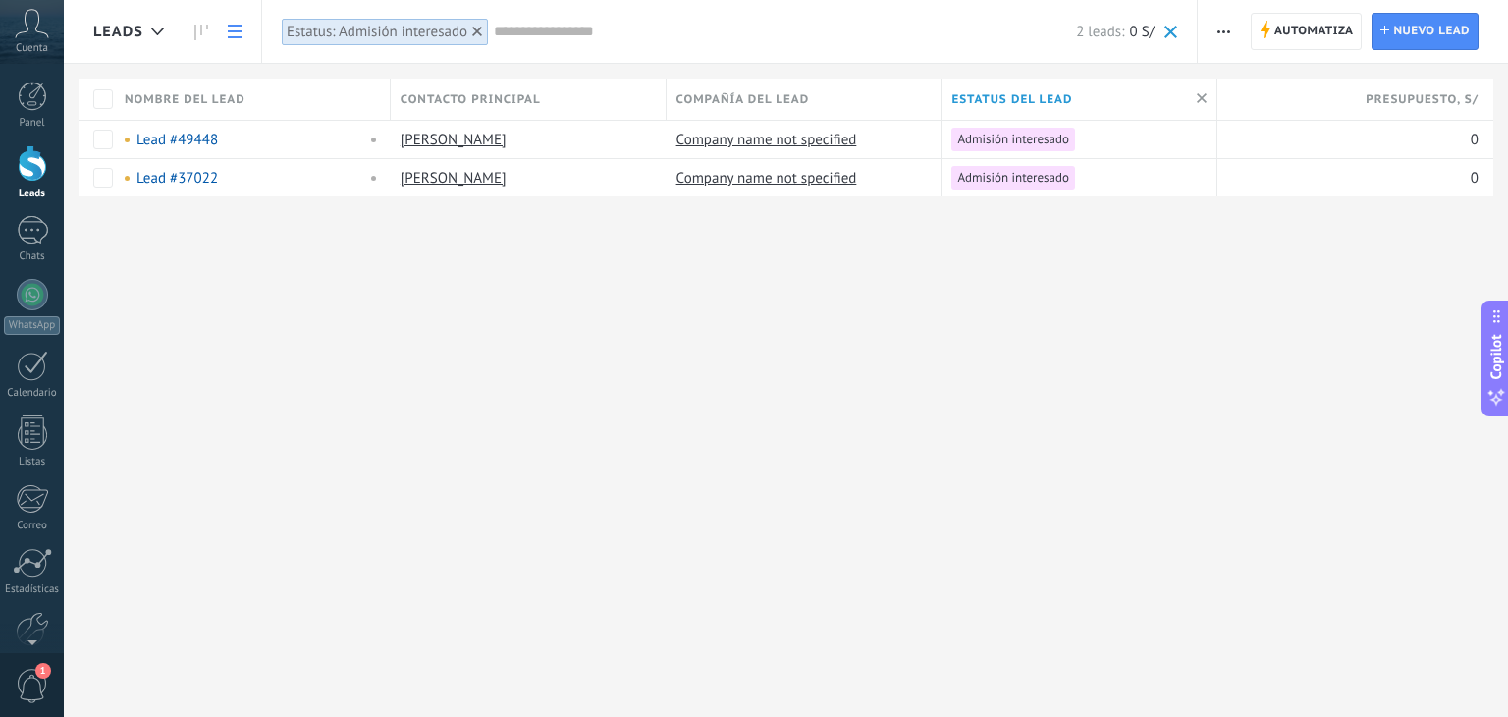
click at [234, 32] on icon at bounding box center [235, 32] width 14 height 14
click at [202, 33] on icon at bounding box center [201, 33] width 14 height 16
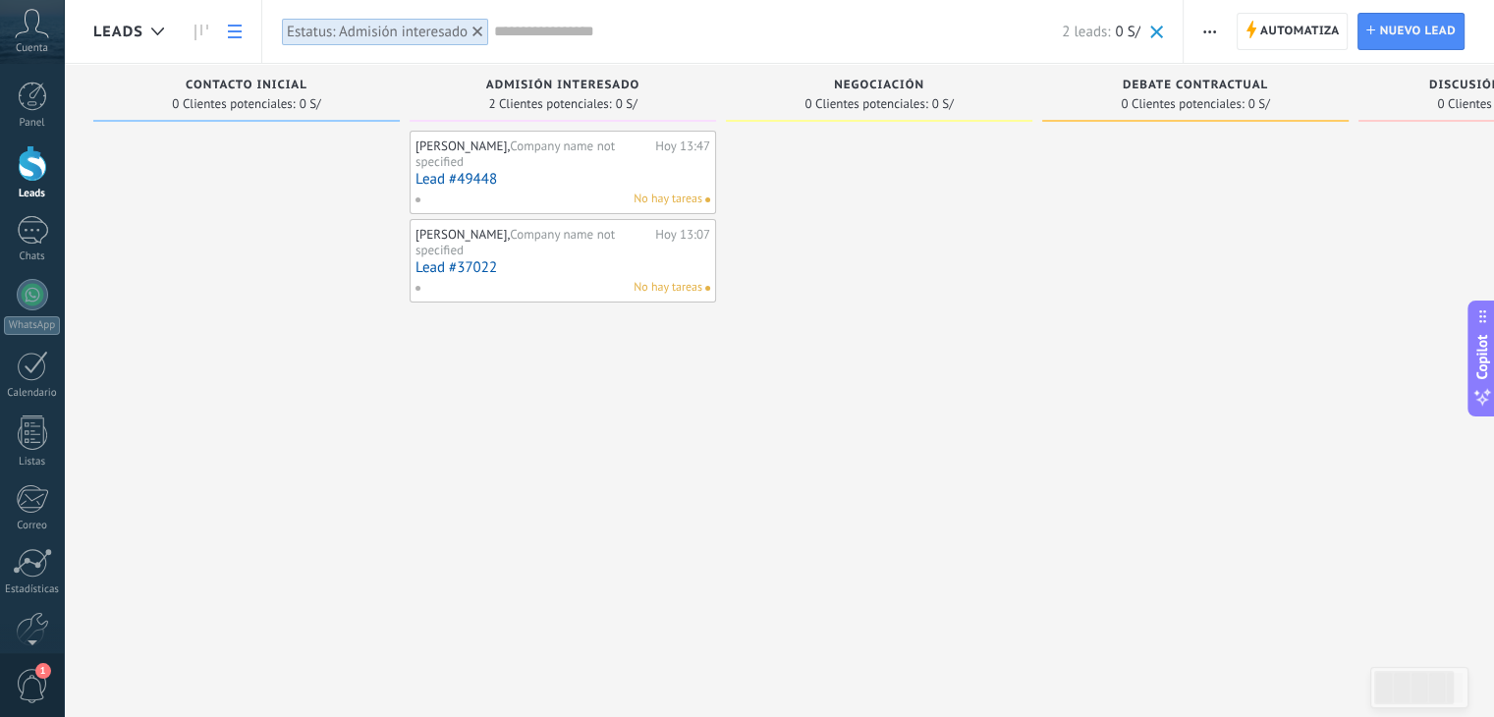
click at [240, 27] on icon at bounding box center [235, 32] width 14 height 14
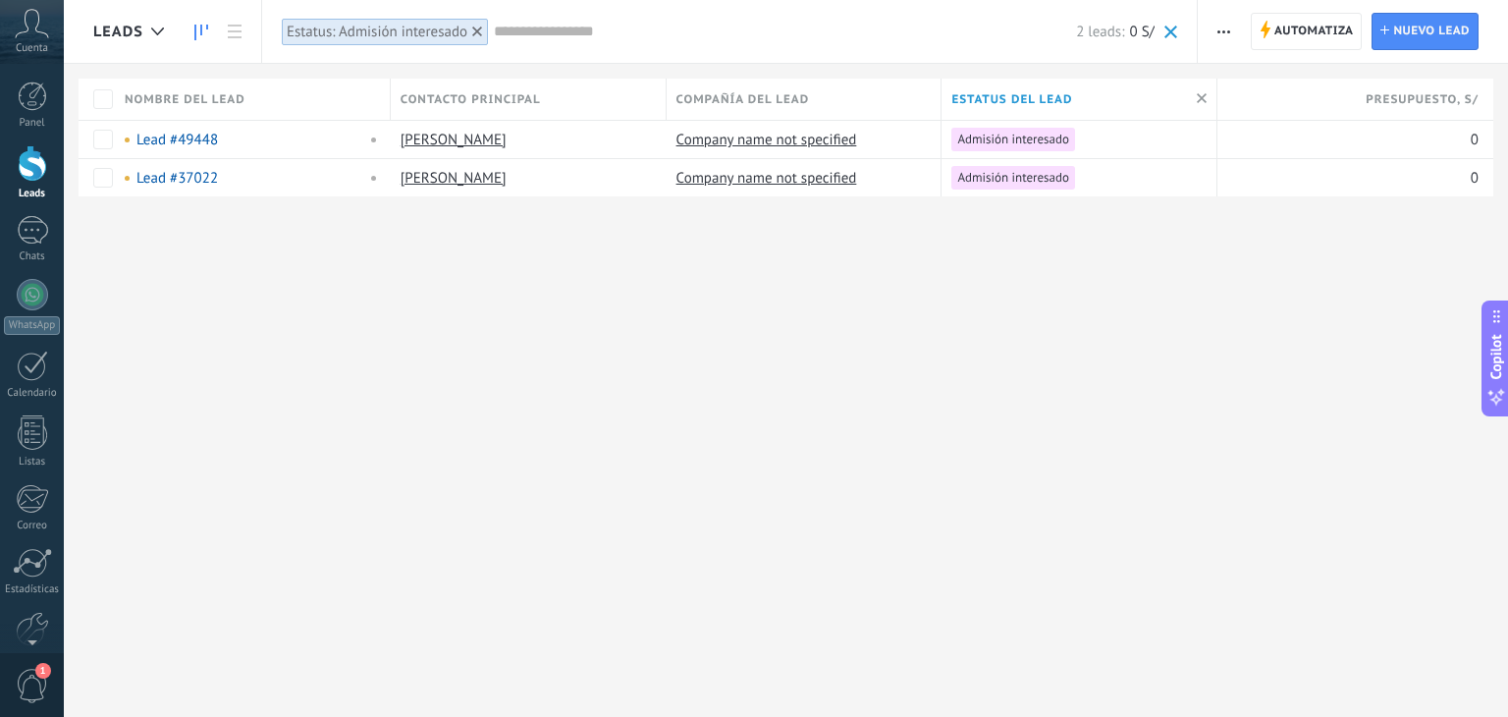
click at [203, 40] on icon at bounding box center [201, 33] width 14 height 16
